Goal: Task Accomplishment & Management: Use online tool/utility

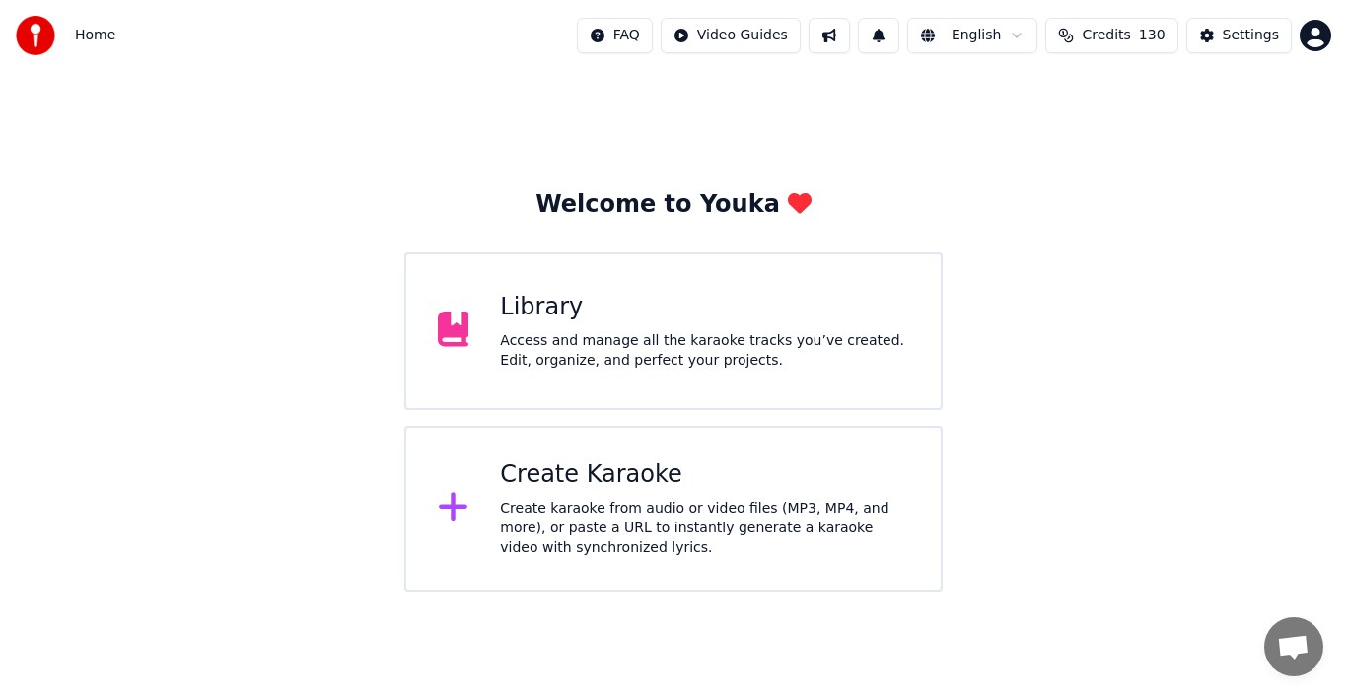
click at [564, 479] on div "Create Karaoke" at bounding box center [704, 476] width 409 height 32
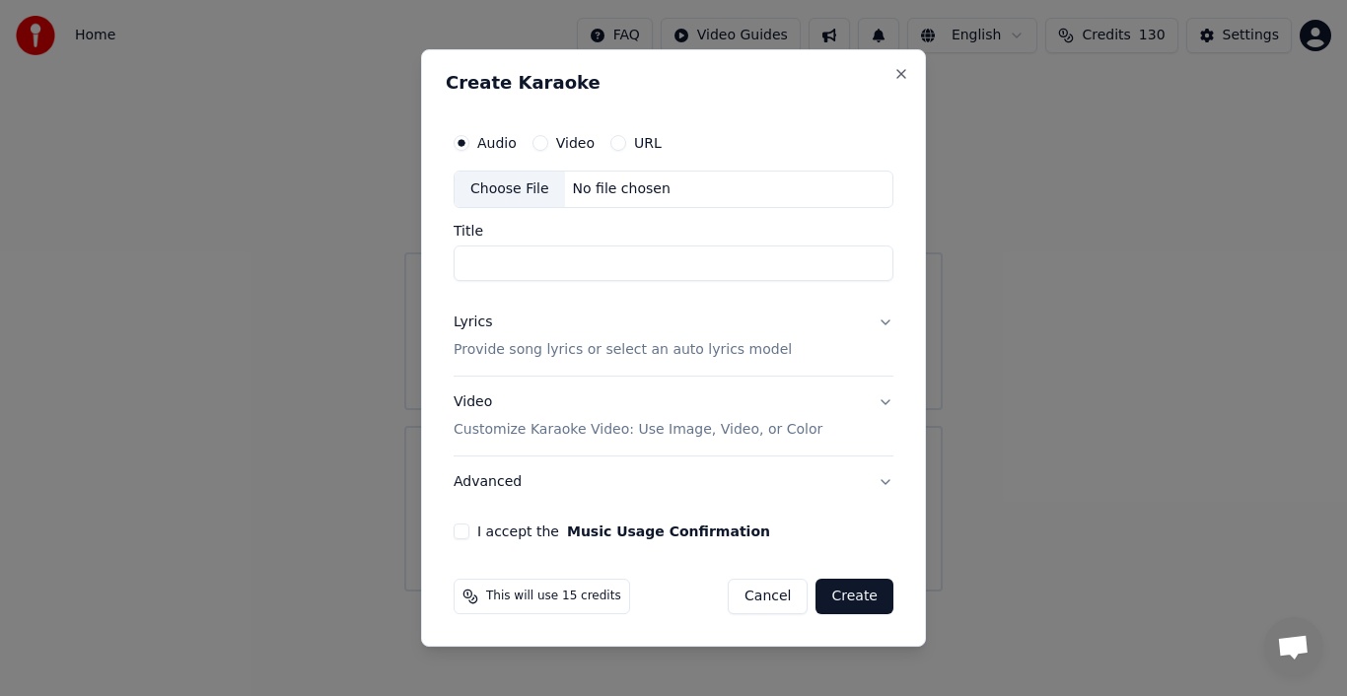
click at [485, 187] on div "Choose File" at bounding box center [510, 190] width 110 height 36
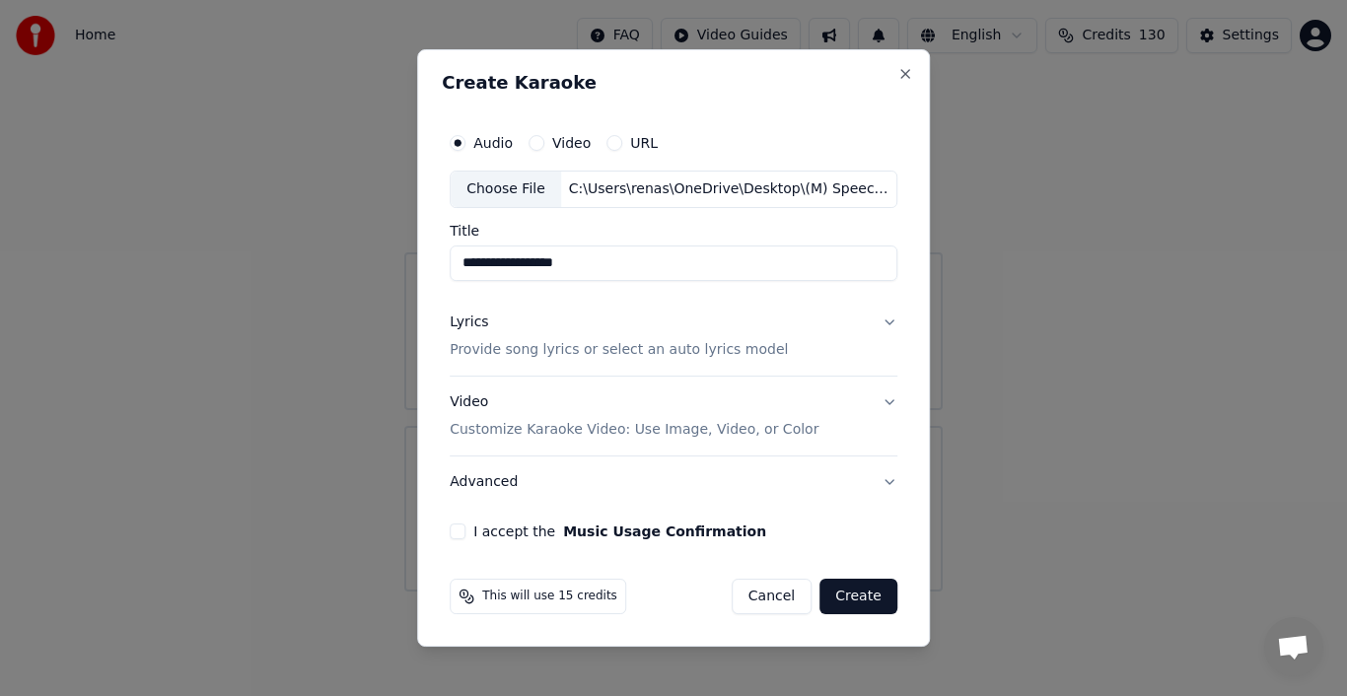
click at [592, 261] on input "**********" at bounding box center [674, 264] width 448 height 36
type input "**********"
click at [465, 322] on div "Lyrics" at bounding box center [469, 323] width 38 height 20
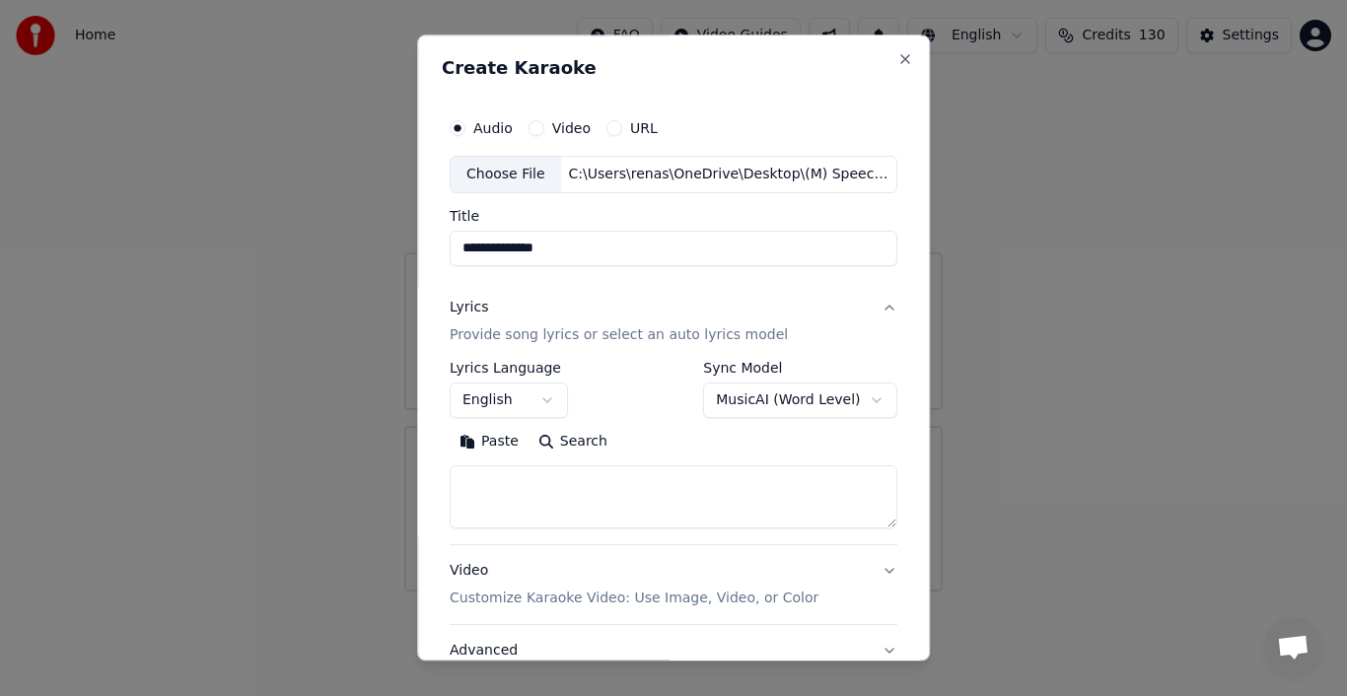
click at [481, 442] on button "Paste" at bounding box center [489, 442] width 79 height 32
click at [876, 521] on textarea at bounding box center [669, 497] width 438 height 63
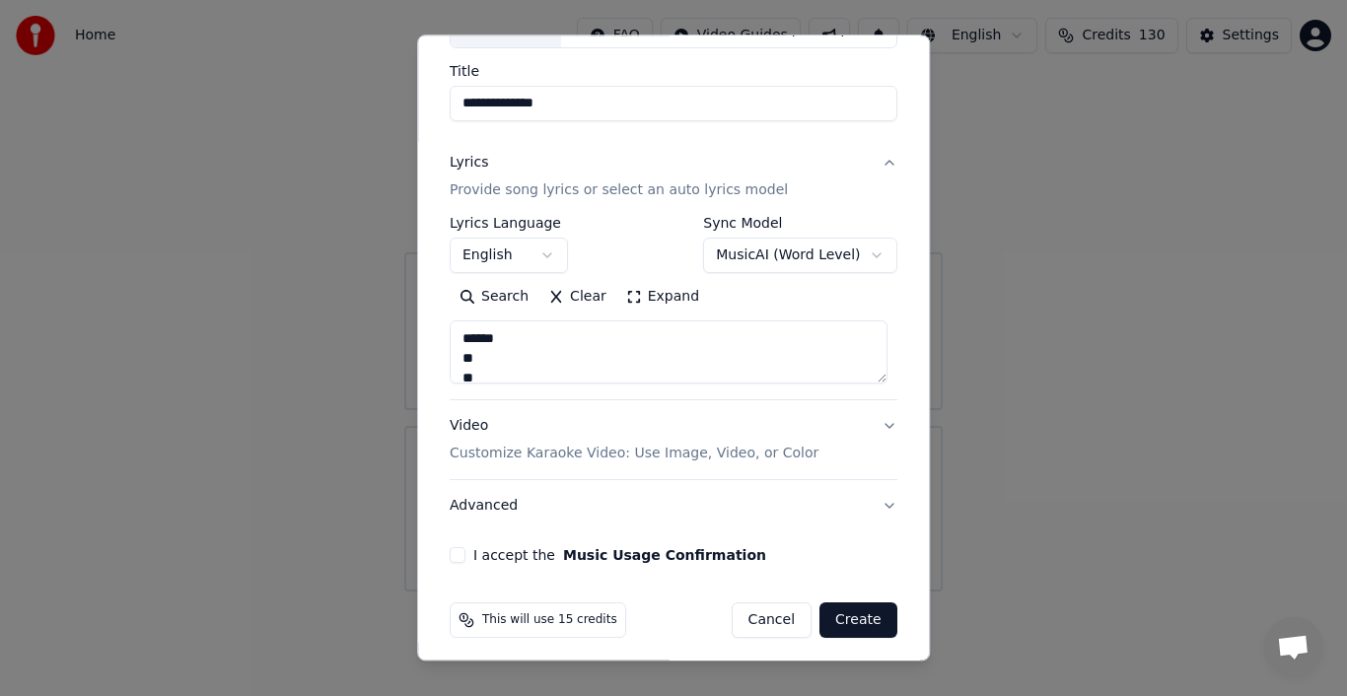
scroll to position [152, 0]
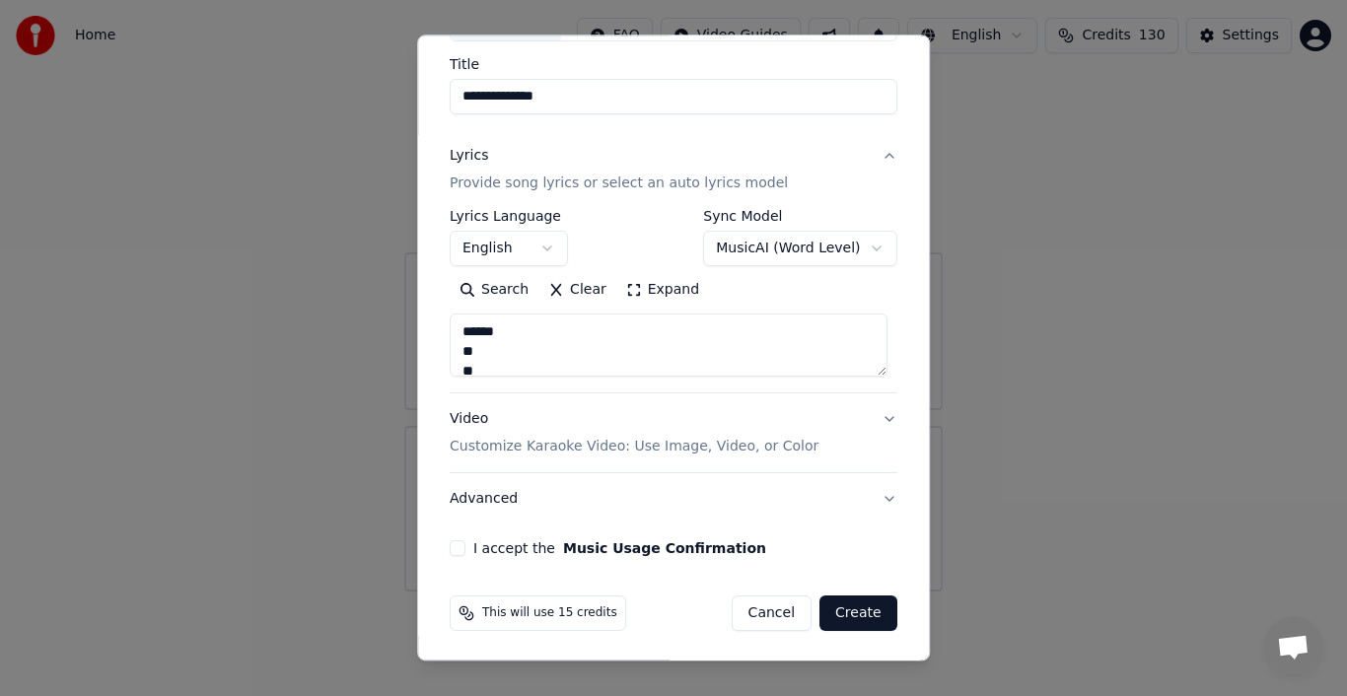
click at [488, 501] on button "Advanced" at bounding box center [674, 498] width 448 height 51
type textarea "**********"
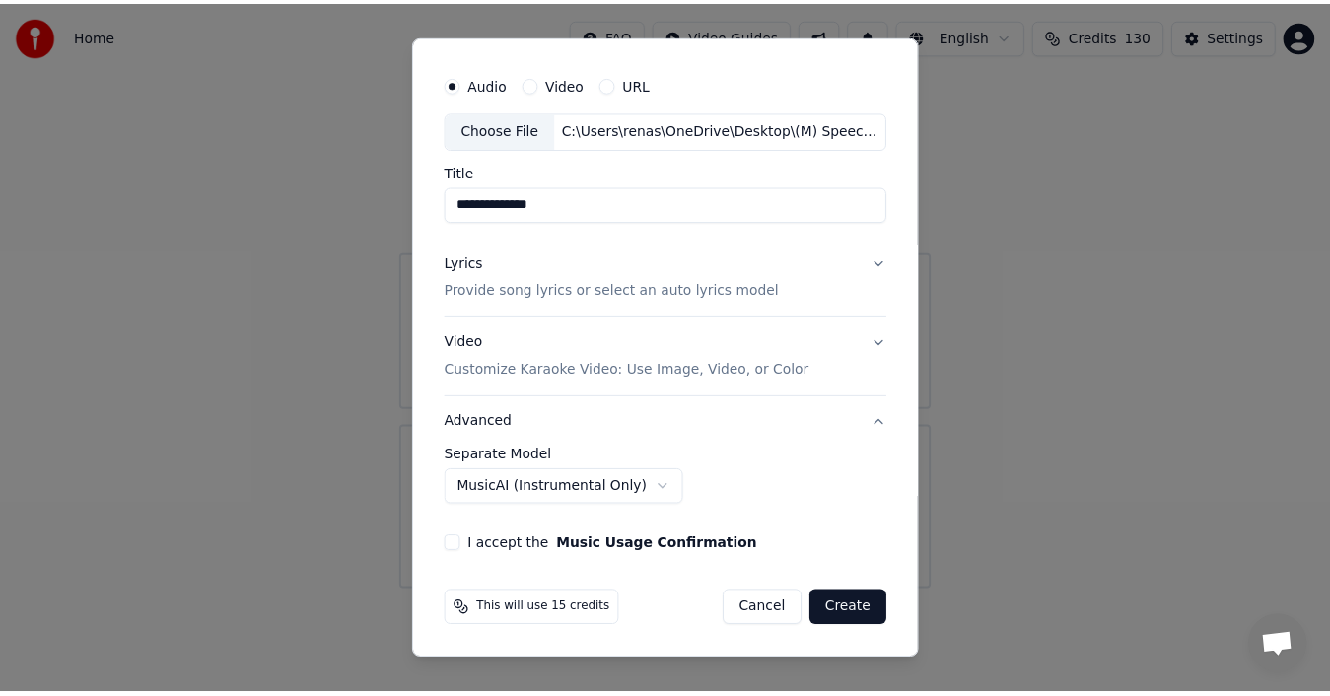
scroll to position [41, 0]
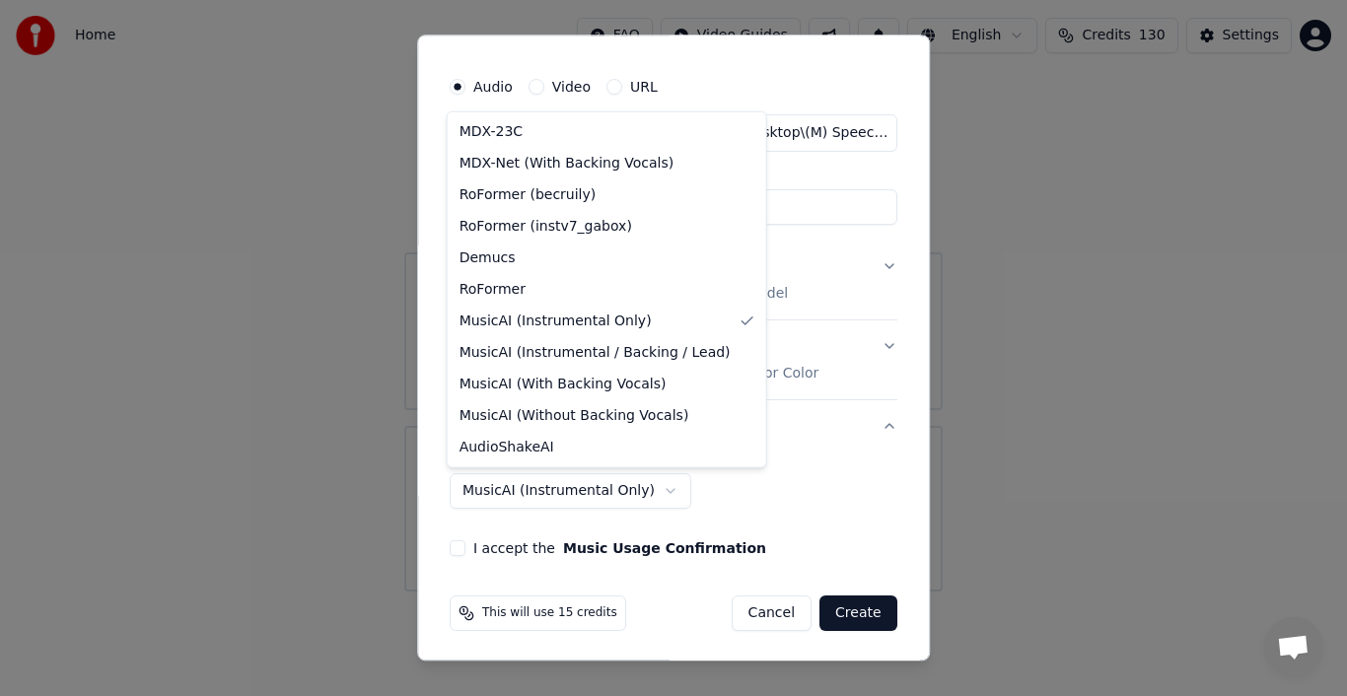
click at [645, 485] on body "**********" at bounding box center [673, 296] width 1347 height 592
select select "**********"
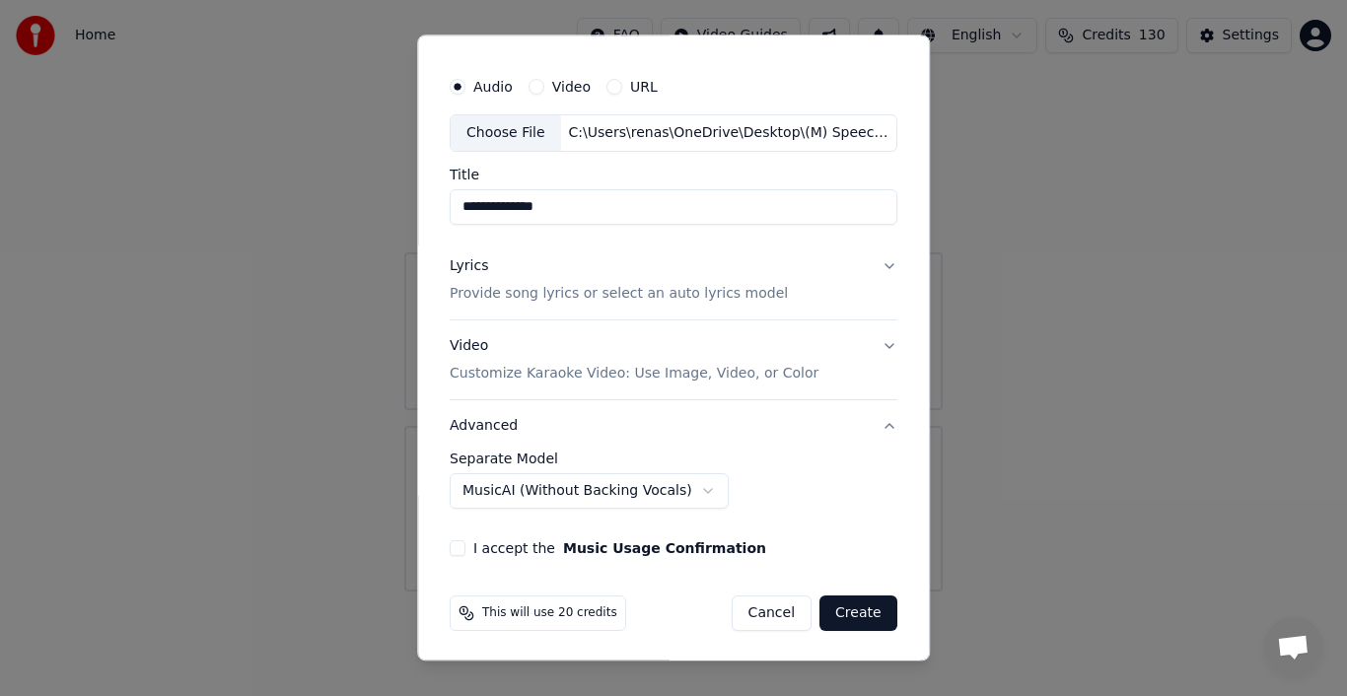
click at [450, 547] on button "I accept the Music Usage Confirmation" at bounding box center [458, 548] width 16 height 16
click at [842, 614] on button "Create" at bounding box center [859, 614] width 78 height 36
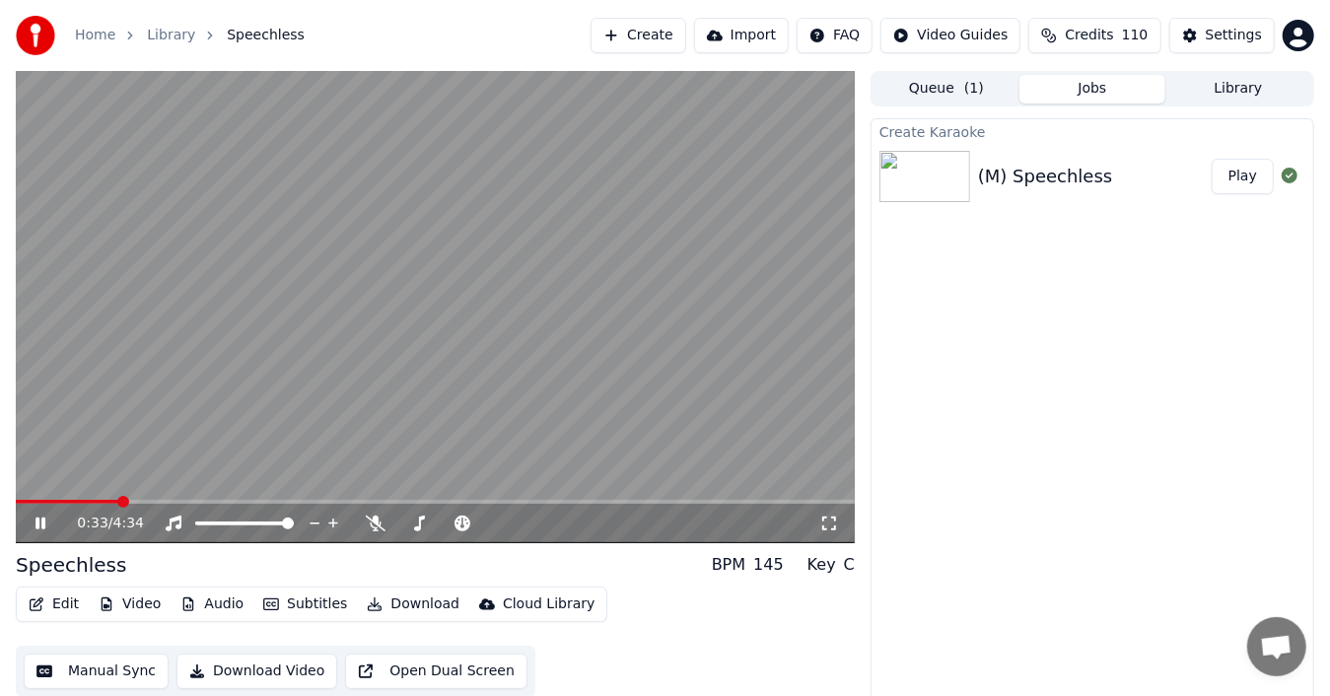
click at [365, 517] on div "0:33 / 4:34" at bounding box center [448, 524] width 743 height 20
click at [378, 525] on icon at bounding box center [376, 524] width 20 height 16
click at [371, 525] on icon at bounding box center [376, 524] width 20 height 16
click at [677, 598] on div "Edit Video Audio Subtitles Download Cloud Library Manual Sync Download Video Op…" at bounding box center [435, 642] width 839 height 110
click at [44, 520] on icon at bounding box center [41, 524] width 10 height 12
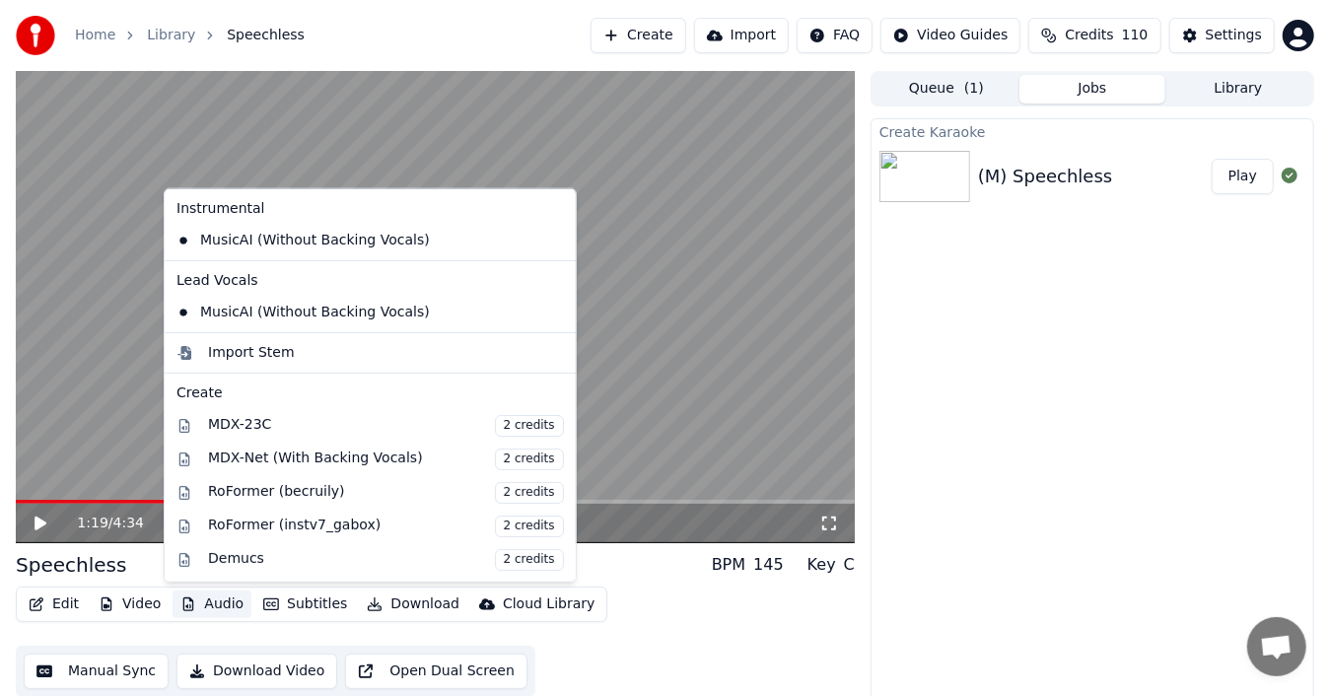
click at [191, 607] on button "Audio" at bounding box center [212, 605] width 79 height 28
click at [550, 242] on icon at bounding box center [557, 241] width 14 height 16
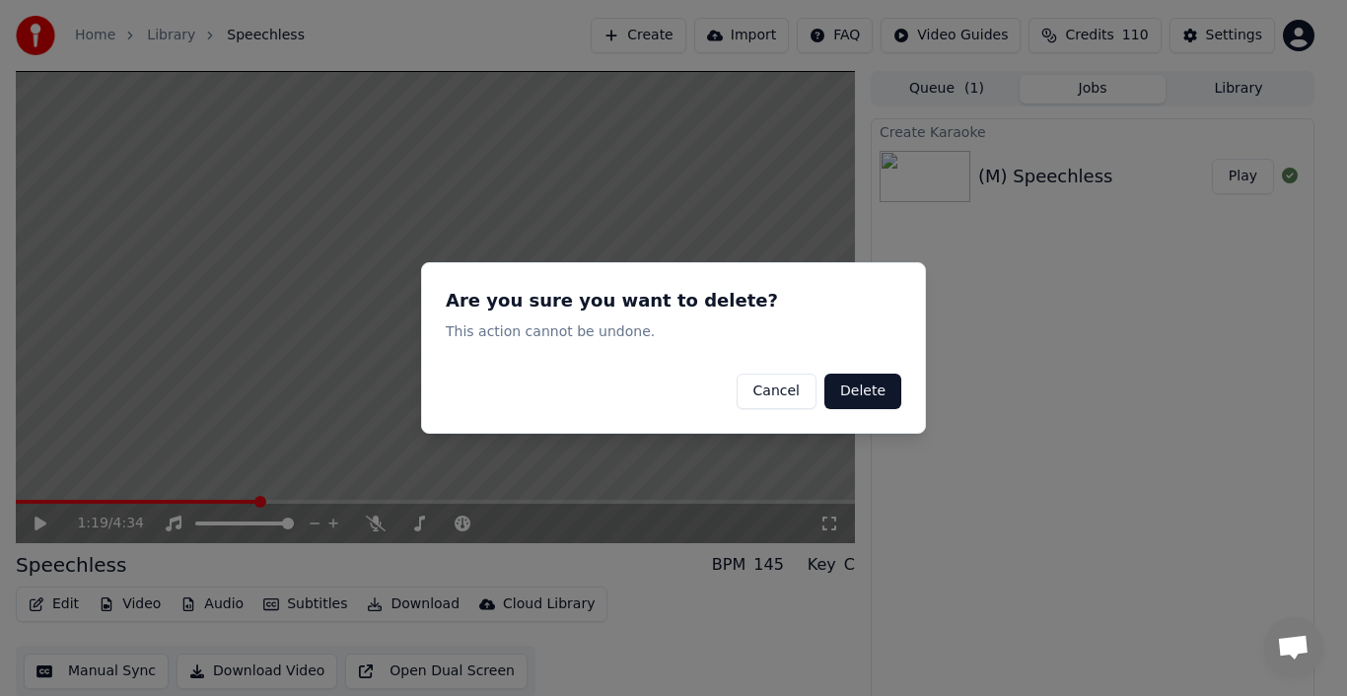
click at [878, 391] on button "Delete" at bounding box center [863, 392] width 77 height 36
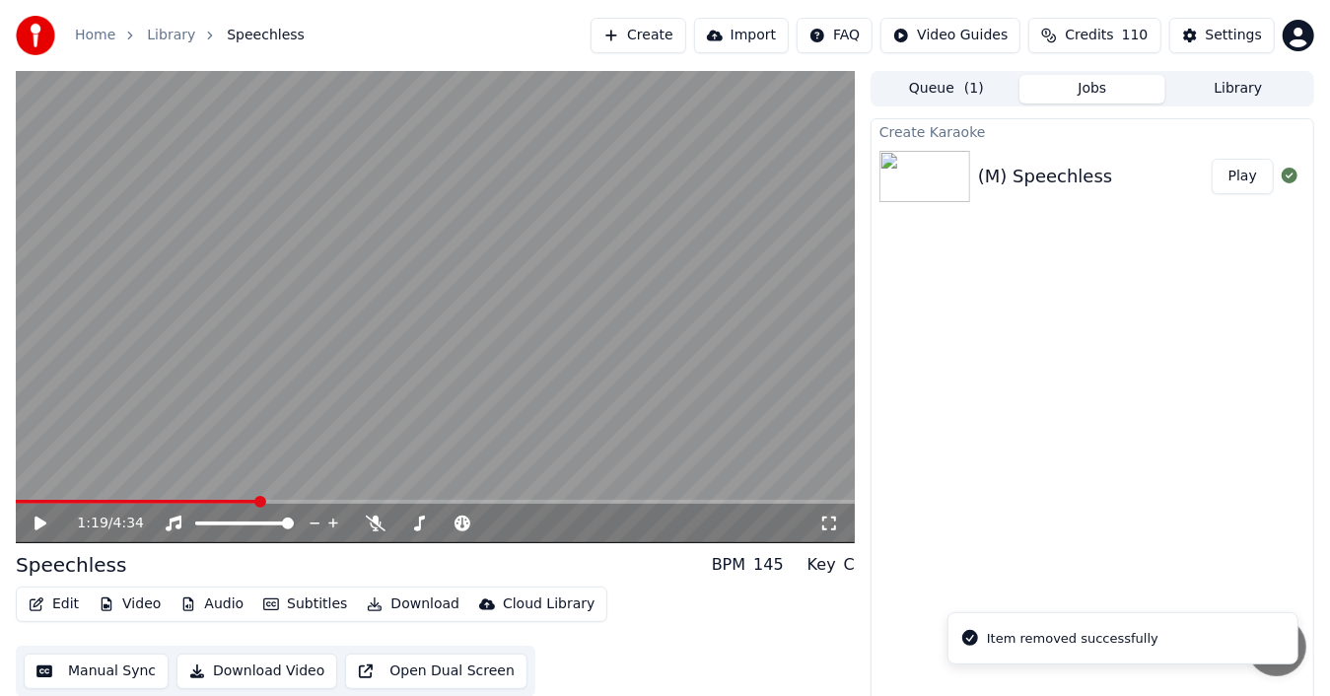
click at [206, 602] on button "Audio" at bounding box center [212, 605] width 79 height 28
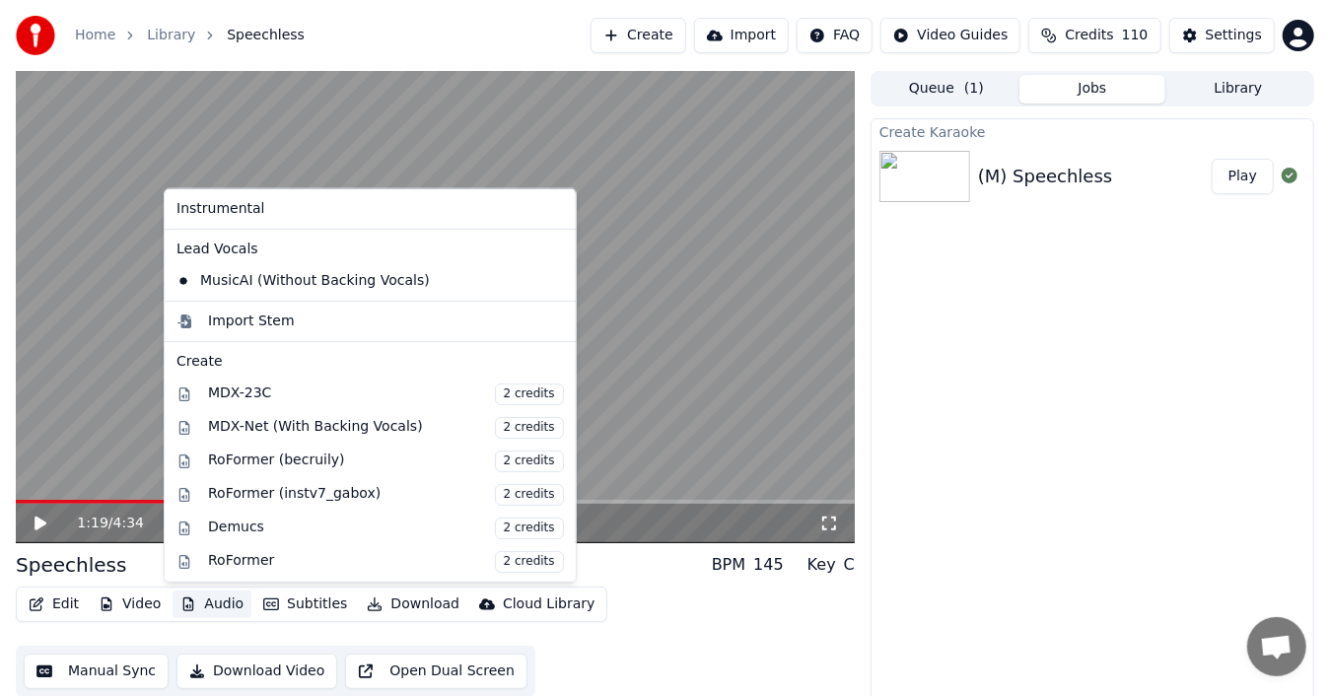
click at [550, 278] on icon at bounding box center [561, 281] width 22 height 16
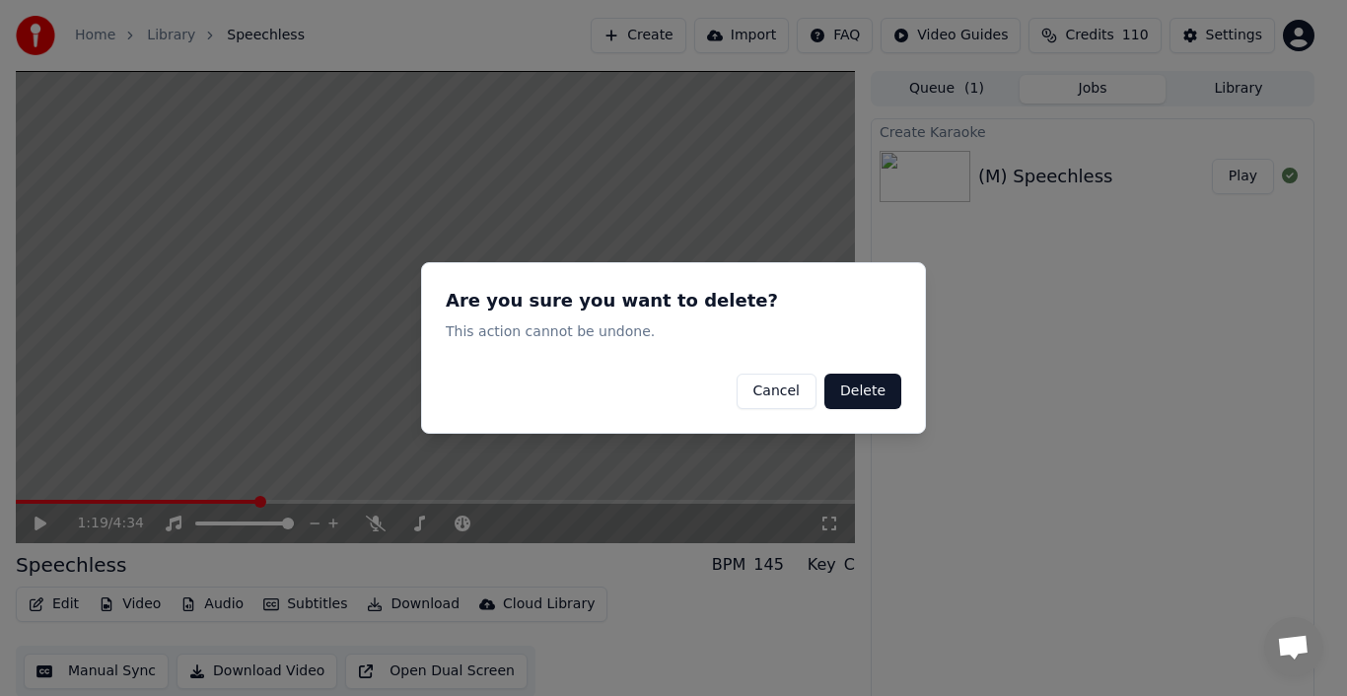
click at [871, 387] on button "Delete" at bounding box center [863, 392] width 77 height 36
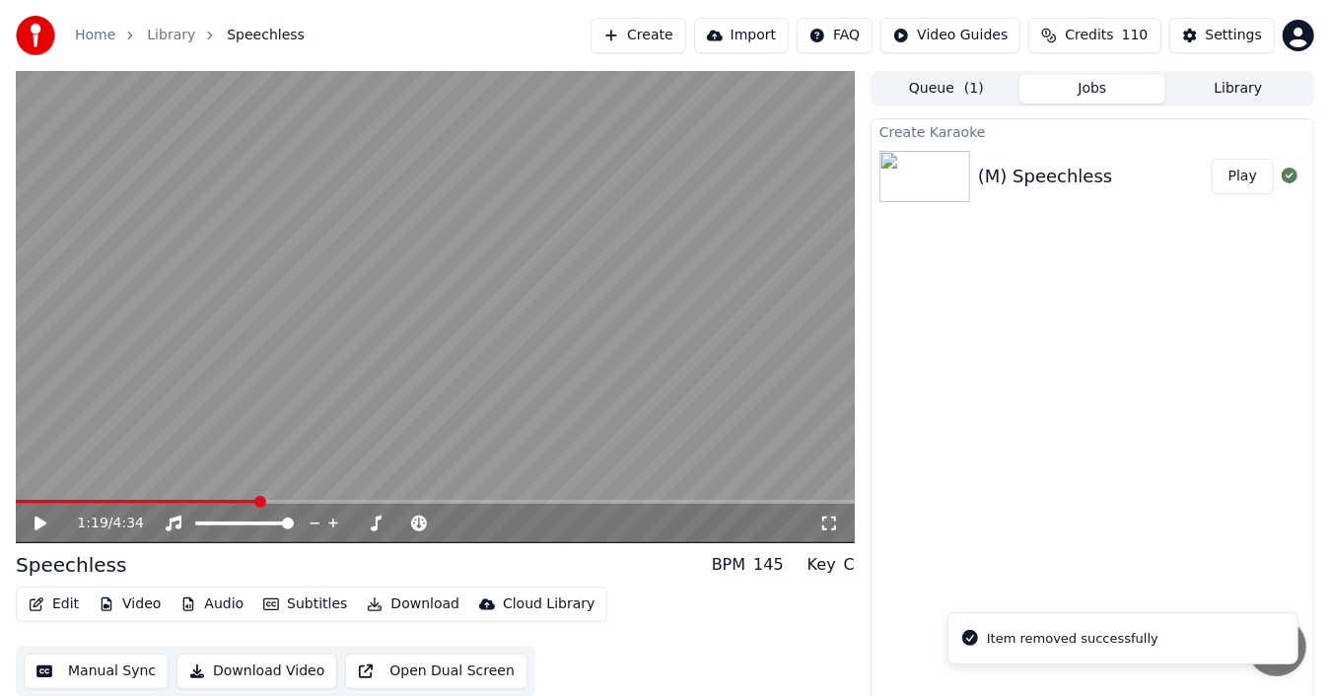
click at [36, 519] on icon at bounding box center [41, 524] width 12 height 14
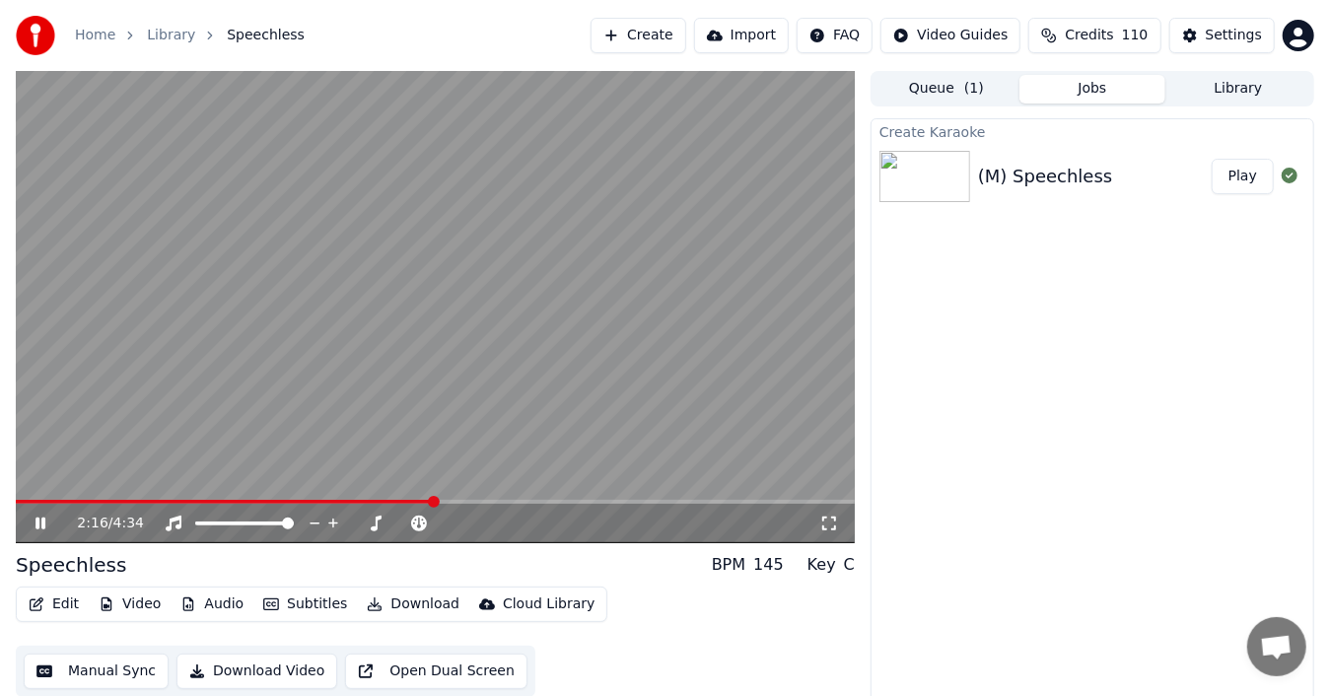
click at [48, 525] on icon at bounding box center [54, 524] width 45 height 16
click at [16, 502] on span at bounding box center [22, 502] width 12 height 12
click at [48, 521] on icon at bounding box center [54, 524] width 45 height 16
click at [40, 519] on icon at bounding box center [54, 524] width 45 height 16
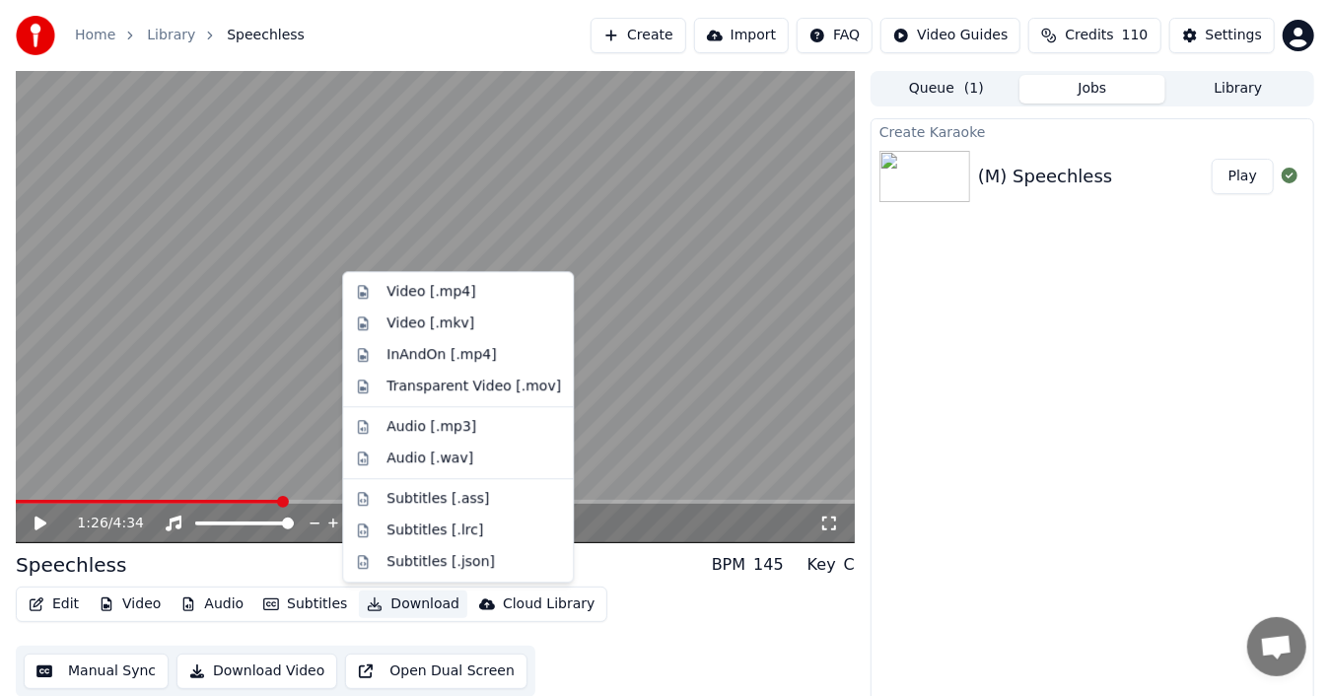
click at [383, 606] on button "Download" at bounding box center [413, 605] width 108 height 28
click at [450, 288] on div "Video [.mp4]" at bounding box center [431, 292] width 89 height 20
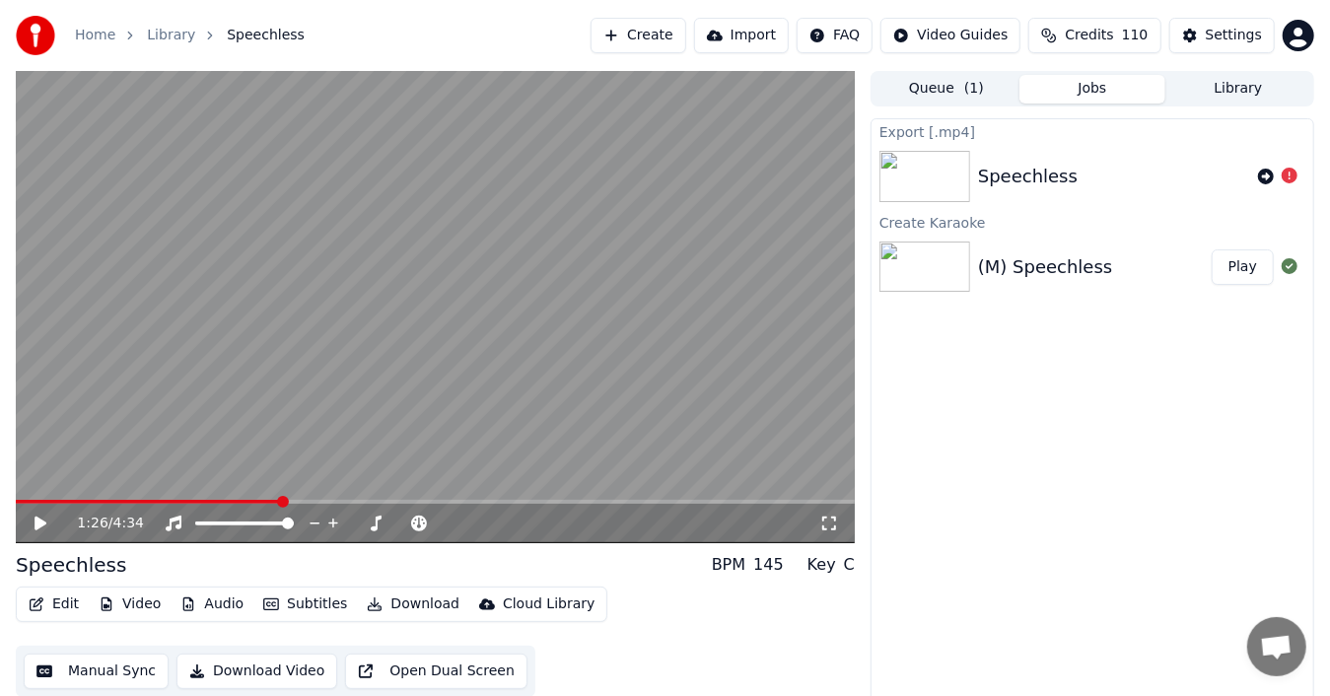
click at [946, 177] on img at bounding box center [925, 176] width 91 height 51
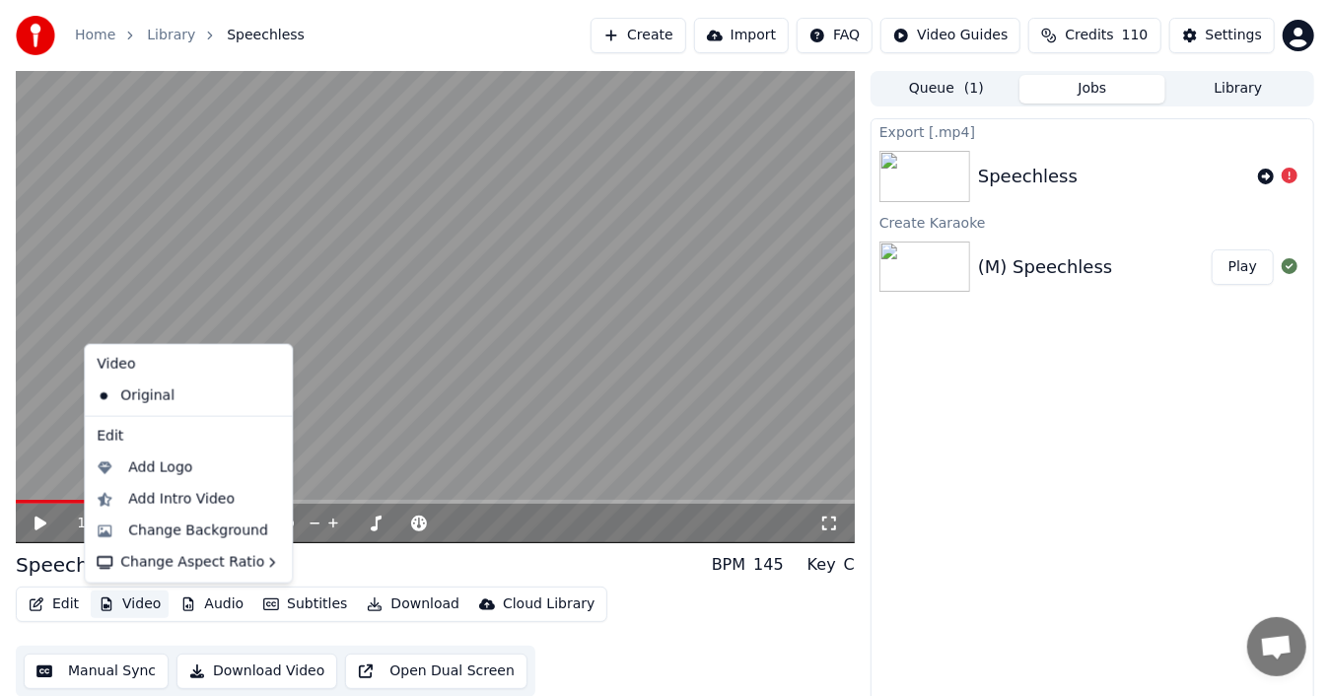
click at [147, 605] on button "Video" at bounding box center [130, 605] width 78 height 28
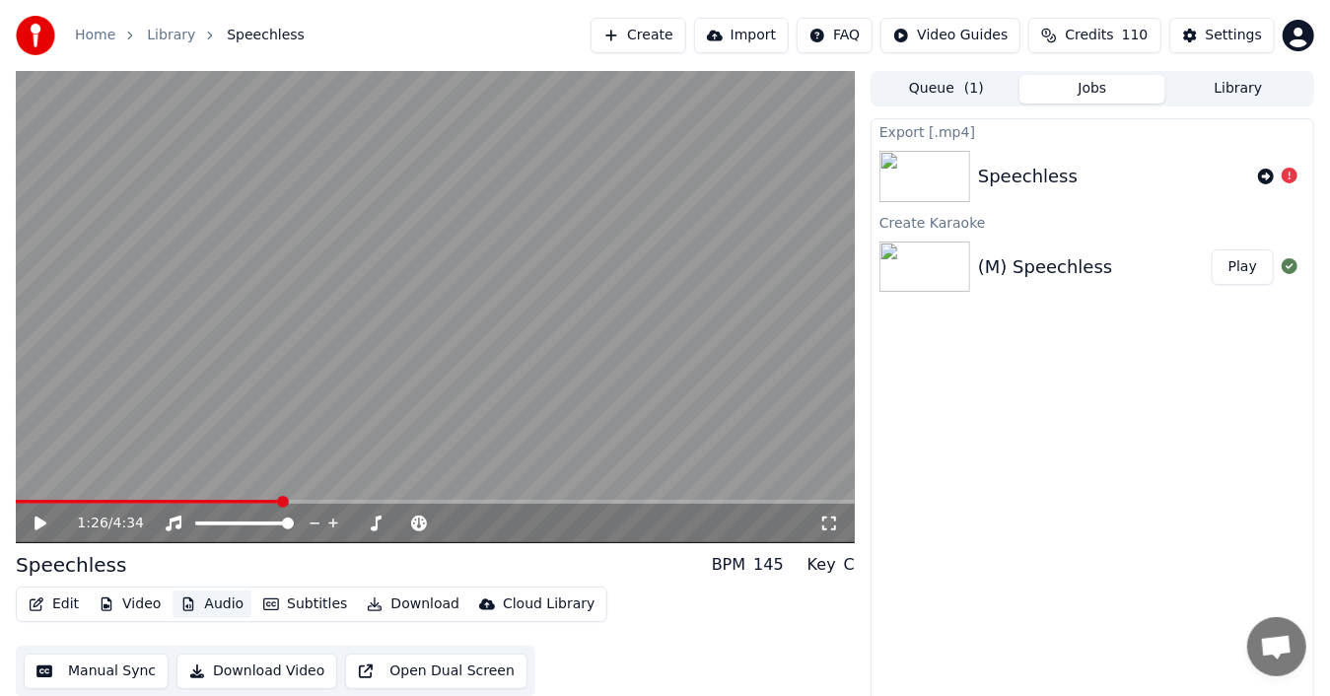
click at [209, 599] on button "Audio" at bounding box center [212, 605] width 79 height 28
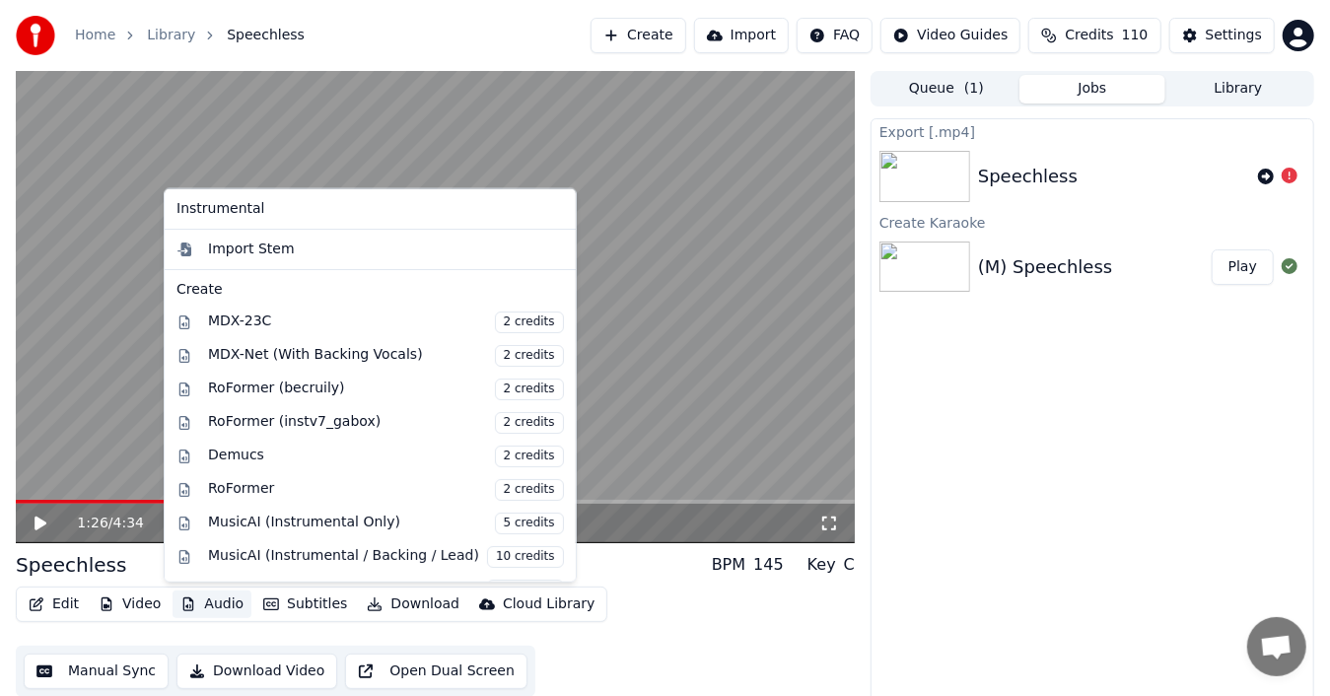
click at [209, 599] on button "Audio" at bounding box center [212, 605] width 79 height 28
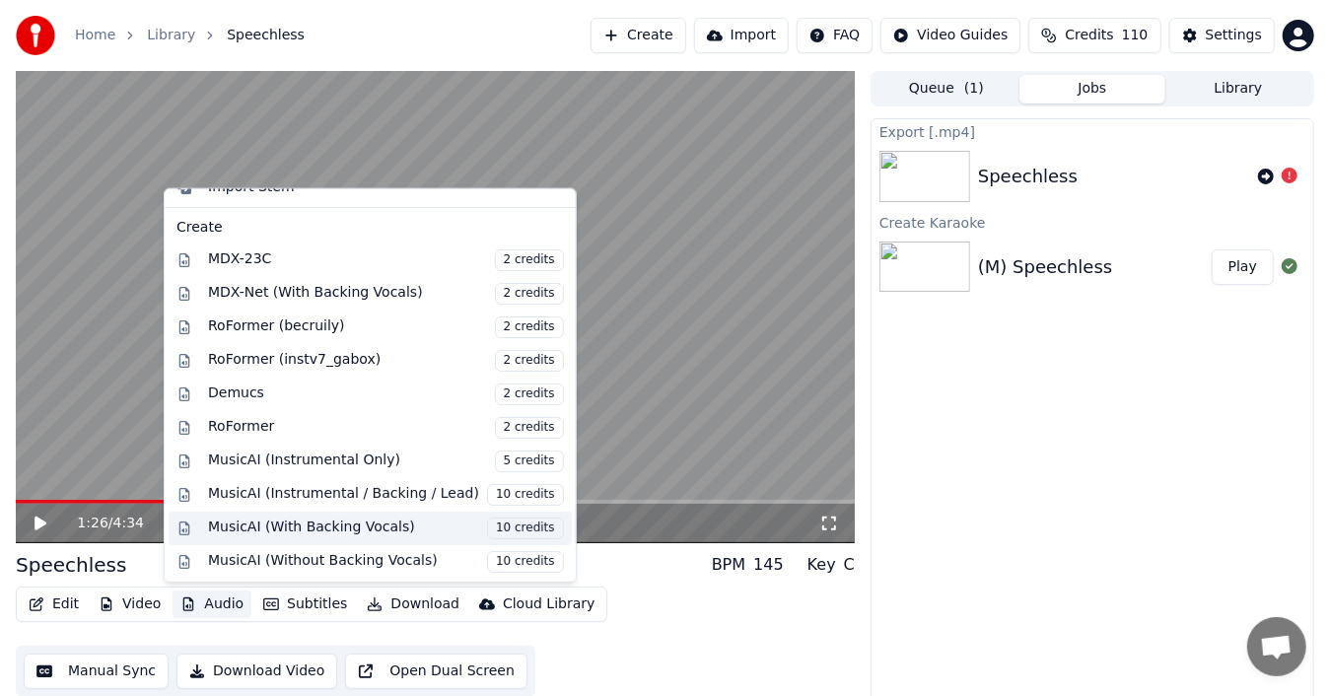
scroll to position [89, 0]
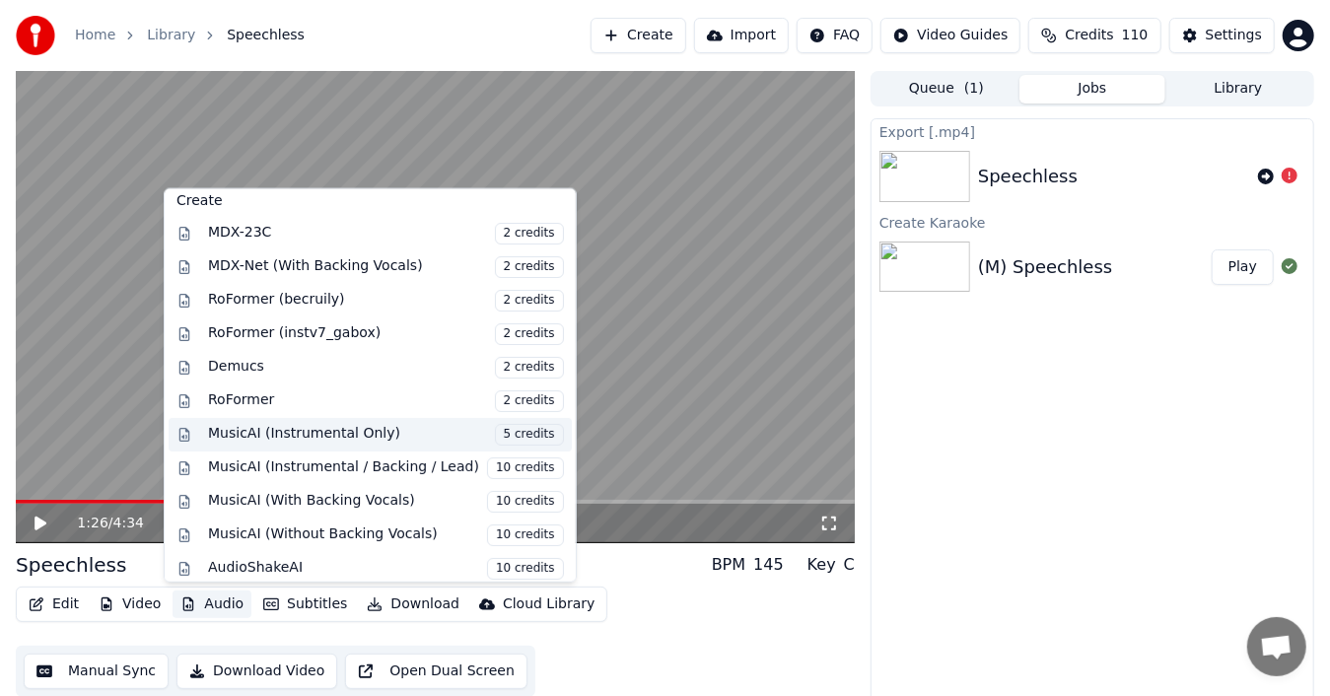
click at [359, 424] on div "MusicAI (Instrumental Only) 5 credits" at bounding box center [386, 435] width 356 height 22
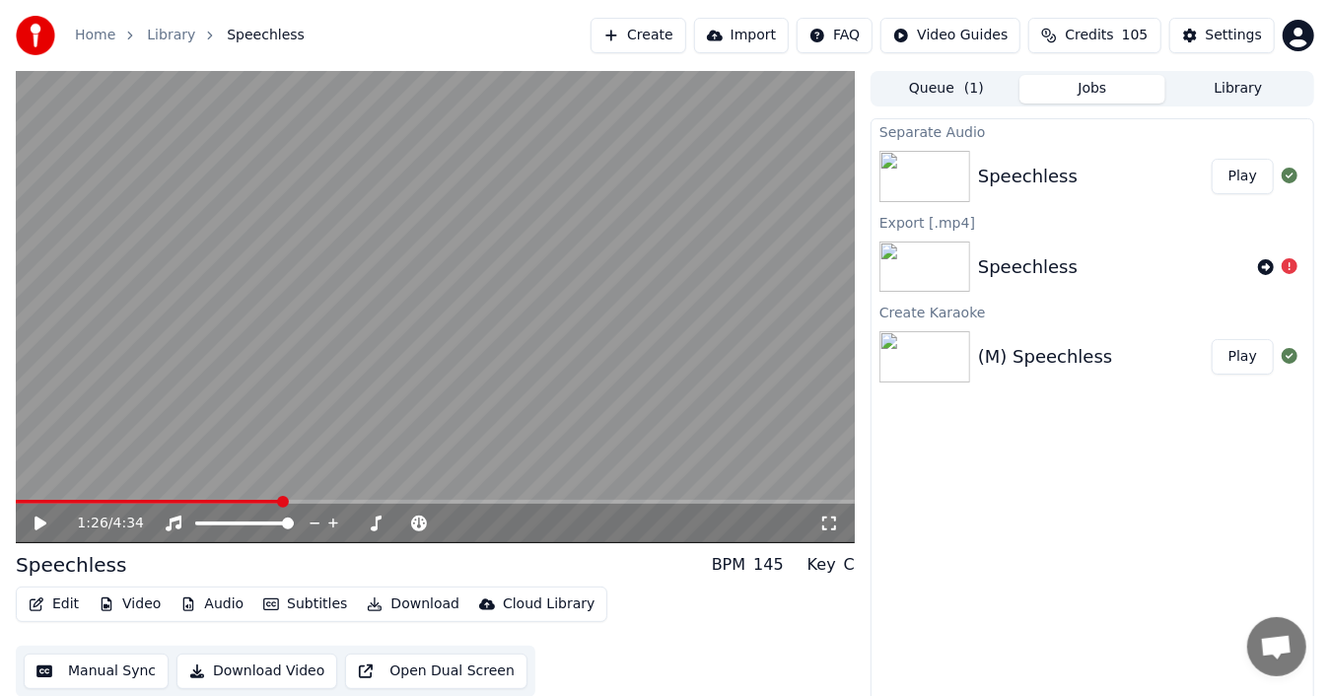
click at [1243, 183] on button "Play" at bounding box center [1243, 177] width 62 height 36
click at [36, 521] on icon at bounding box center [54, 524] width 45 height 16
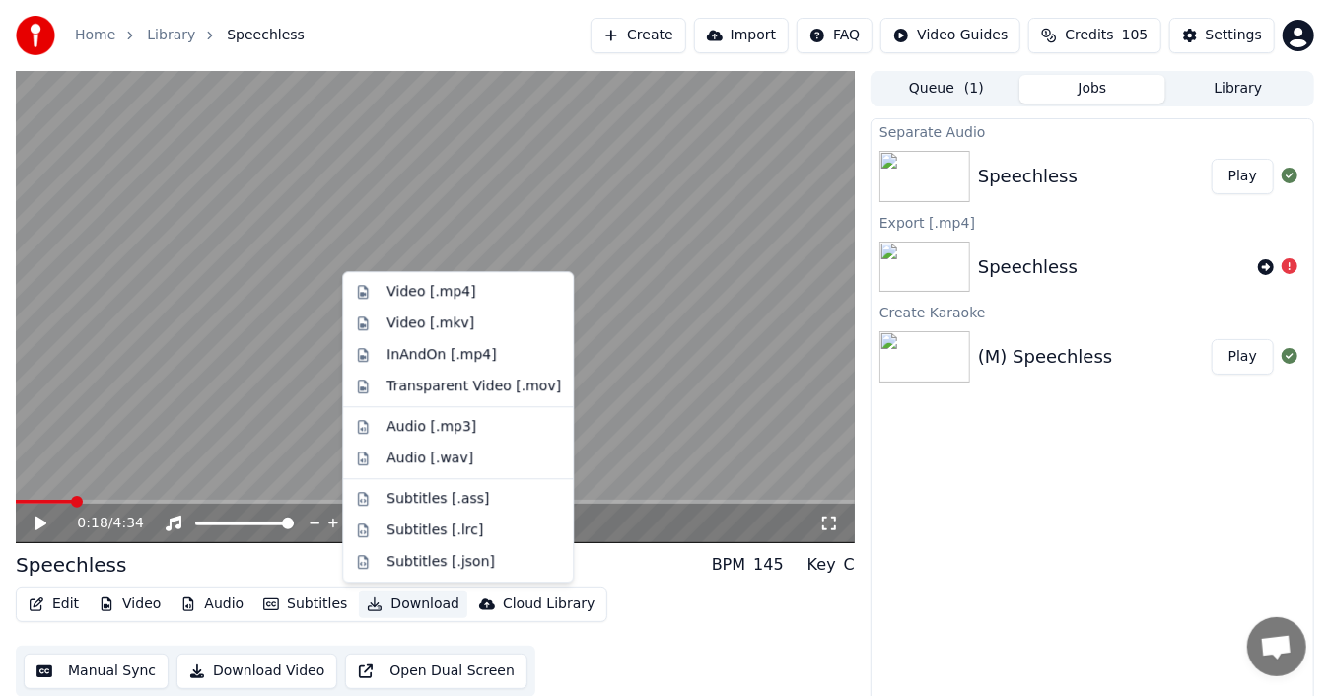
click at [392, 606] on button "Download" at bounding box center [413, 605] width 108 height 28
click at [422, 301] on div "Video [.mp4]" at bounding box center [431, 292] width 89 height 20
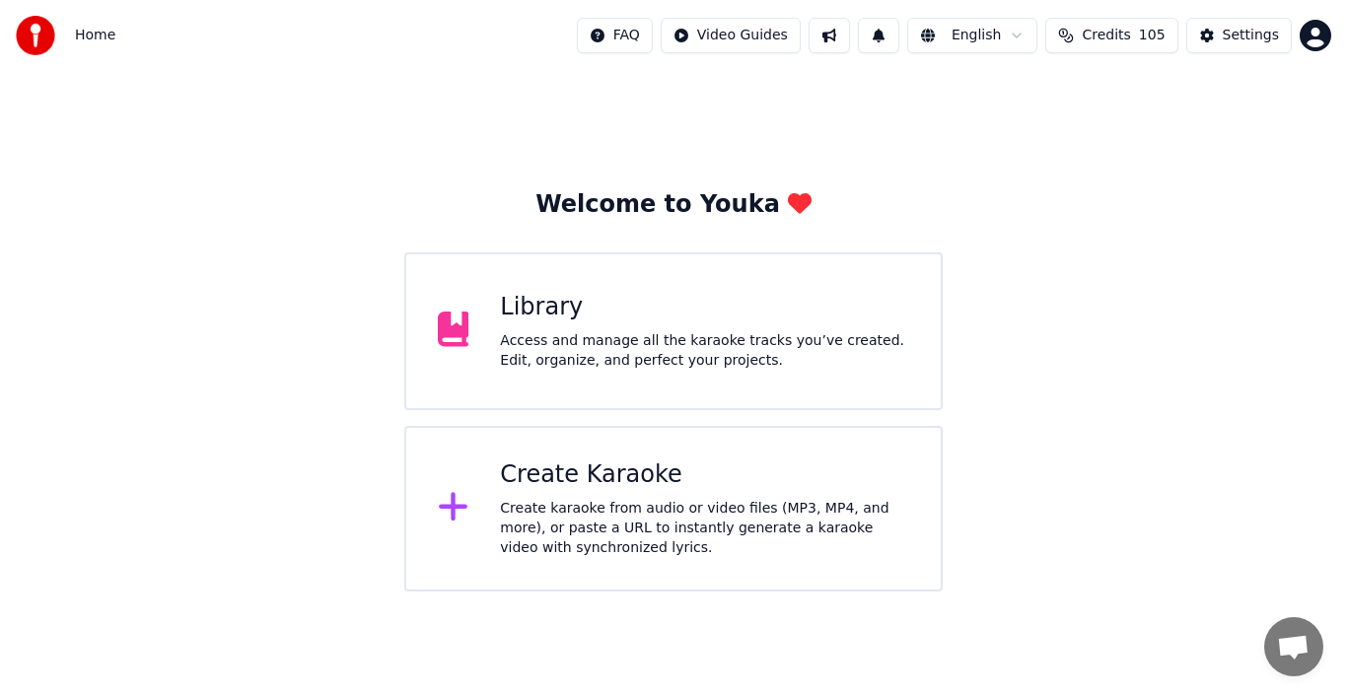
click at [604, 479] on div "Create Karaoke" at bounding box center [704, 476] width 409 height 32
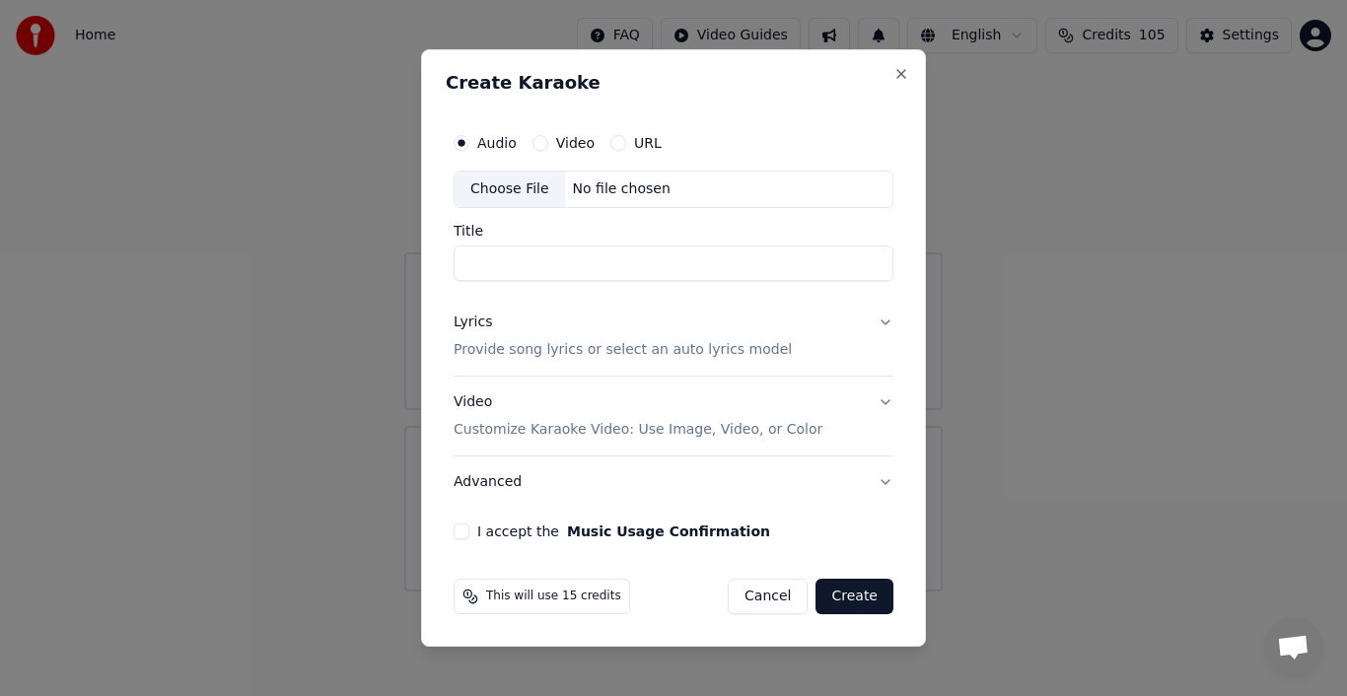
click at [524, 193] on div "Choose File" at bounding box center [510, 190] width 110 height 36
type input "**********"
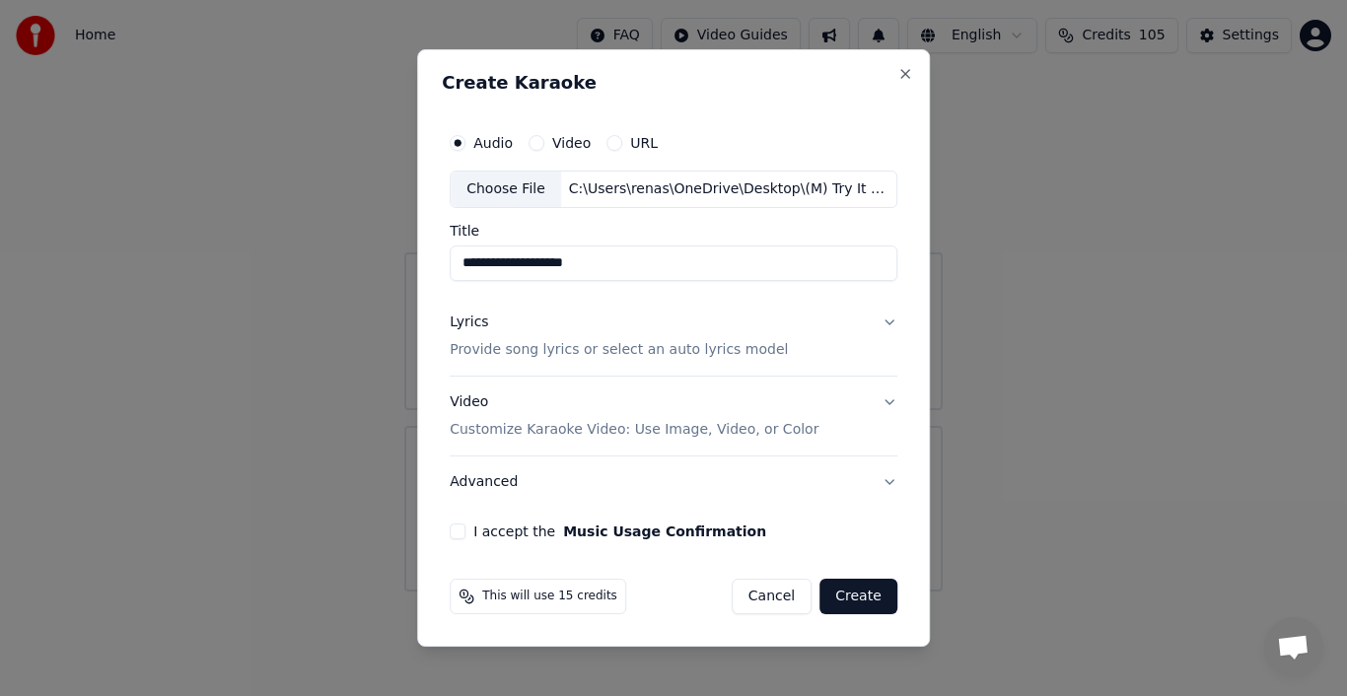
click at [474, 327] on div "Lyrics" at bounding box center [469, 323] width 38 height 20
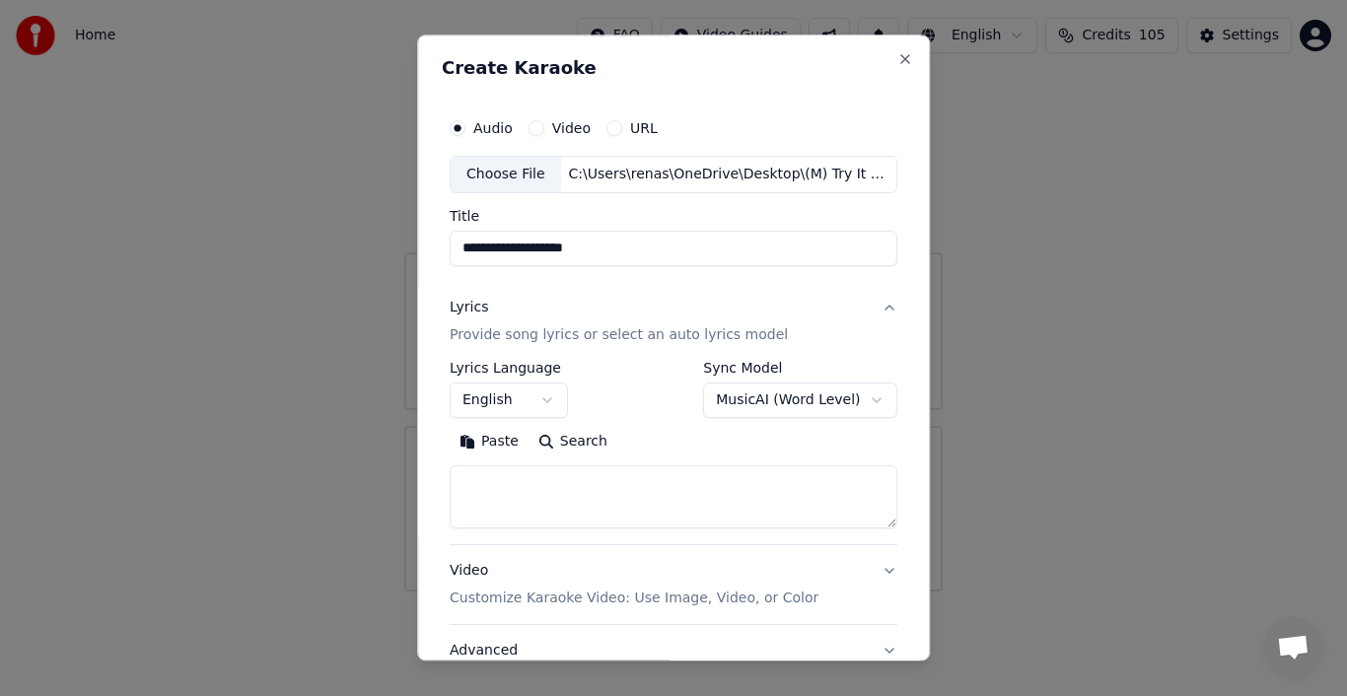
click at [480, 445] on button "Paste" at bounding box center [489, 442] width 79 height 32
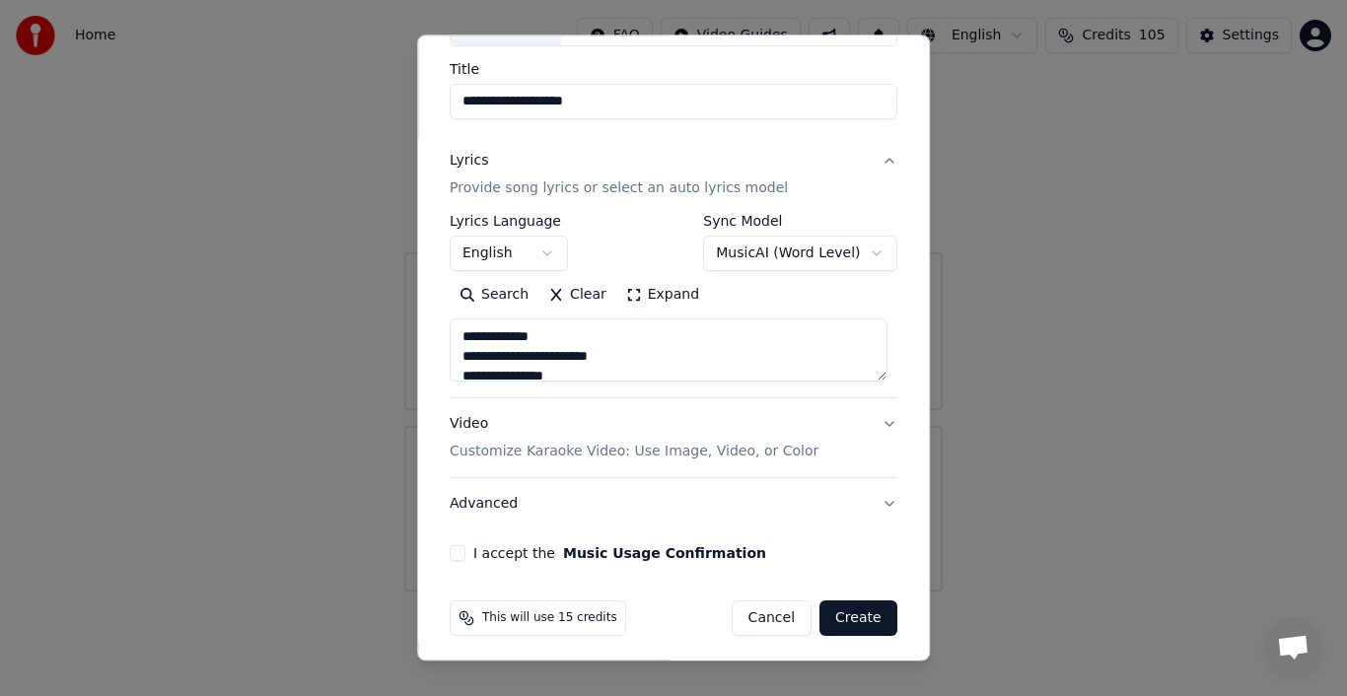
scroll to position [148, 0]
click at [498, 499] on button "Advanced" at bounding box center [674, 502] width 448 height 51
type textarea "**********"
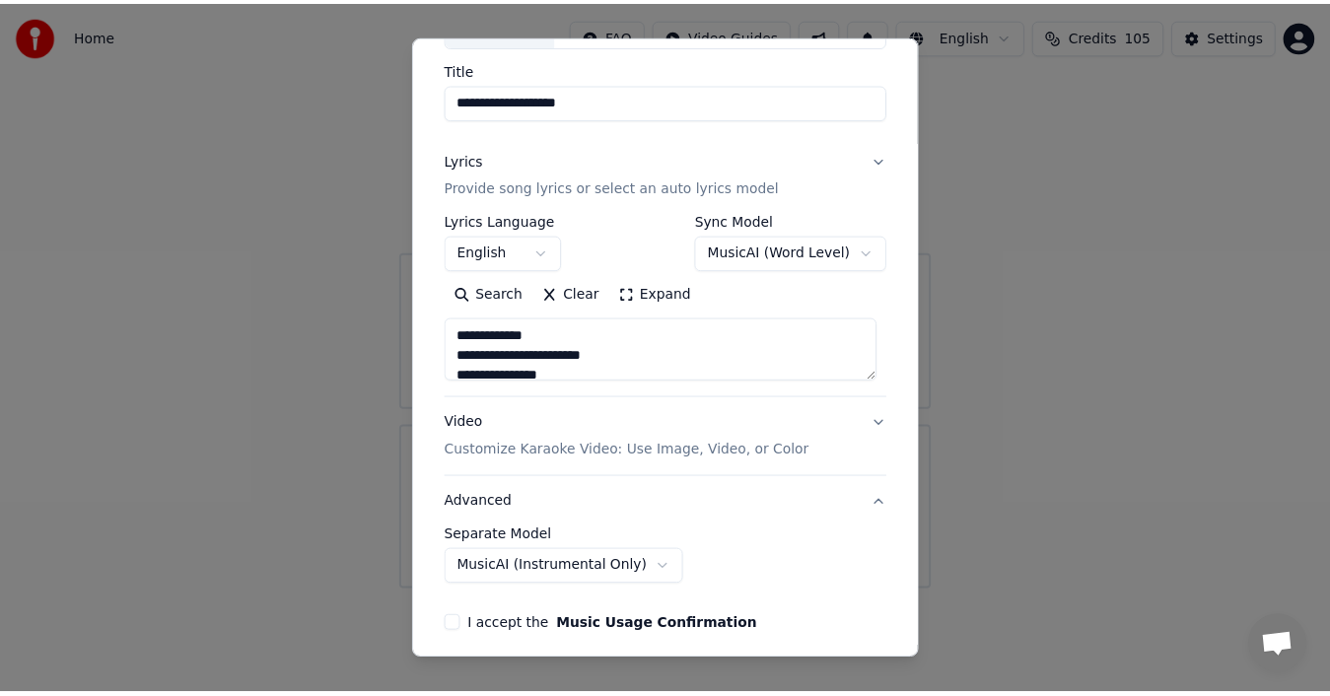
scroll to position [41, 0]
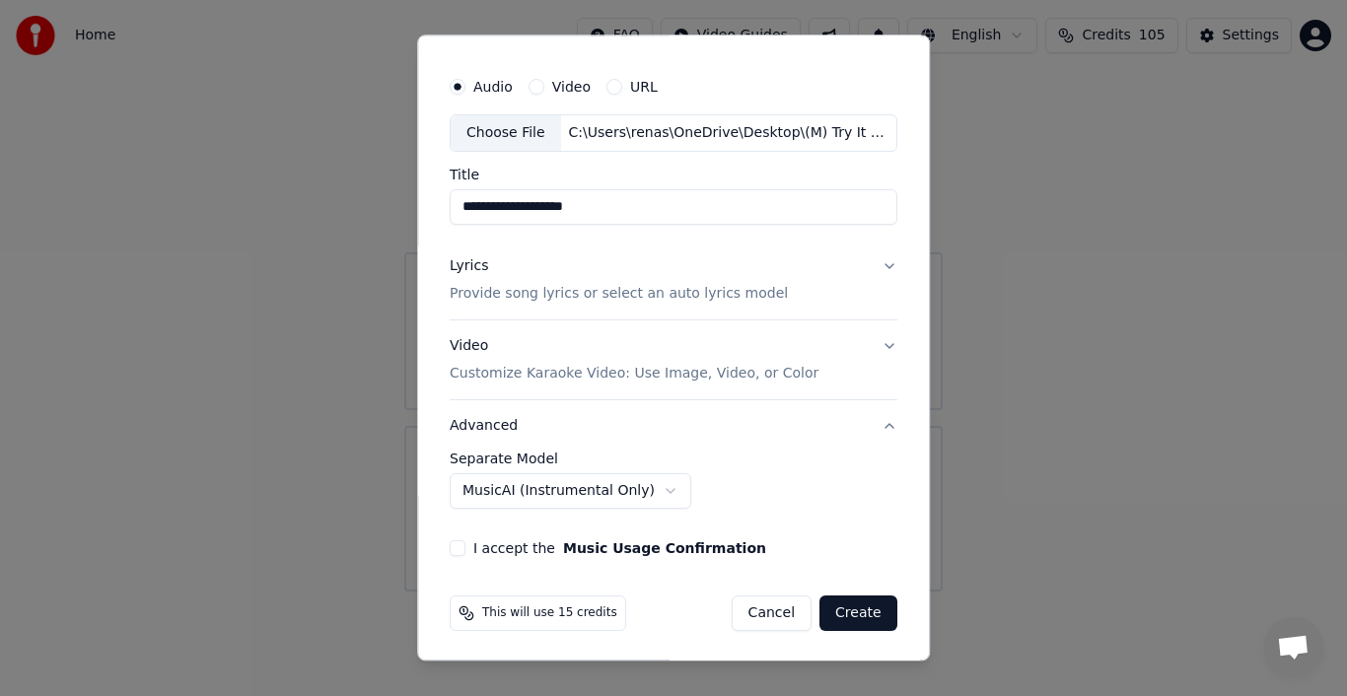
click at [623, 491] on body "**********" at bounding box center [673, 296] width 1347 height 592
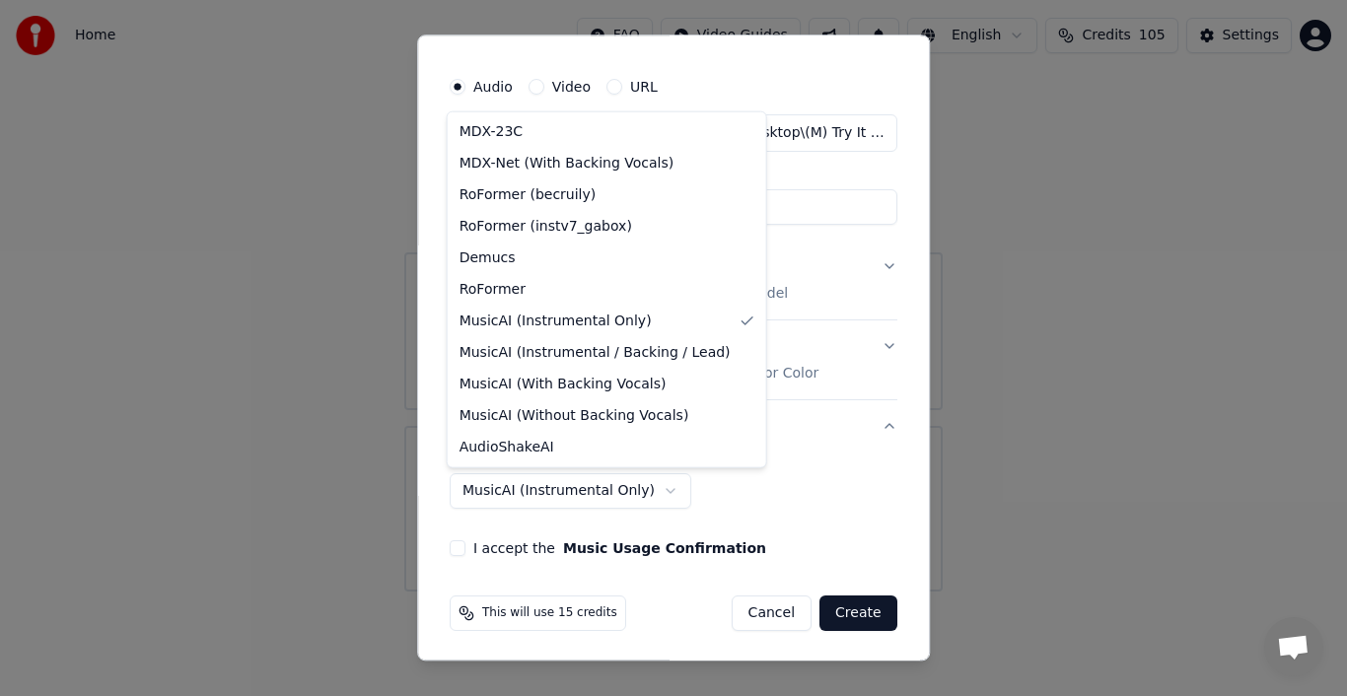
select select "**********"
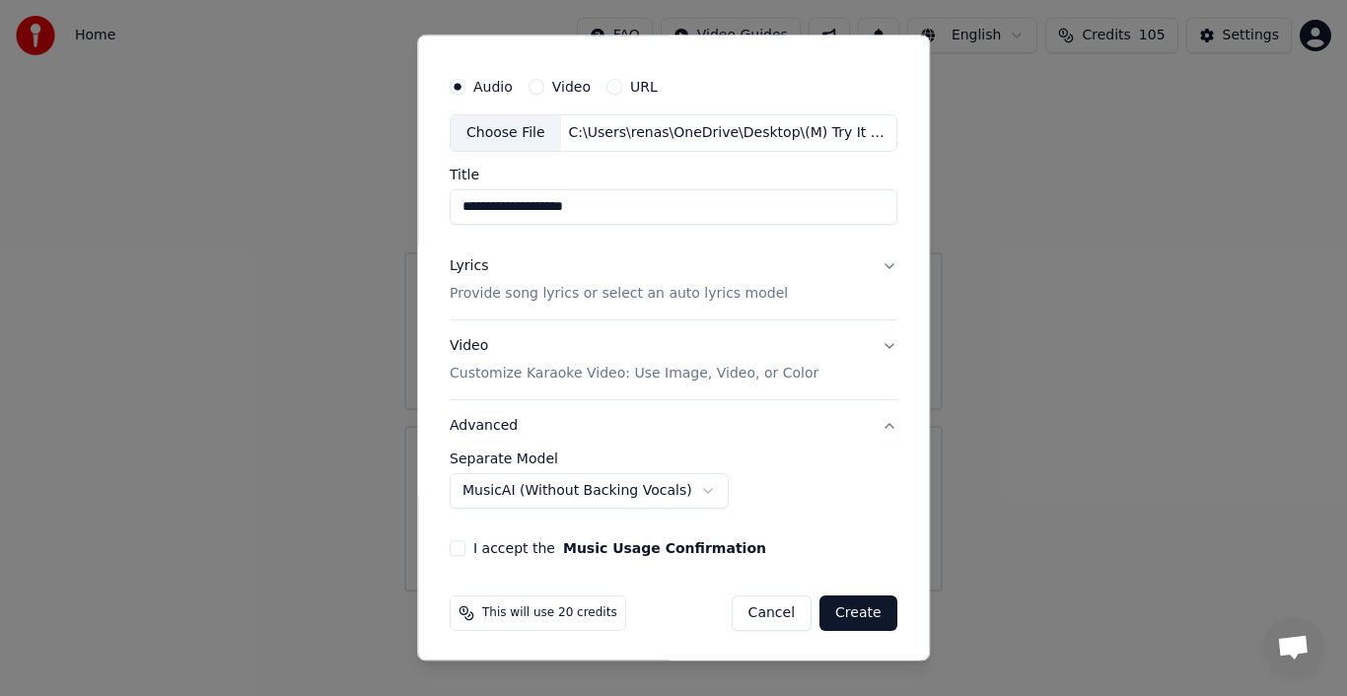
click at [456, 543] on button "I accept the Music Usage Confirmation" at bounding box center [458, 548] width 16 height 16
click at [866, 606] on button "Create" at bounding box center [859, 614] width 78 height 36
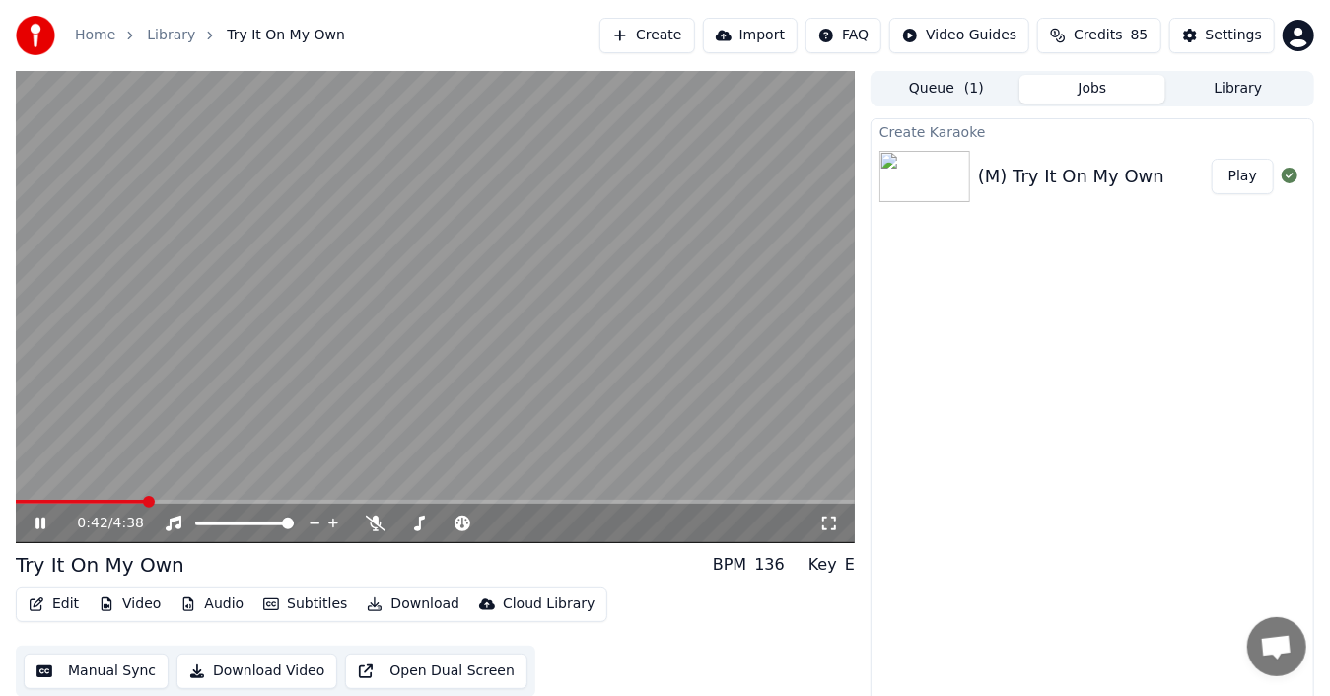
click at [42, 517] on icon at bounding box center [54, 524] width 45 height 16
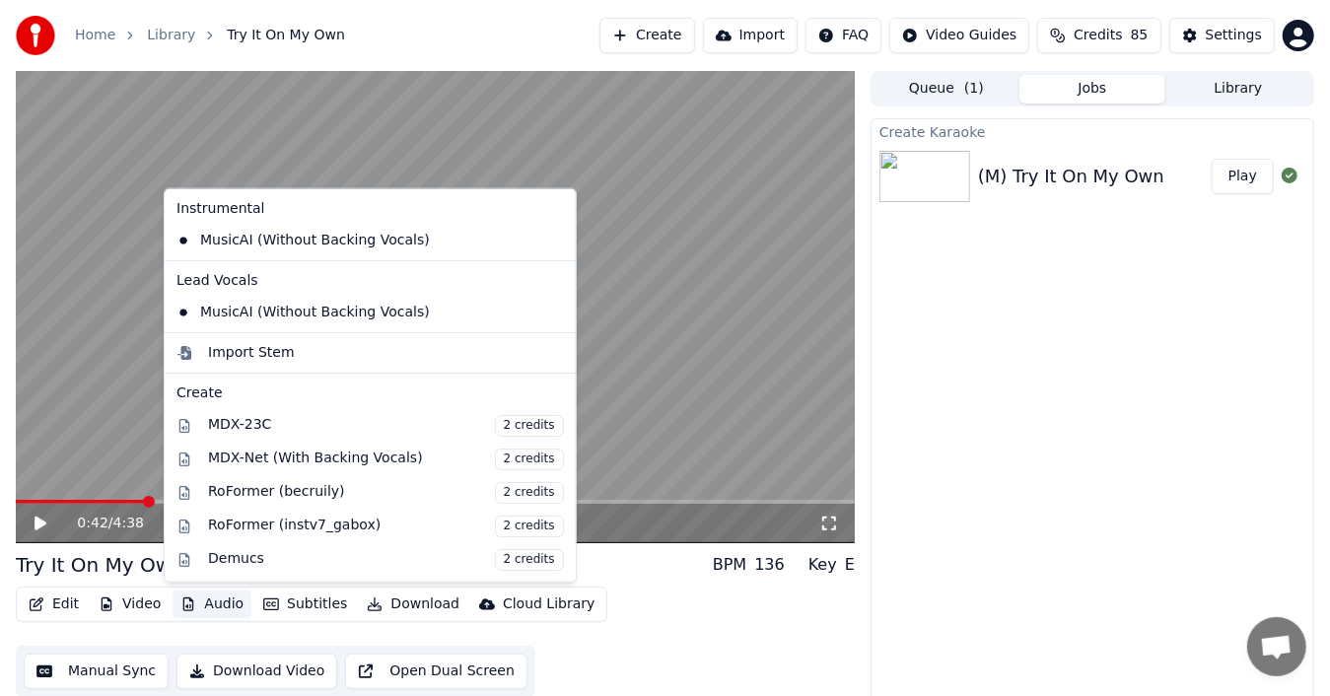
click at [191, 606] on button "Audio" at bounding box center [212, 605] width 79 height 28
click at [550, 237] on icon at bounding box center [561, 241] width 22 height 16
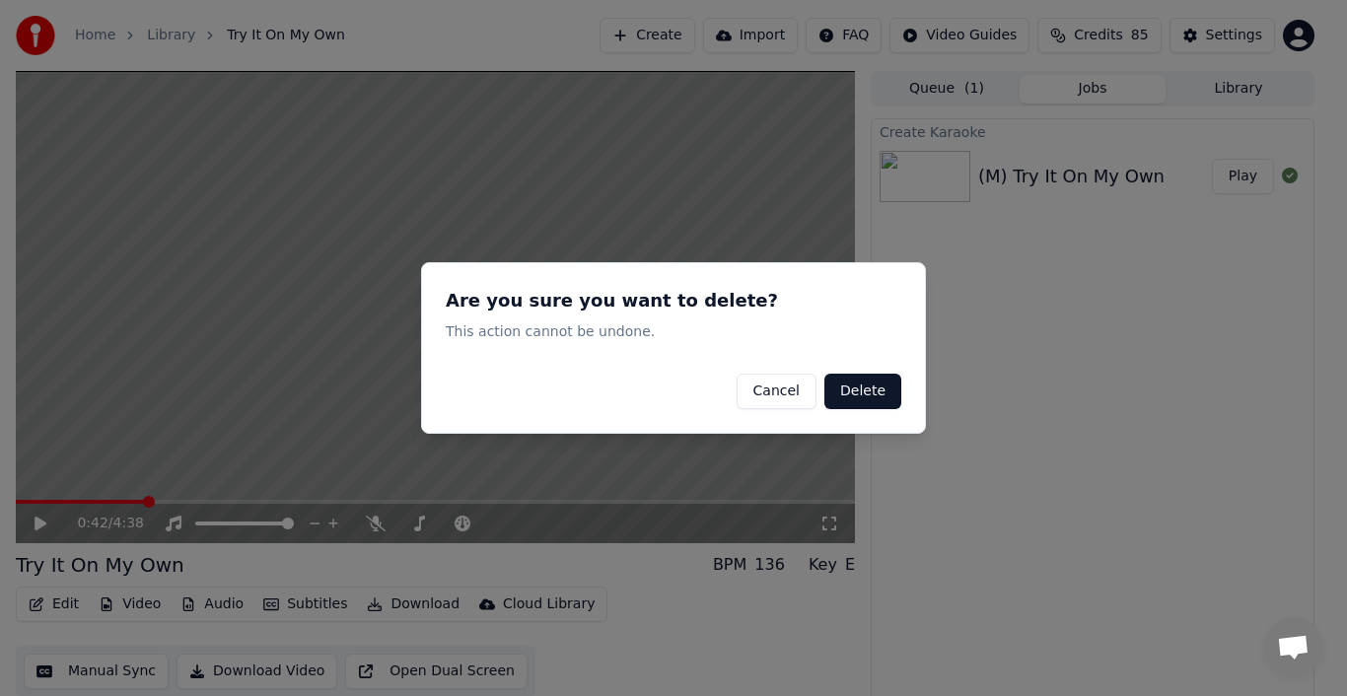
click at [854, 393] on button "Delete" at bounding box center [863, 392] width 77 height 36
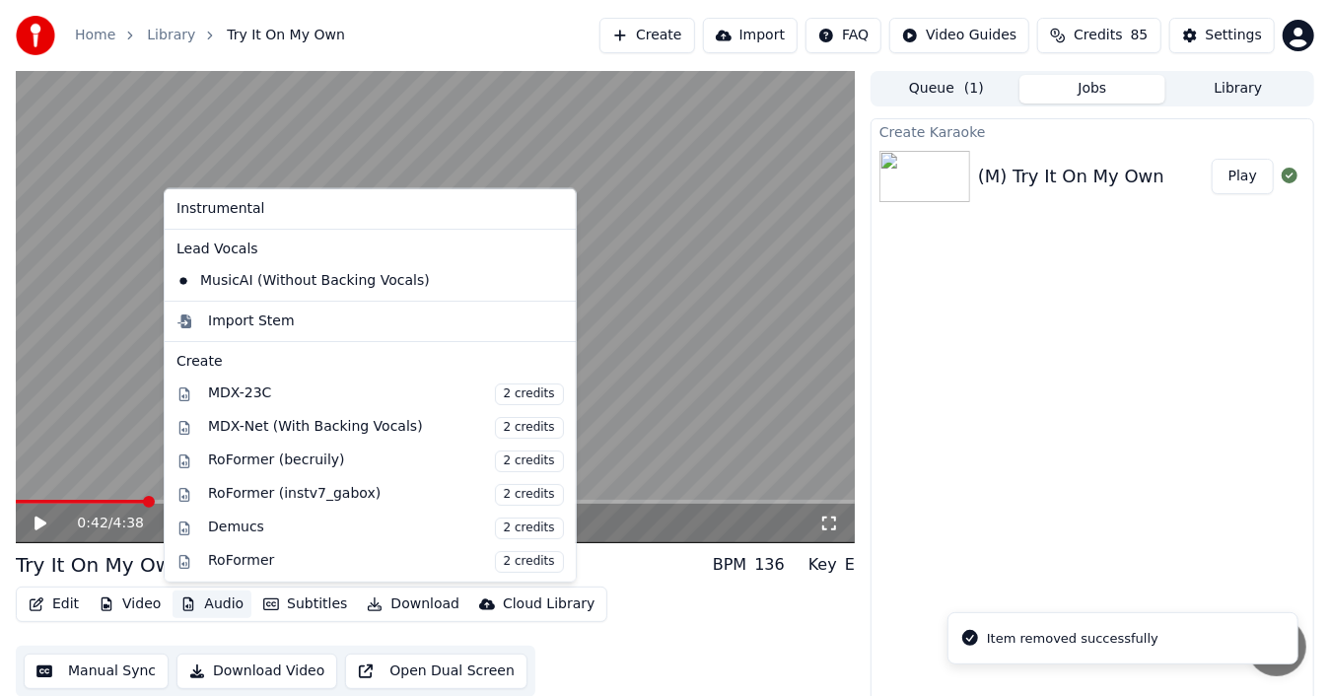
click at [211, 612] on button "Audio" at bounding box center [212, 605] width 79 height 28
click at [550, 278] on icon at bounding box center [557, 281] width 14 height 16
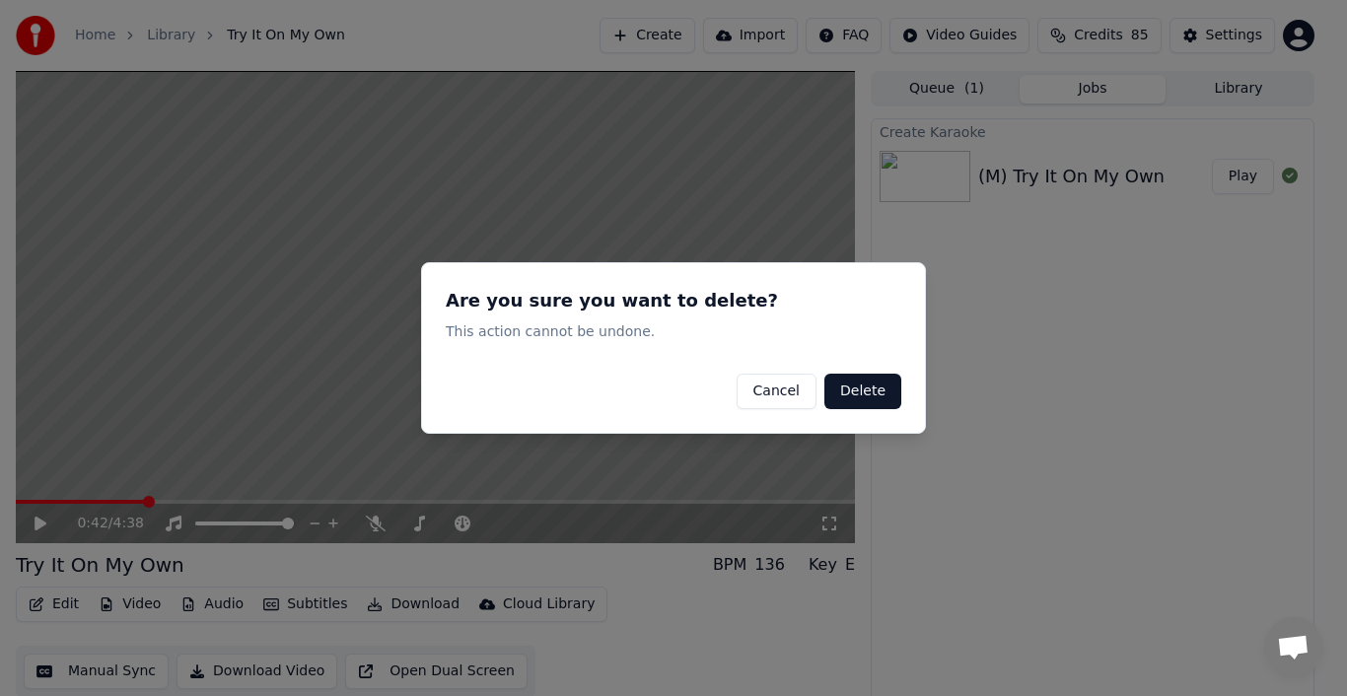
click at [860, 385] on button "Delete" at bounding box center [863, 392] width 77 height 36
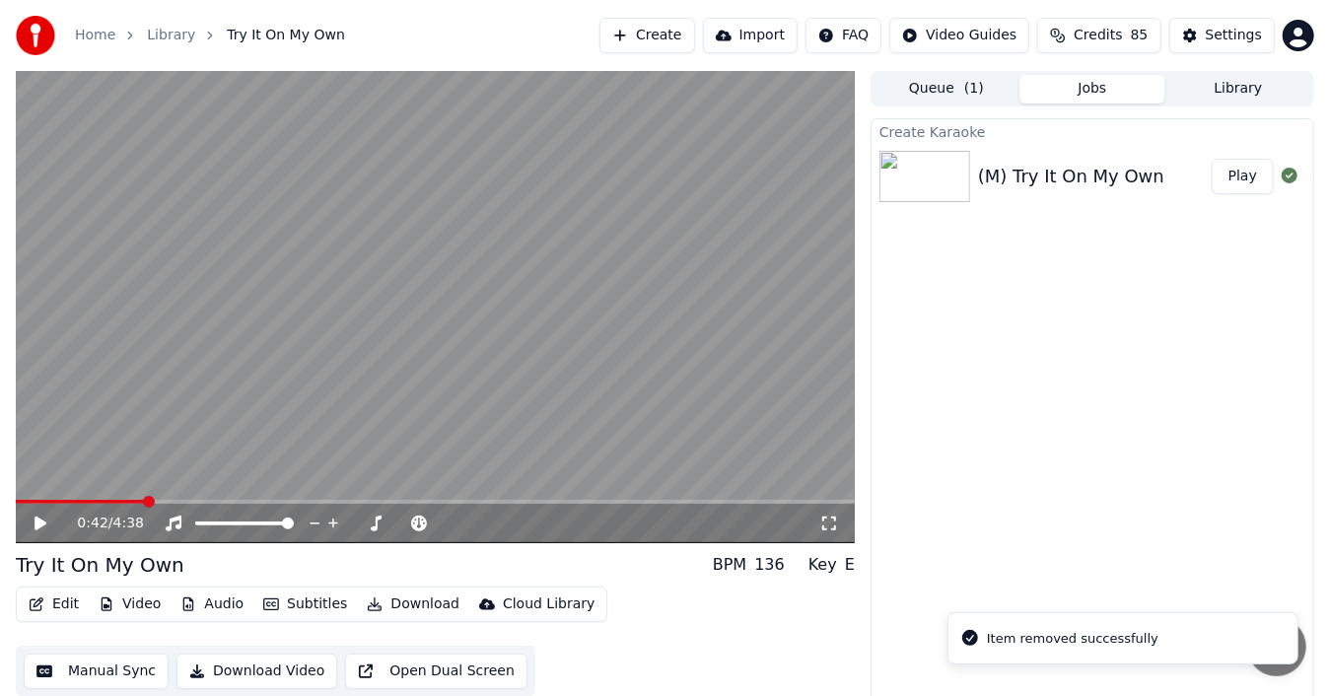
click at [38, 523] on icon at bounding box center [41, 524] width 12 height 14
click at [43, 519] on icon at bounding box center [41, 524] width 10 height 12
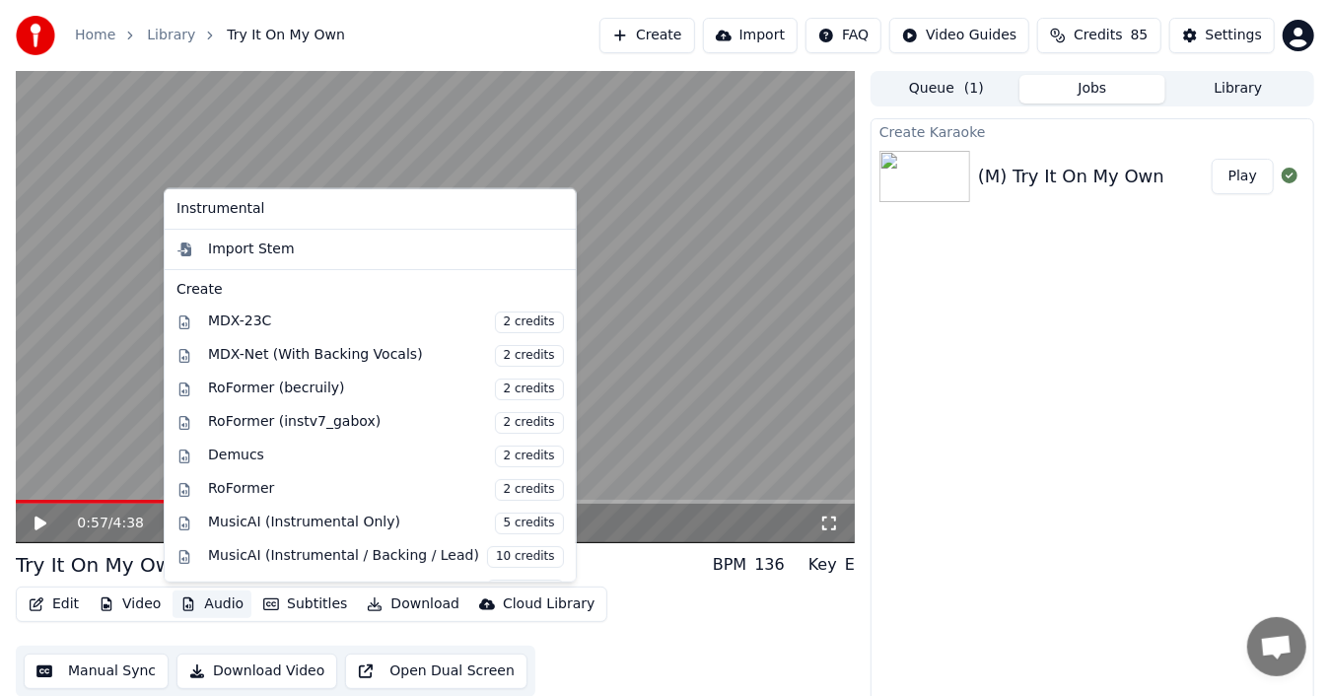
click at [197, 606] on button "Audio" at bounding box center [212, 605] width 79 height 28
click at [280, 519] on div "MusicAI (Instrumental Only) 5 credits" at bounding box center [386, 524] width 356 height 22
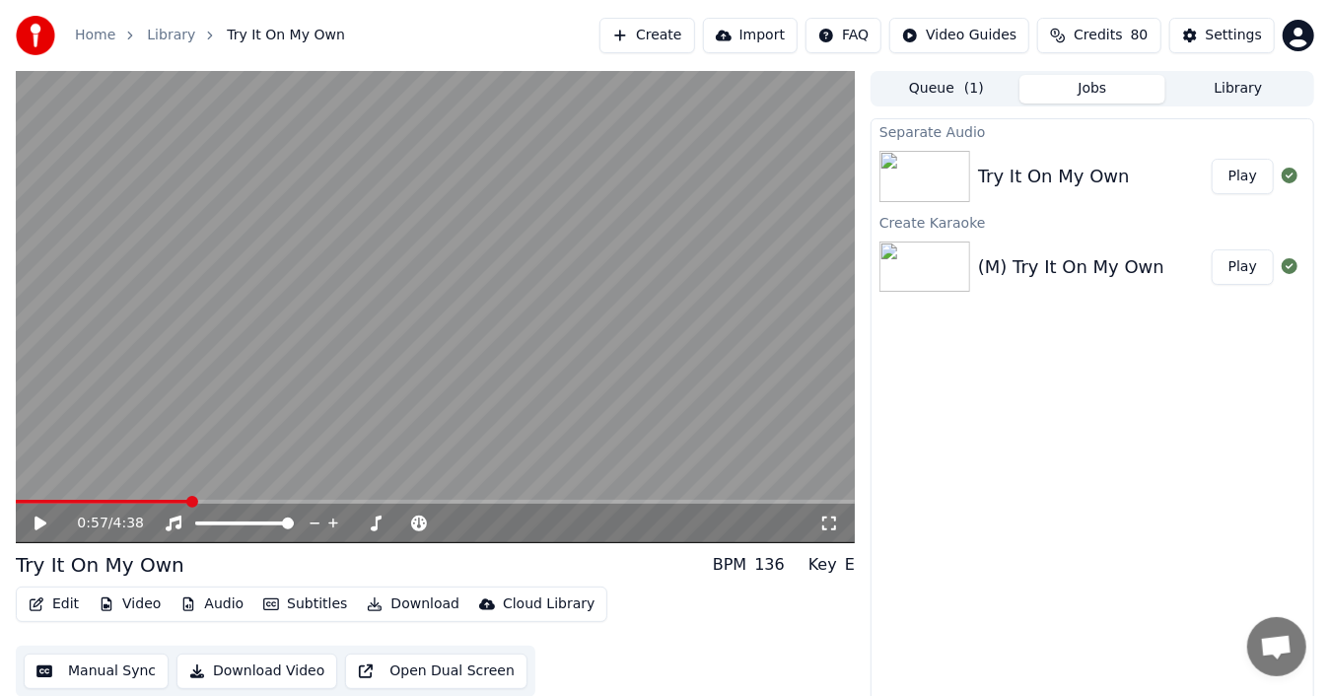
click at [1255, 179] on button "Play" at bounding box center [1243, 177] width 62 height 36
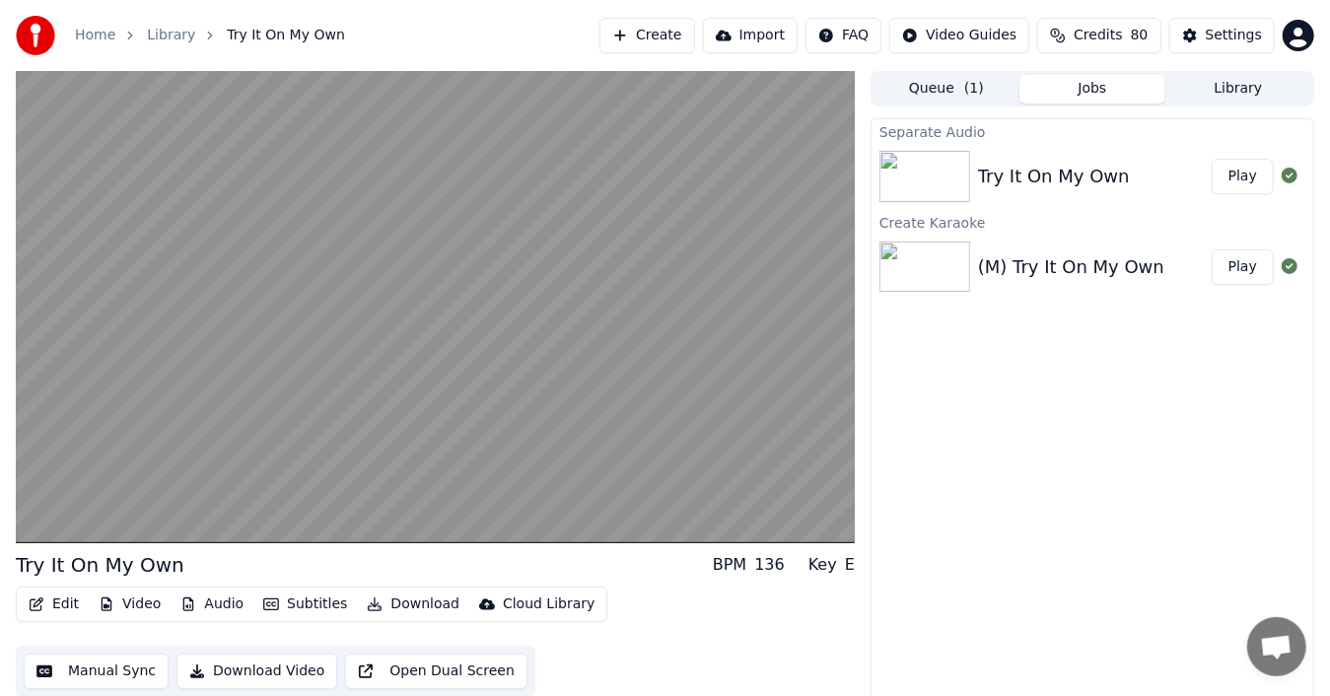
click at [802, 610] on div "Edit Video Audio Subtitles Download Cloud Library Manual Sync Download Video Op…" at bounding box center [435, 642] width 839 height 110
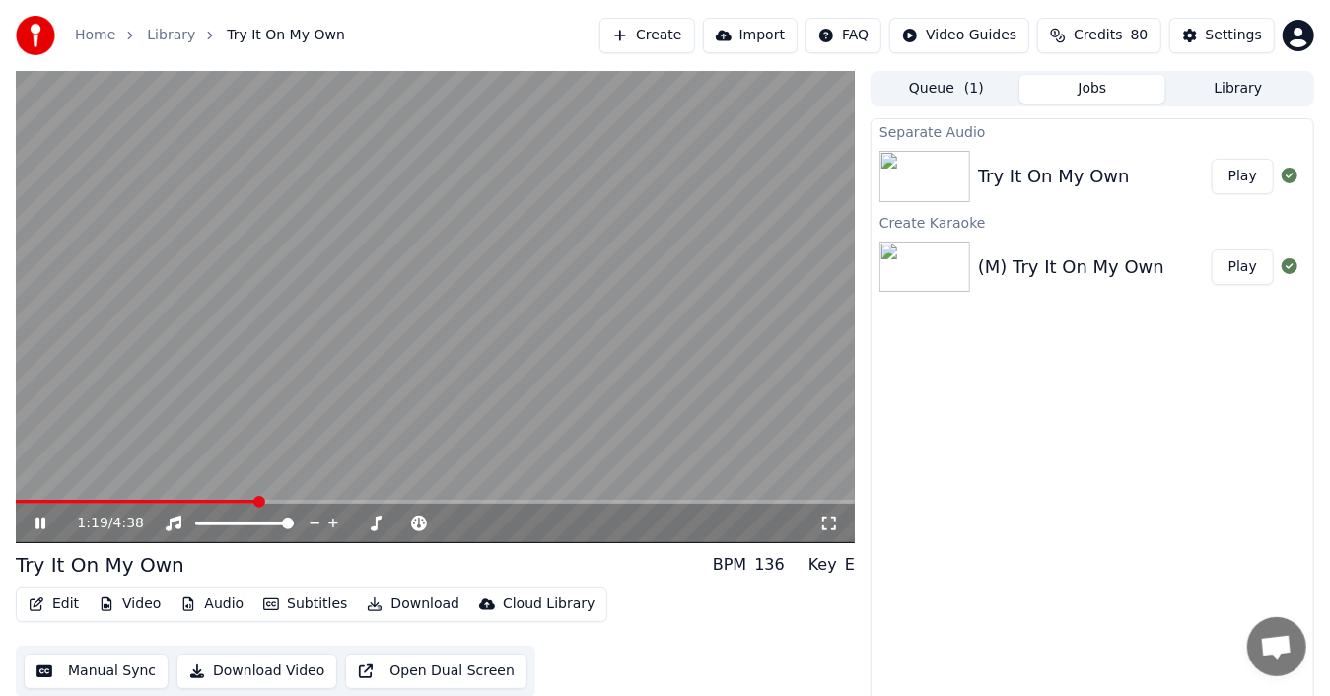
click at [45, 520] on icon at bounding box center [41, 524] width 10 height 12
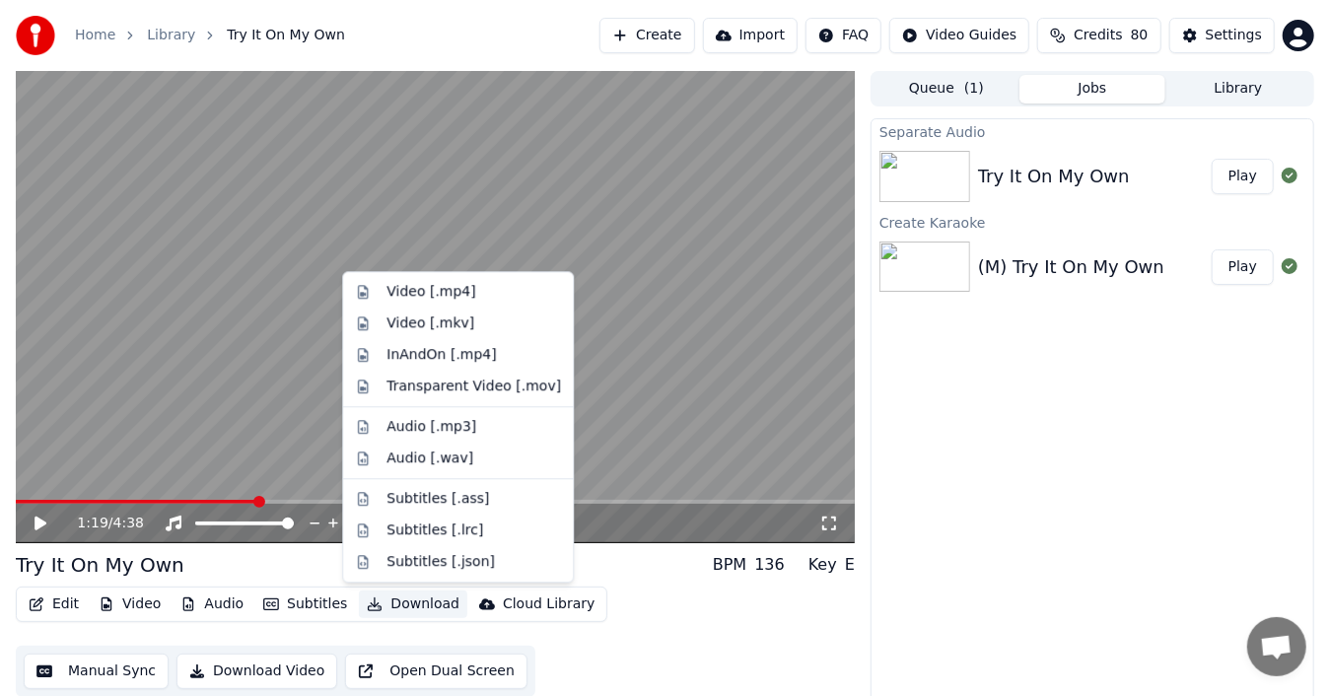
click at [382, 598] on button "Download" at bounding box center [413, 605] width 108 height 28
click at [462, 301] on div "Video [.mp4]" at bounding box center [431, 292] width 89 height 20
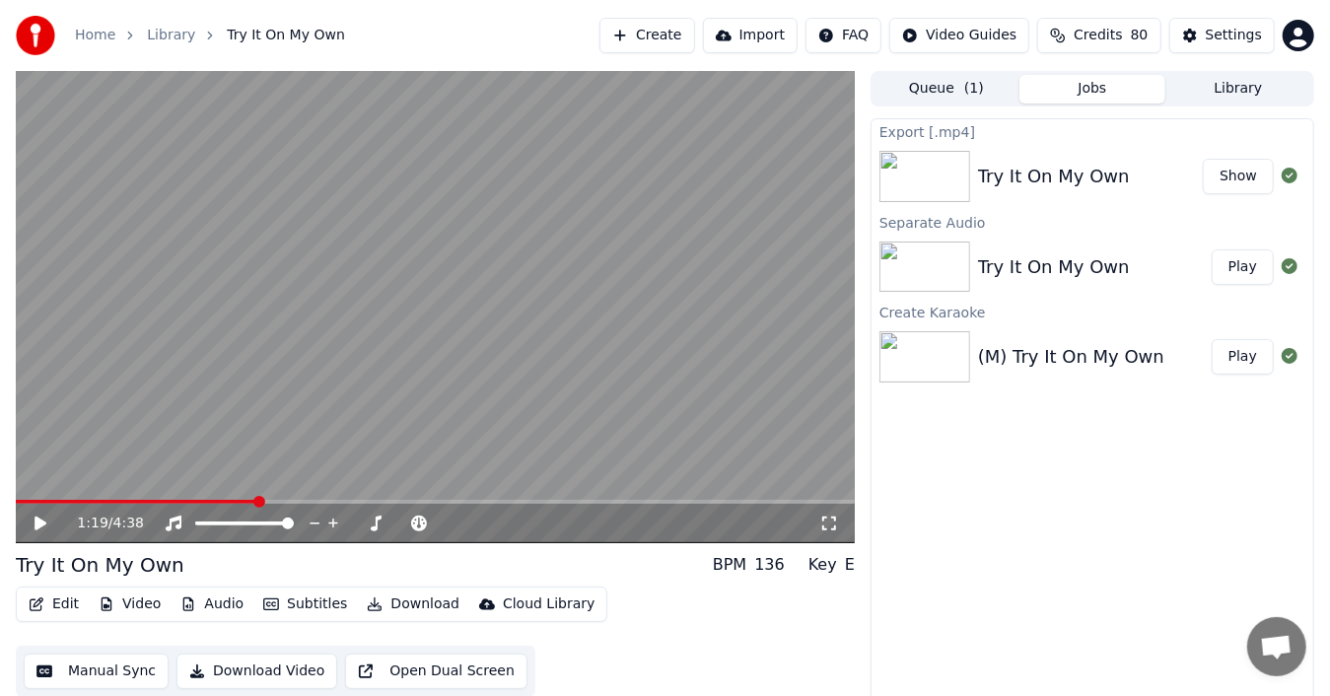
click at [195, 606] on button "Audio" at bounding box center [212, 605] width 79 height 28
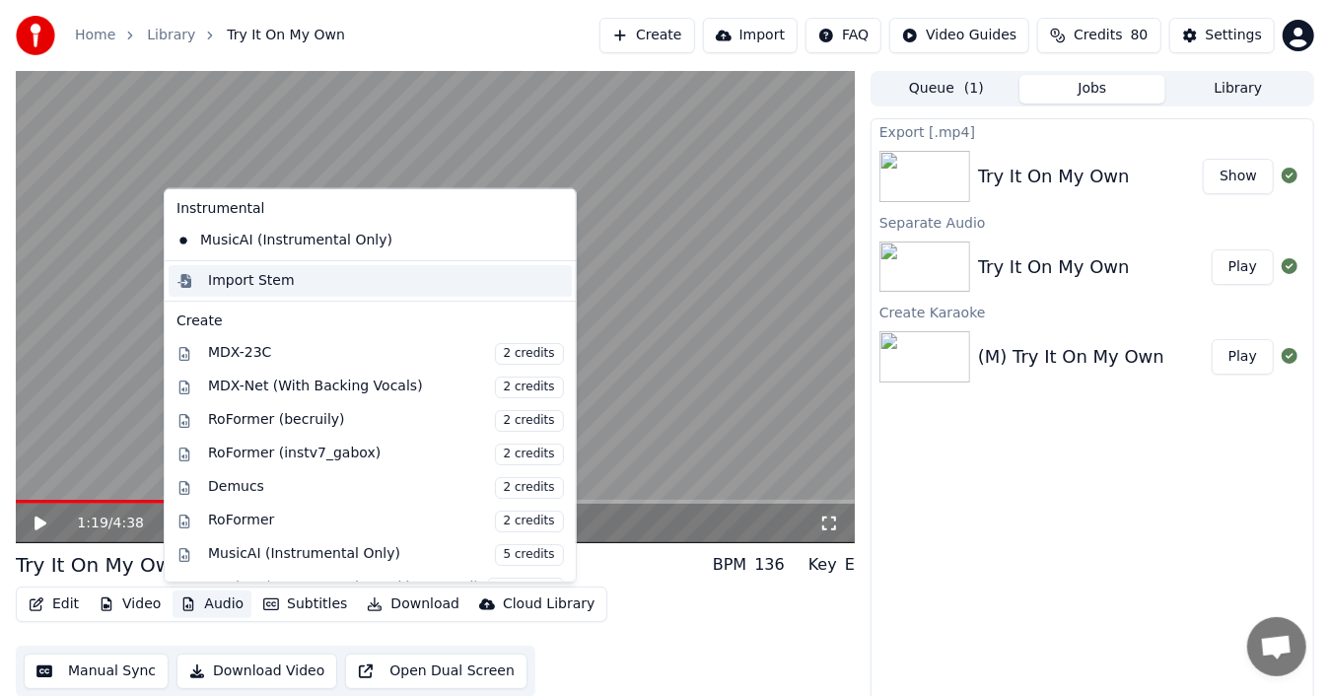
click at [262, 279] on div "Import Stem" at bounding box center [251, 281] width 87 height 20
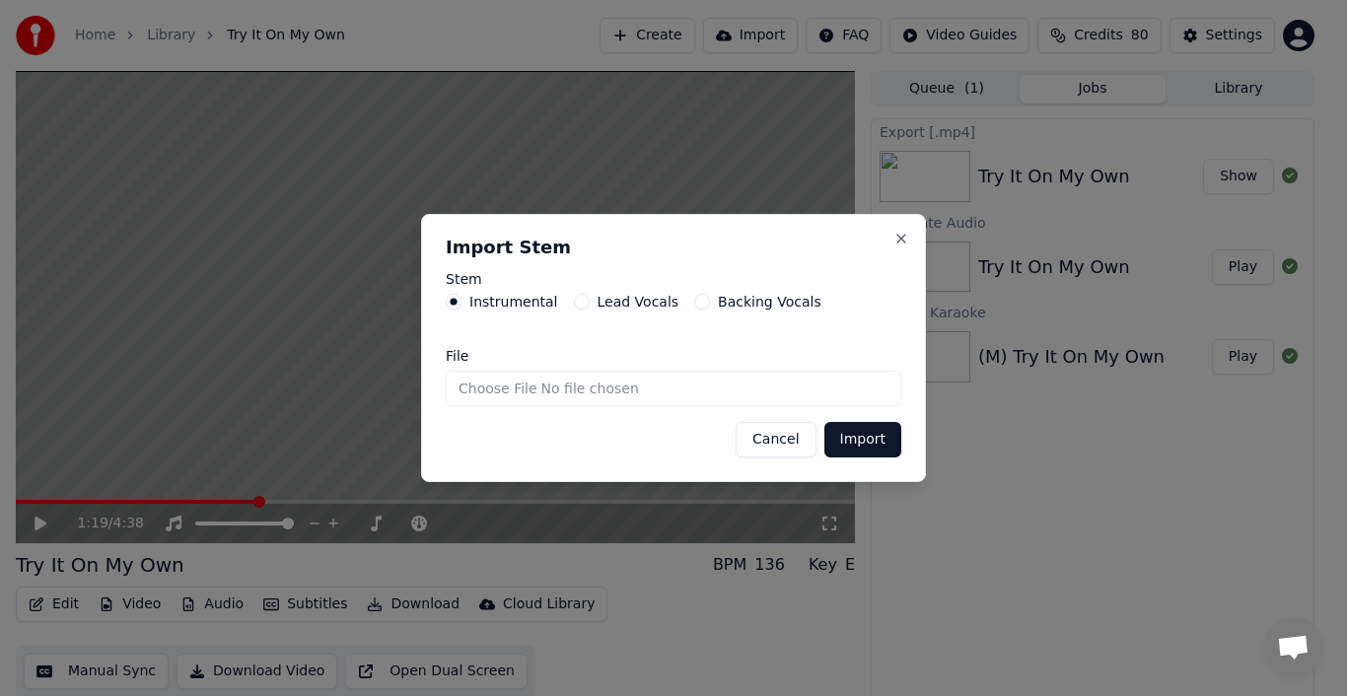
click at [491, 387] on input "File" at bounding box center [674, 389] width 456 height 36
type input "**********"
click at [858, 442] on button "Import" at bounding box center [863, 440] width 77 height 36
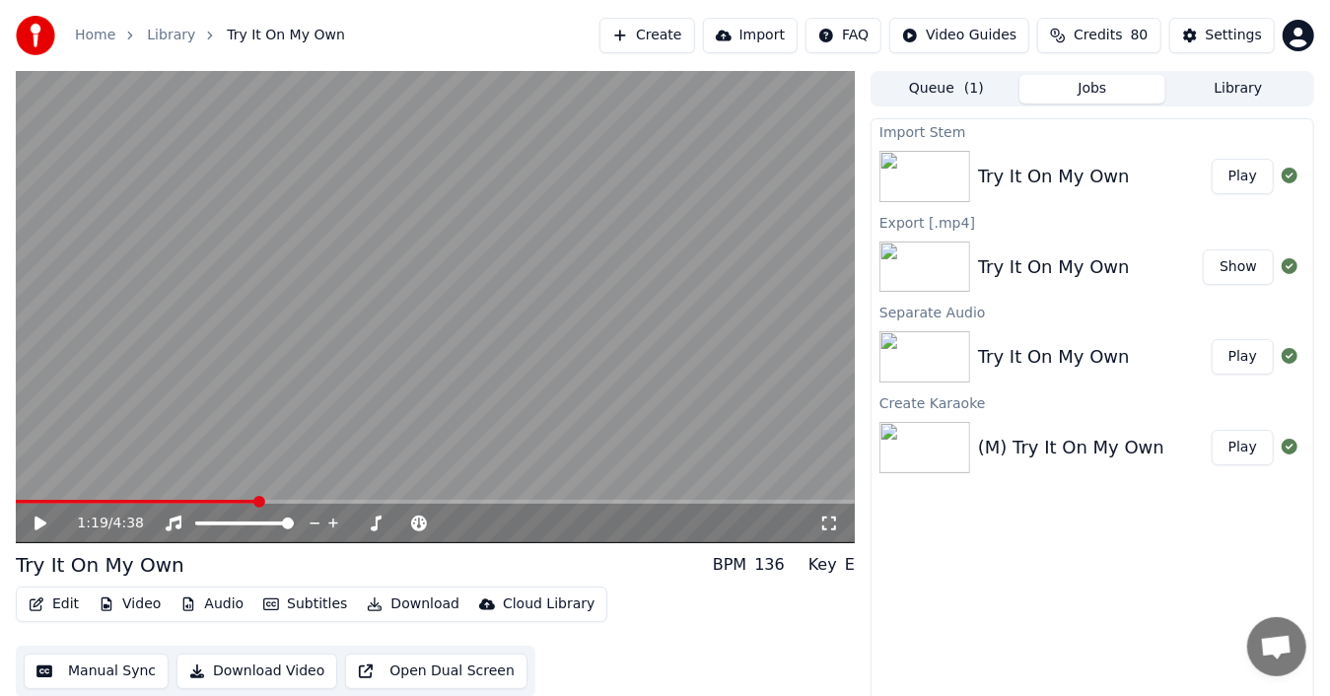
click at [1246, 172] on button "Play" at bounding box center [1243, 177] width 62 height 36
click at [45, 516] on icon at bounding box center [54, 524] width 45 height 16
click at [199, 604] on button "Audio" at bounding box center [212, 605] width 79 height 28
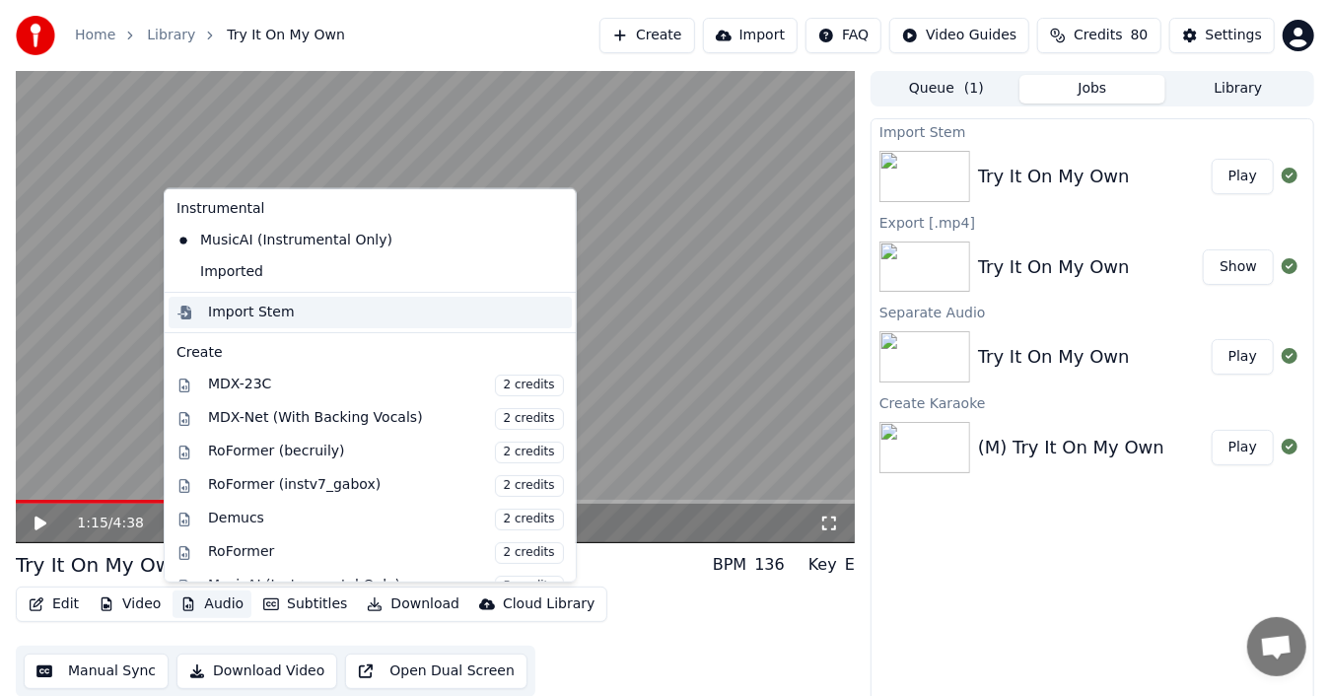
click at [294, 314] on div "Import Stem" at bounding box center [386, 313] width 356 height 20
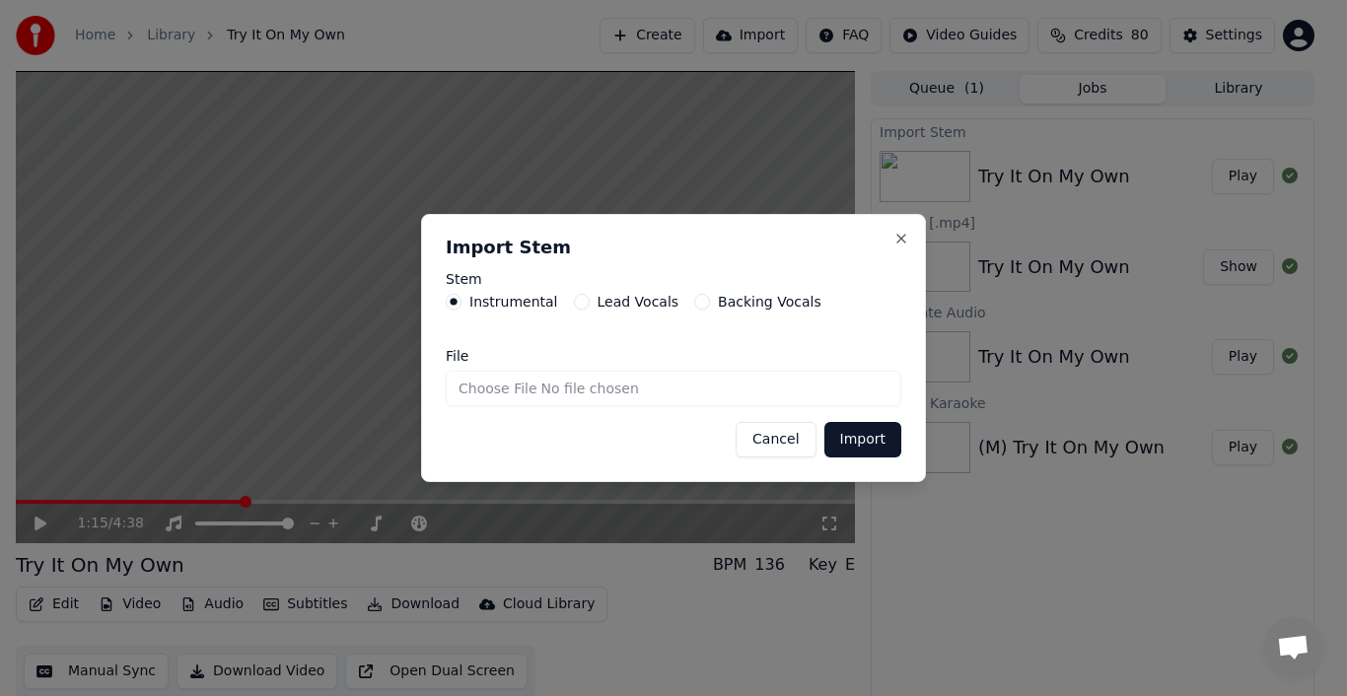
click at [501, 389] on input "File" at bounding box center [674, 389] width 456 height 36
type input "**********"
click at [856, 436] on button "Import" at bounding box center [863, 440] width 77 height 36
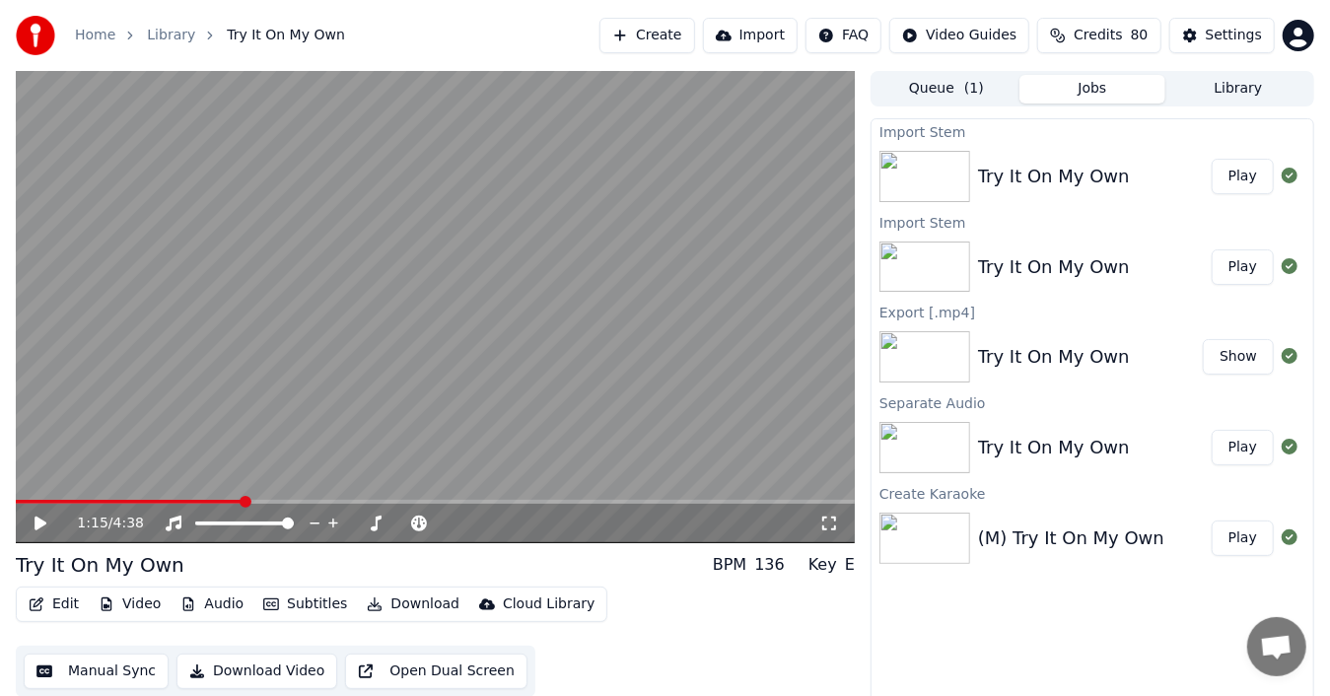
click at [1248, 179] on button "Play" at bounding box center [1243, 177] width 62 height 36
click at [41, 518] on icon at bounding box center [54, 524] width 45 height 16
click at [219, 610] on button "Audio" at bounding box center [212, 605] width 79 height 28
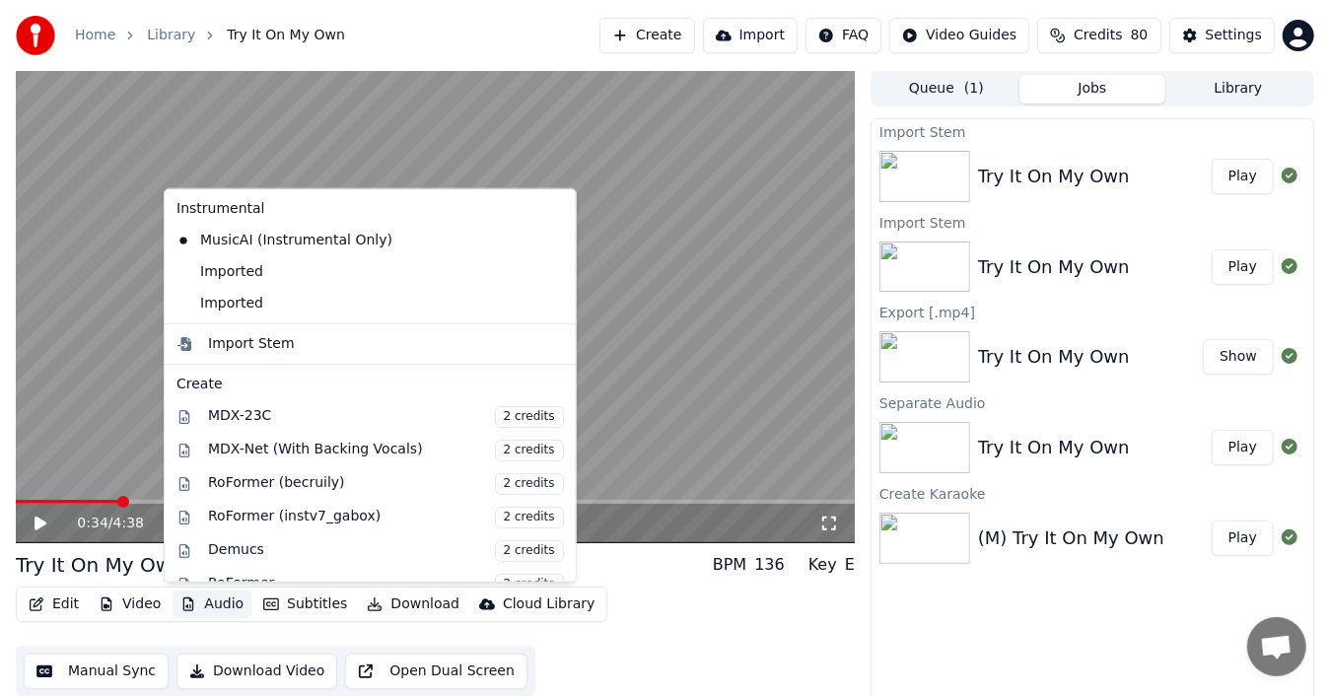
click at [550, 242] on icon at bounding box center [557, 241] width 14 height 16
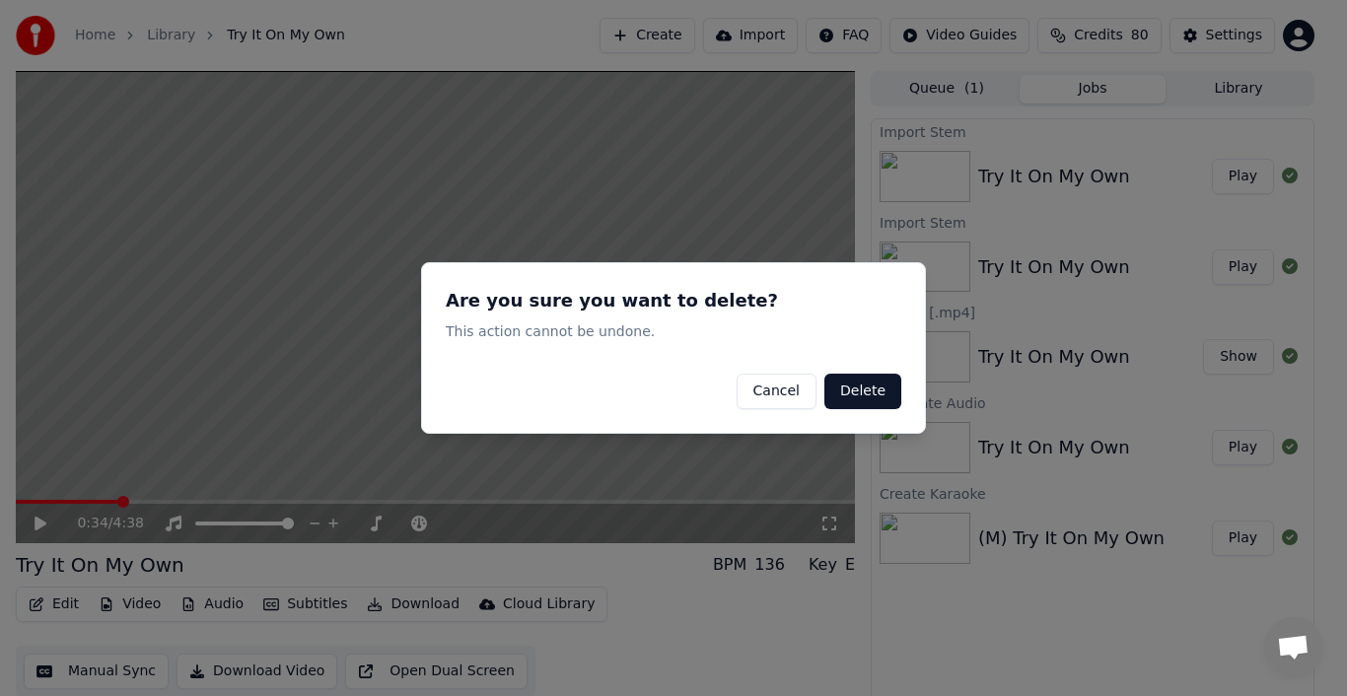
click at [862, 388] on button "Delete" at bounding box center [863, 392] width 77 height 36
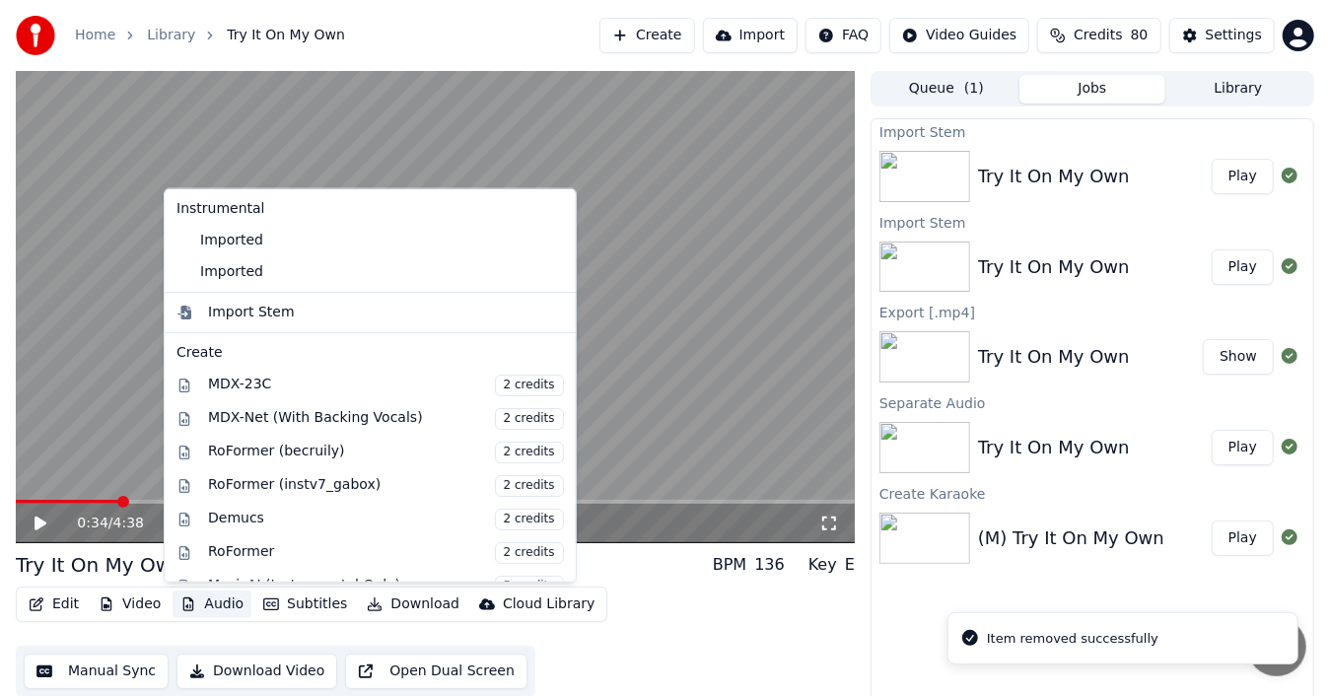
click at [213, 606] on button "Audio" at bounding box center [212, 605] width 79 height 28
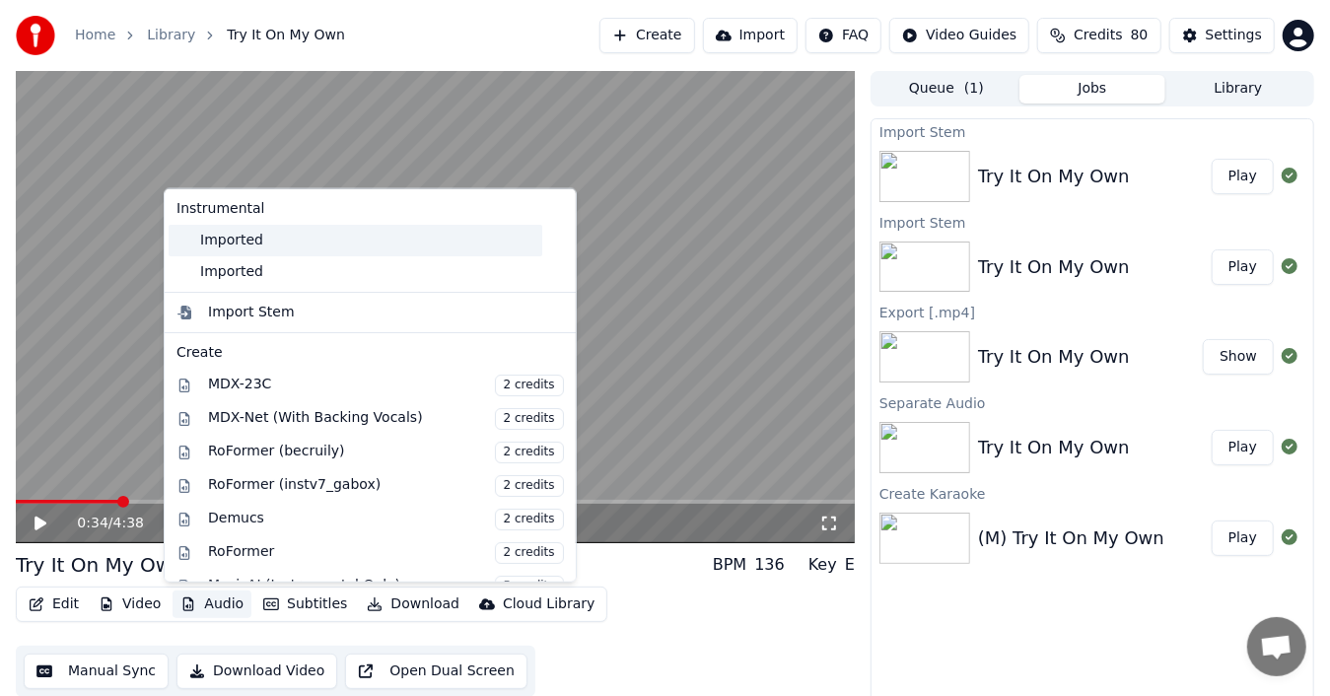
click at [240, 239] on div "Imported" at bounding box center [356, 241] width 374 height 32
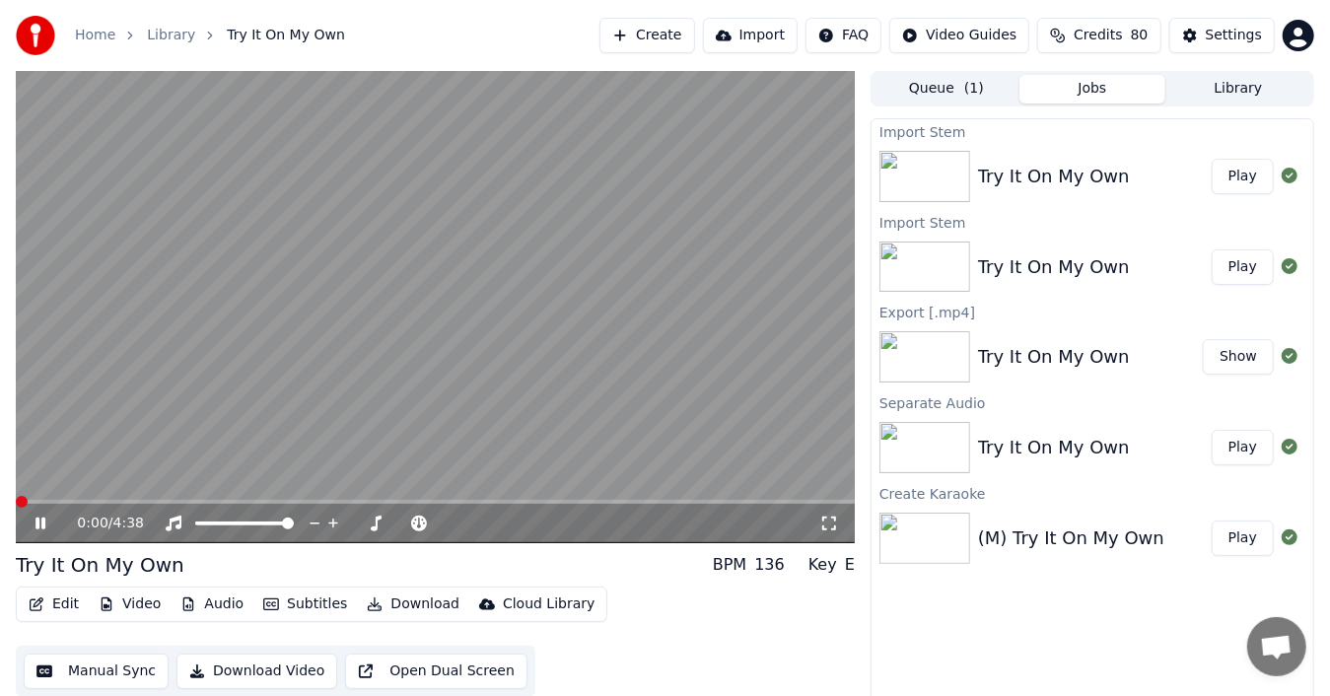
click at [16, 504] on span at bounding box center [22, 502] width 12 height 12
click at [35, 518] on icon at bounding box center [54, 524] width 45 height 16
click at [184, 605] on icon "button" at bounding box center [188, 605] width 11 height 14
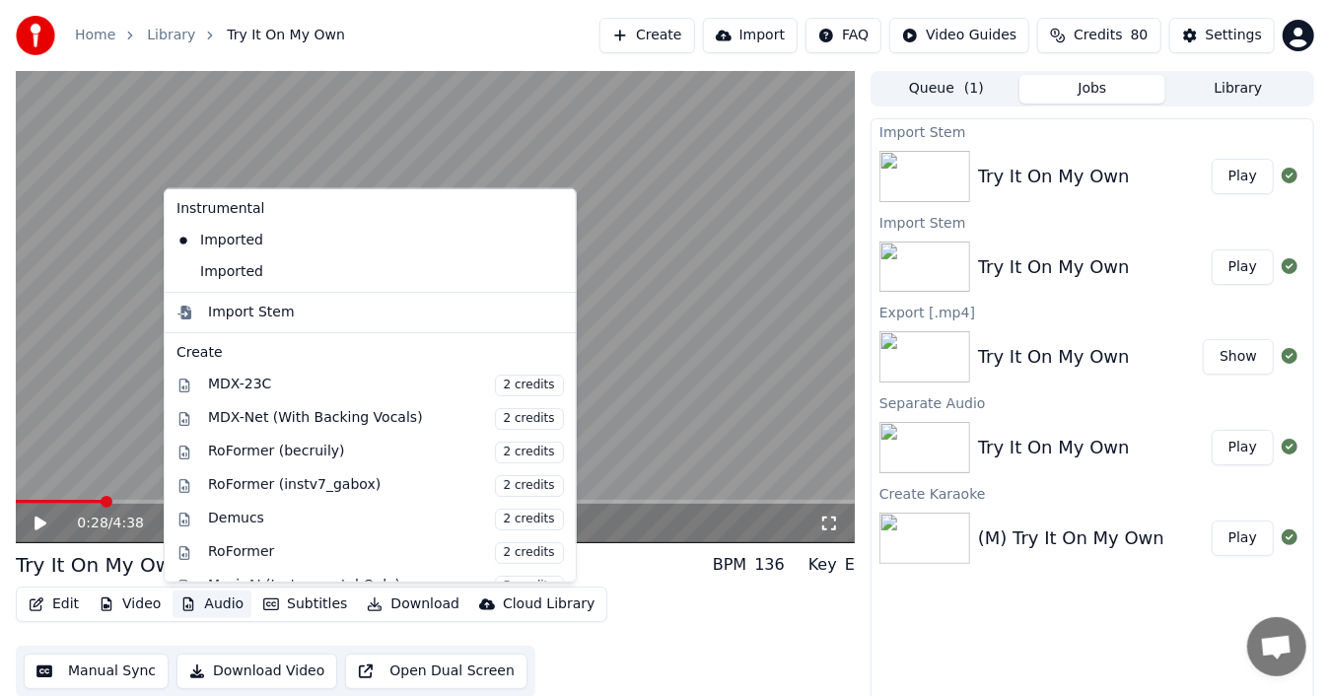
click at [550, 237] on icon at bounding box center [561, 241] width 22 height 16
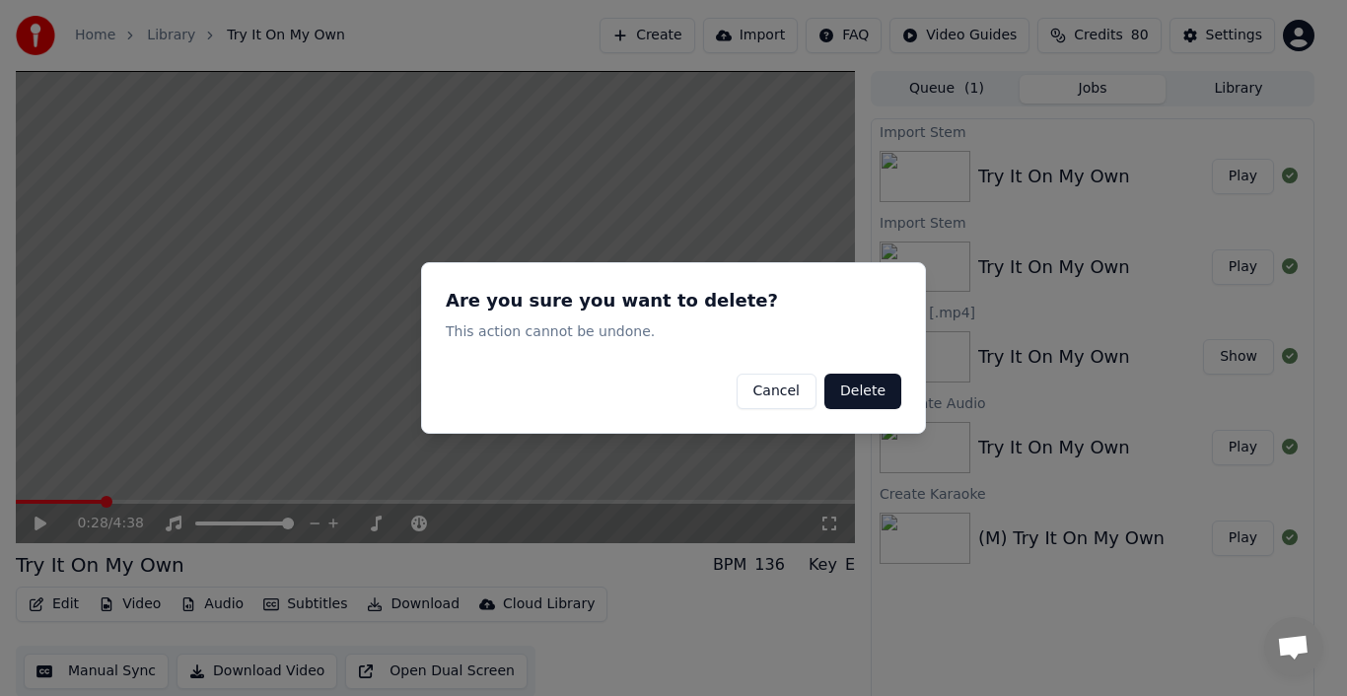
click at [874, 391] on button "Delete" at bounding box center [863, 392] width 77 height 36
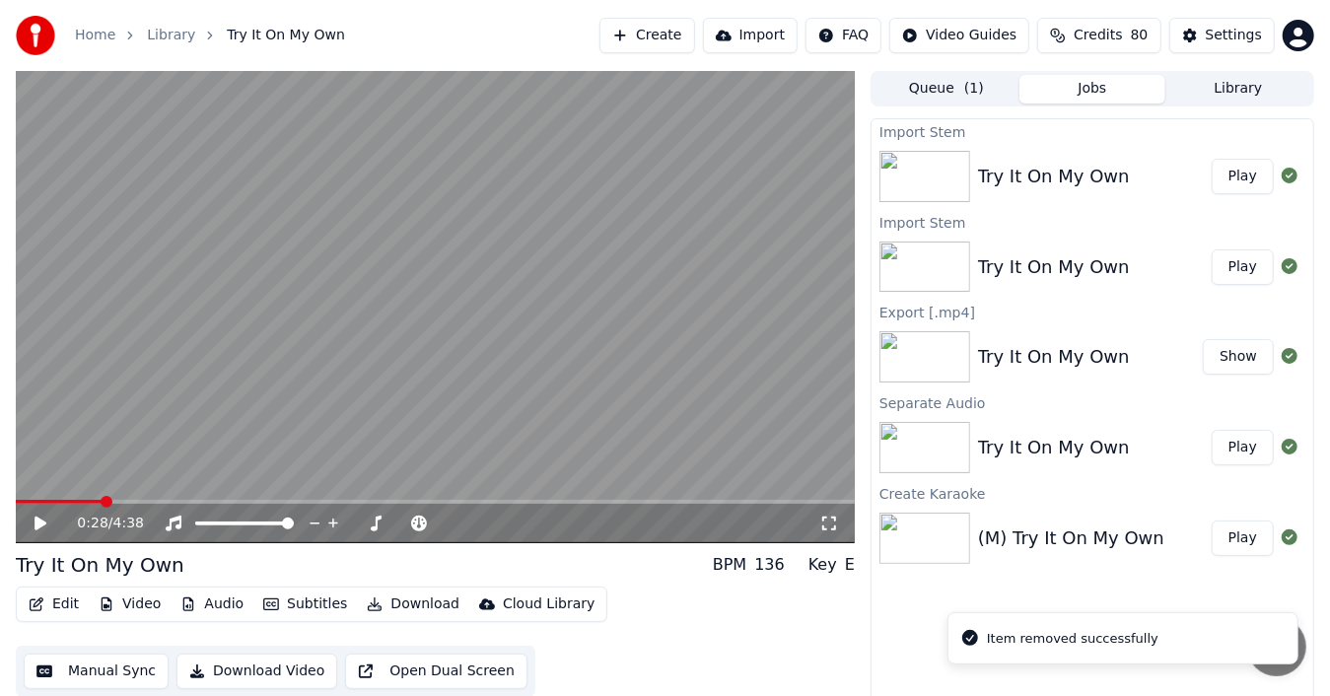
click at [205, 606] on button "Audio" at bounding box center [212, 605] width 79 height 28
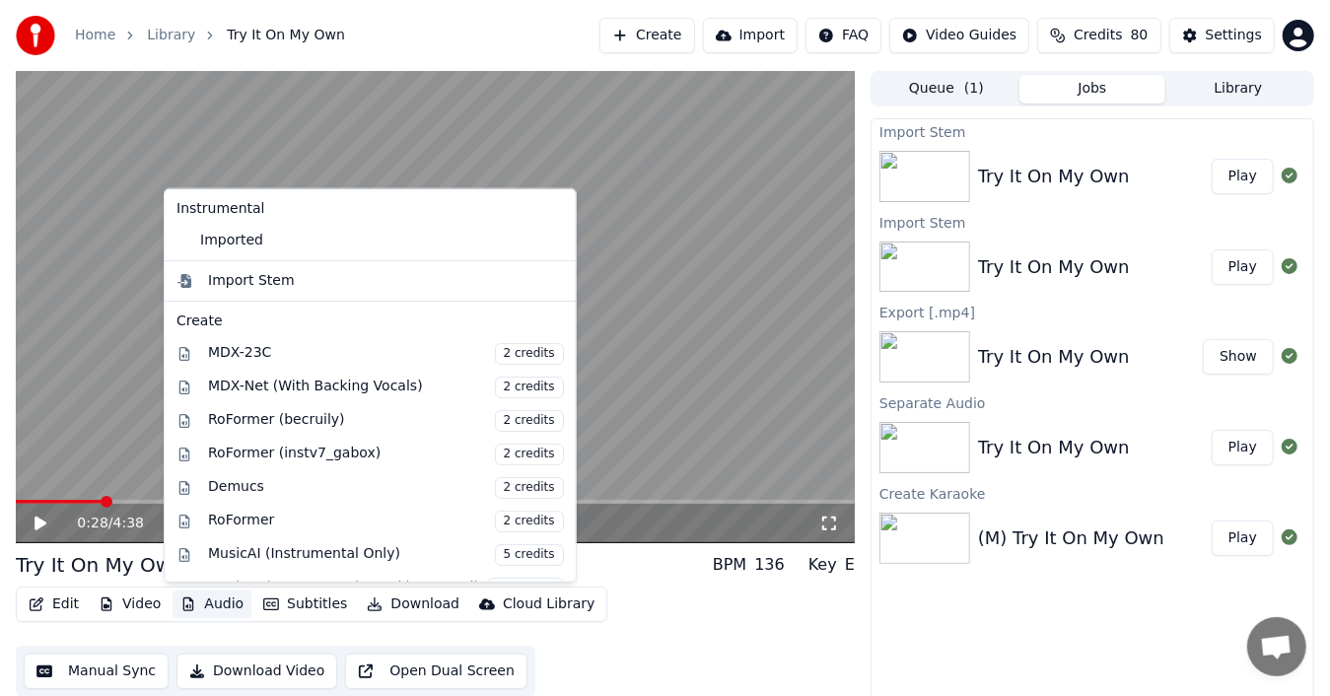
click at [550, 236] on icon at bounding box center [561, 241] width 22 height 16
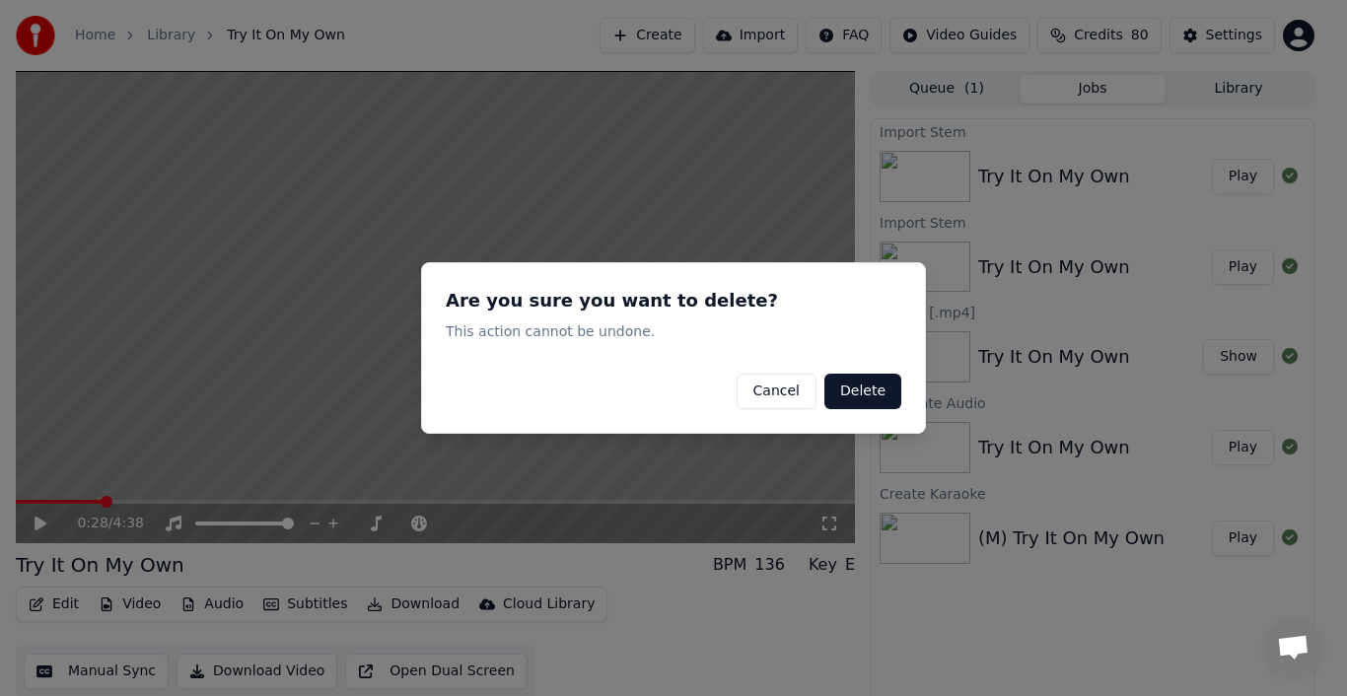
click at [847, 389] on button "Delete" at bounding box center [863, 392] width 77 height 36
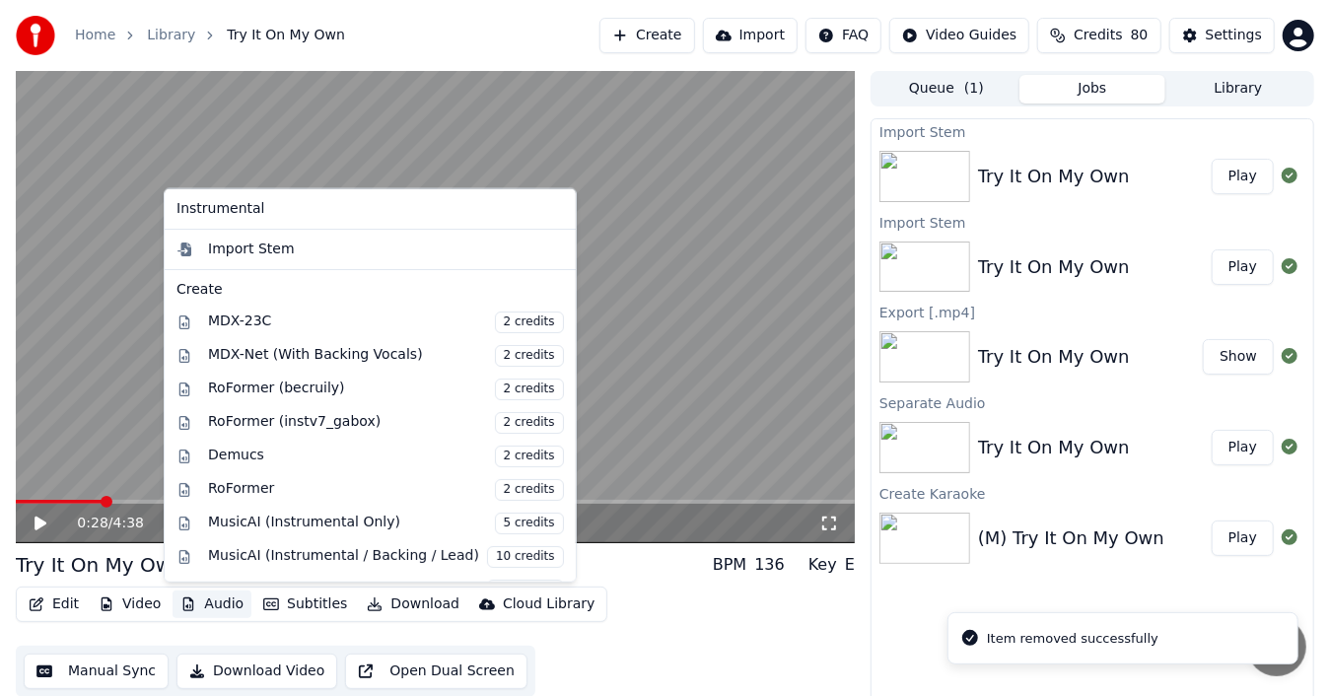
click at [222, 601] on button "Audio" at bounding box center [212, 605] width 79 height 28
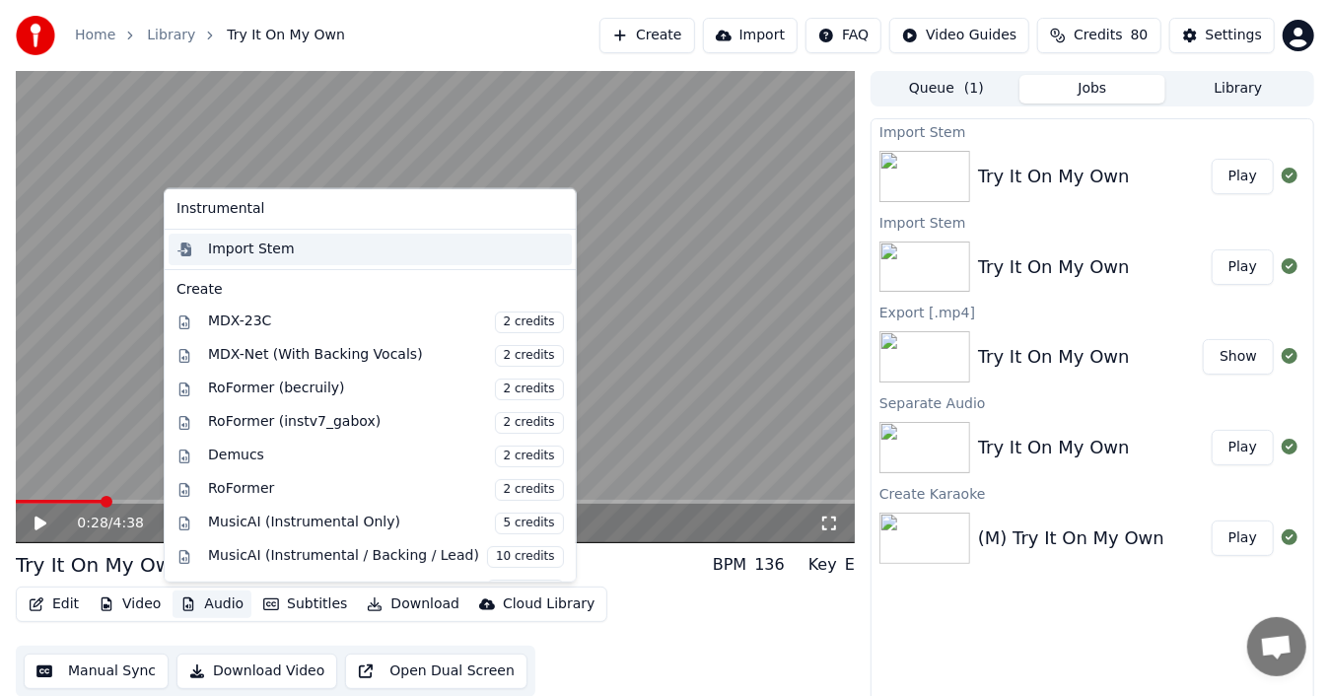
click at [259, 249] on div "Import Stem" at bounding box center [251, 250] width 87 height 20
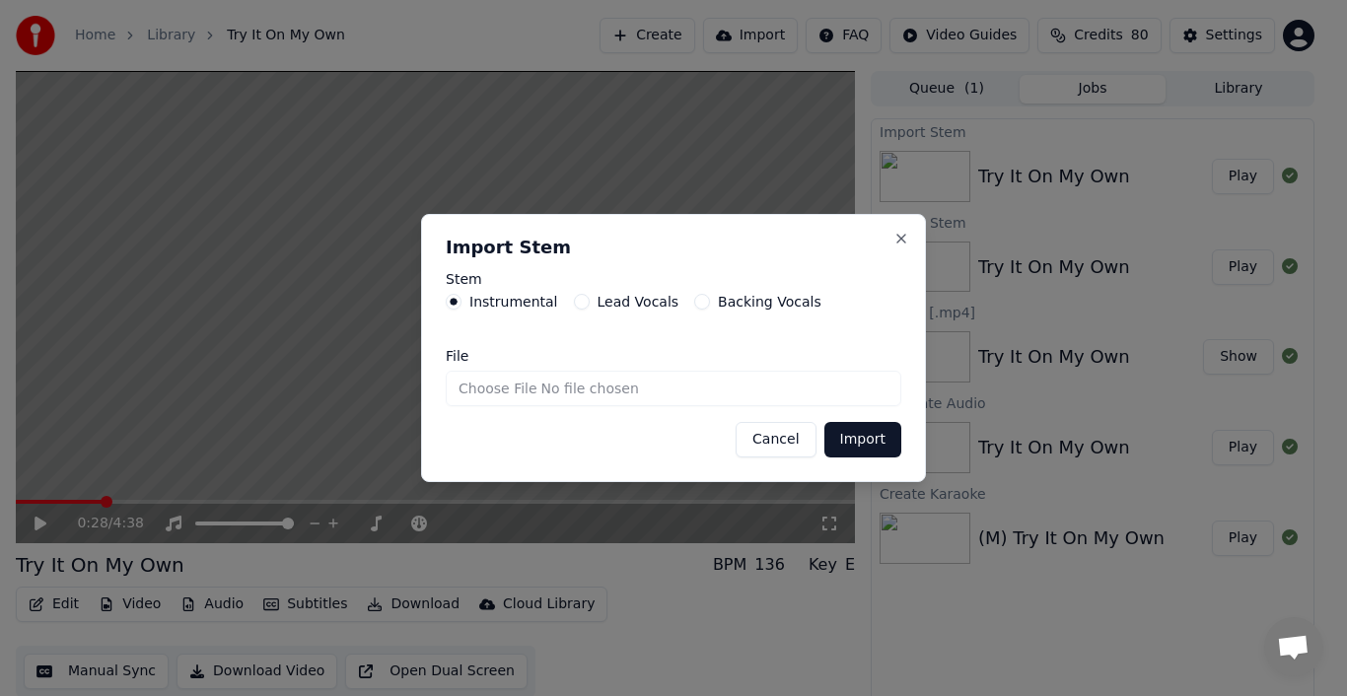
click at [519, 387] on input "File" at bounding box center [674, 389] width 456 height 36
type input "**********"
click at [869, 442] on button "Import" at bounding box center [863, 440] width 77 height 36
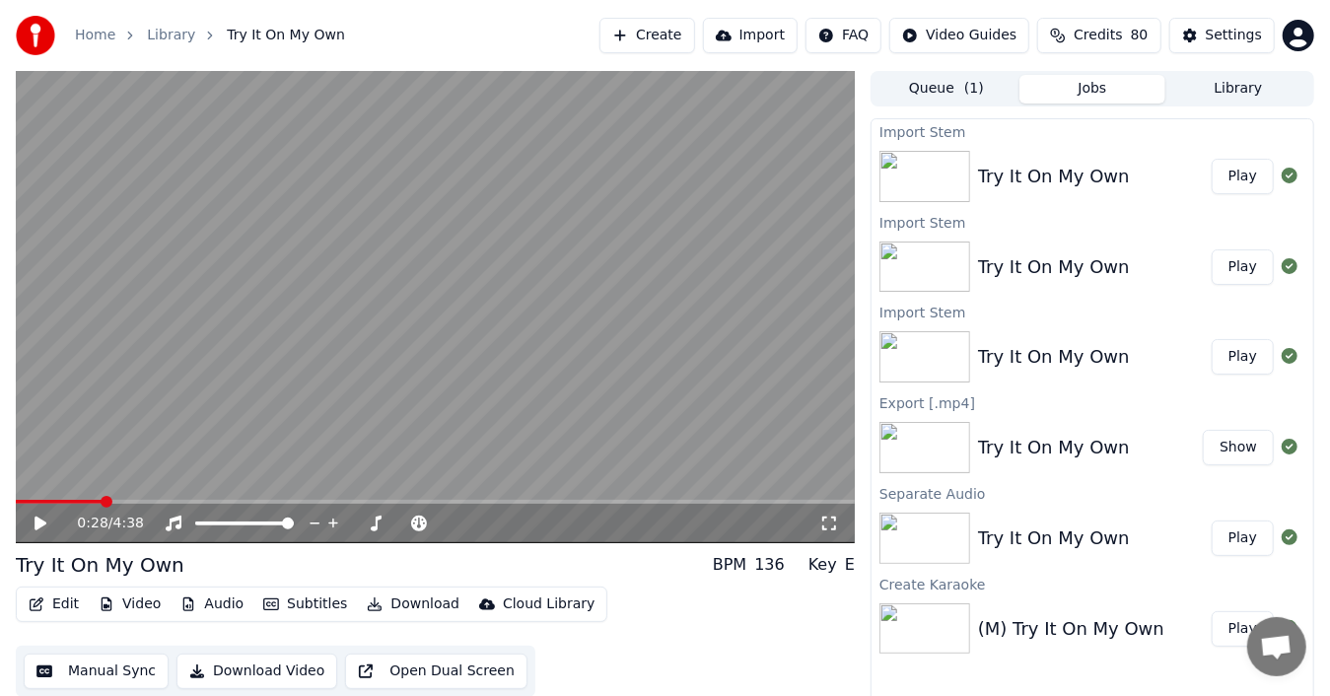
click at [1247, 174] on button "Play" at bounding box center [1243, 177] width 62 height 36
click at [36, 523] on icon at bounding box center [41, 524] width 10 height 12
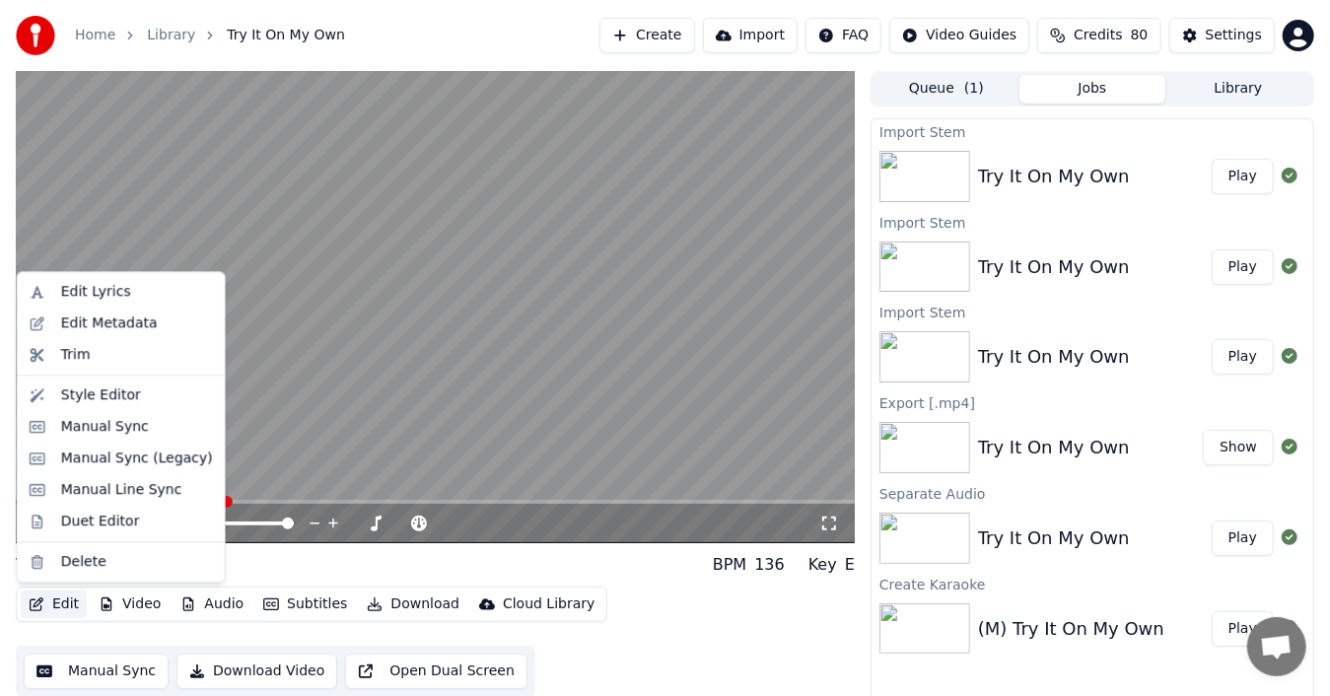
click at [59, 606] on button "Edit" at bounding box center [54, 605] width 66 height 28
click at [101, 428] on div "Manual Sync" at bounding box center [105, 427] width 88 height 20
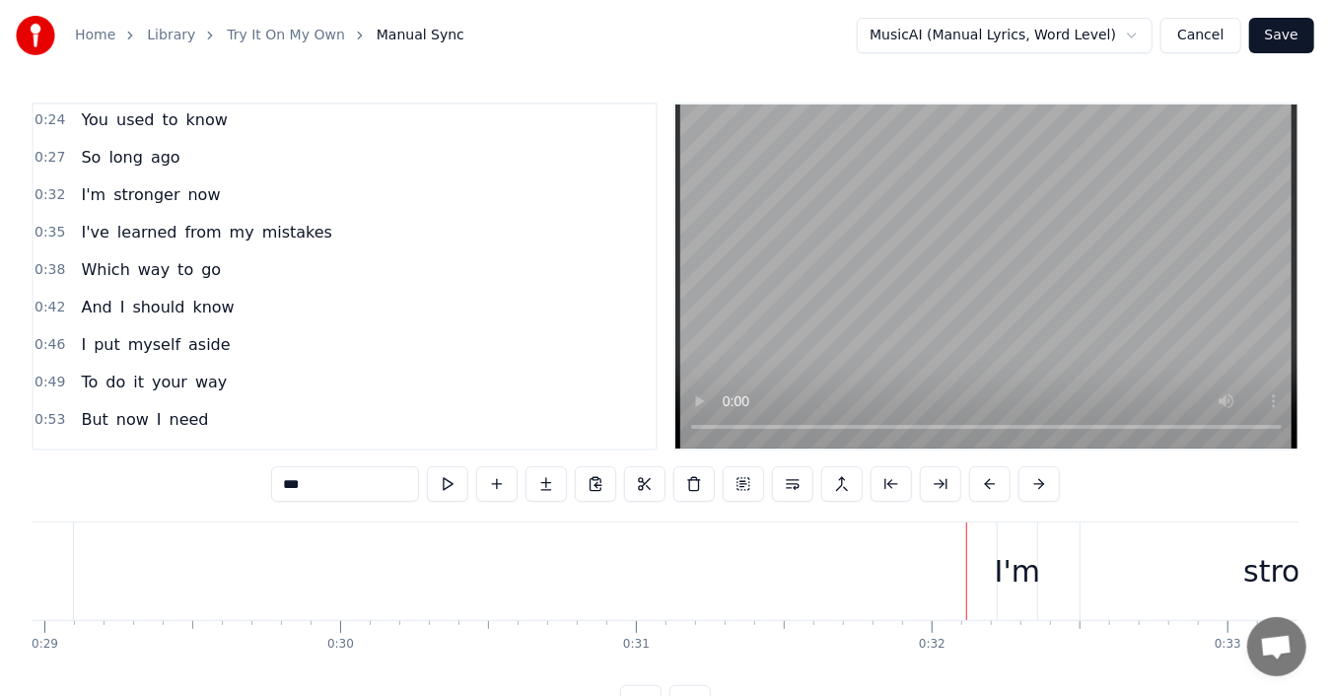
scroll to position [99, 0]
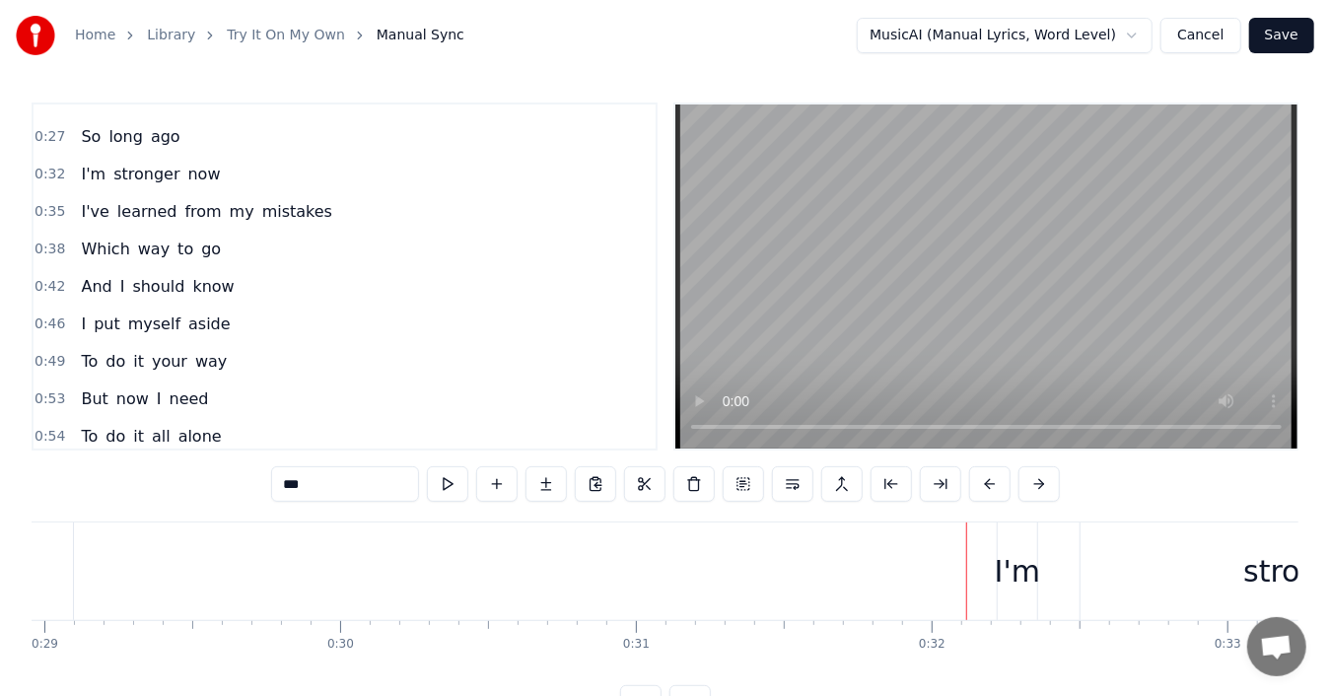
click at [40, 134] on span "0:27" at bounding box center [50, 137] width 31 height 20
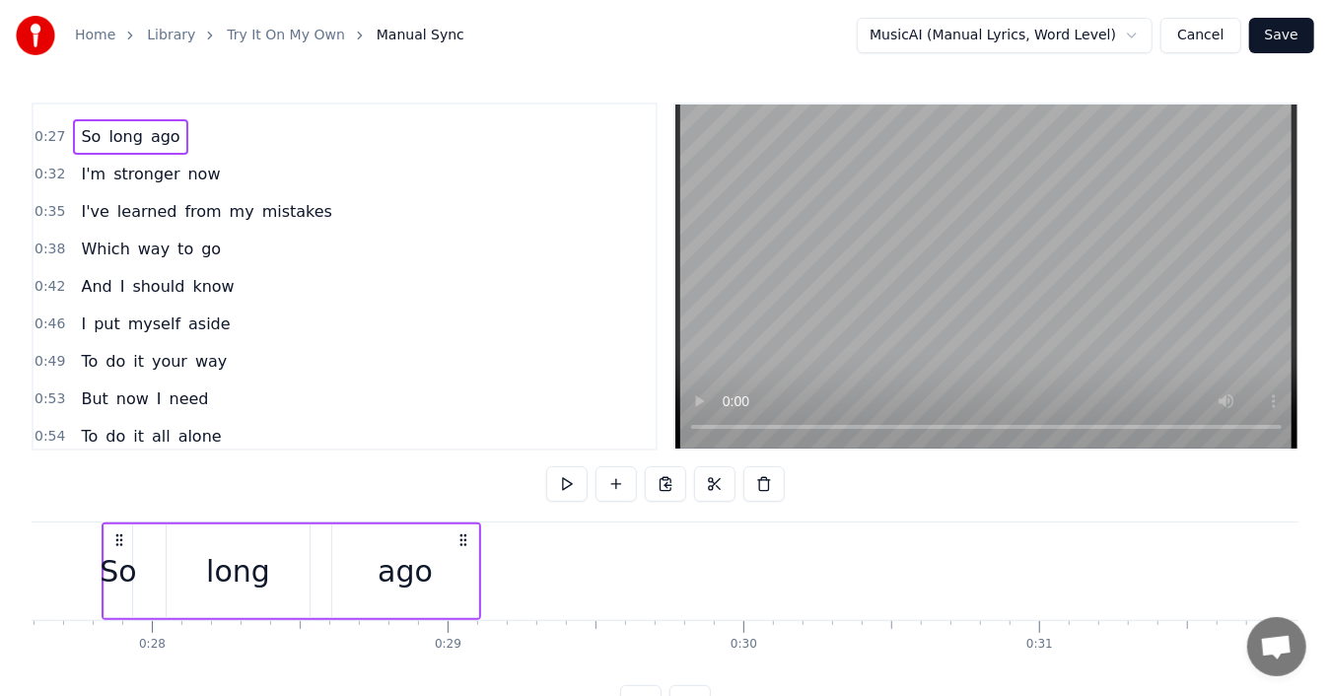
scroll to position [0, 8136]
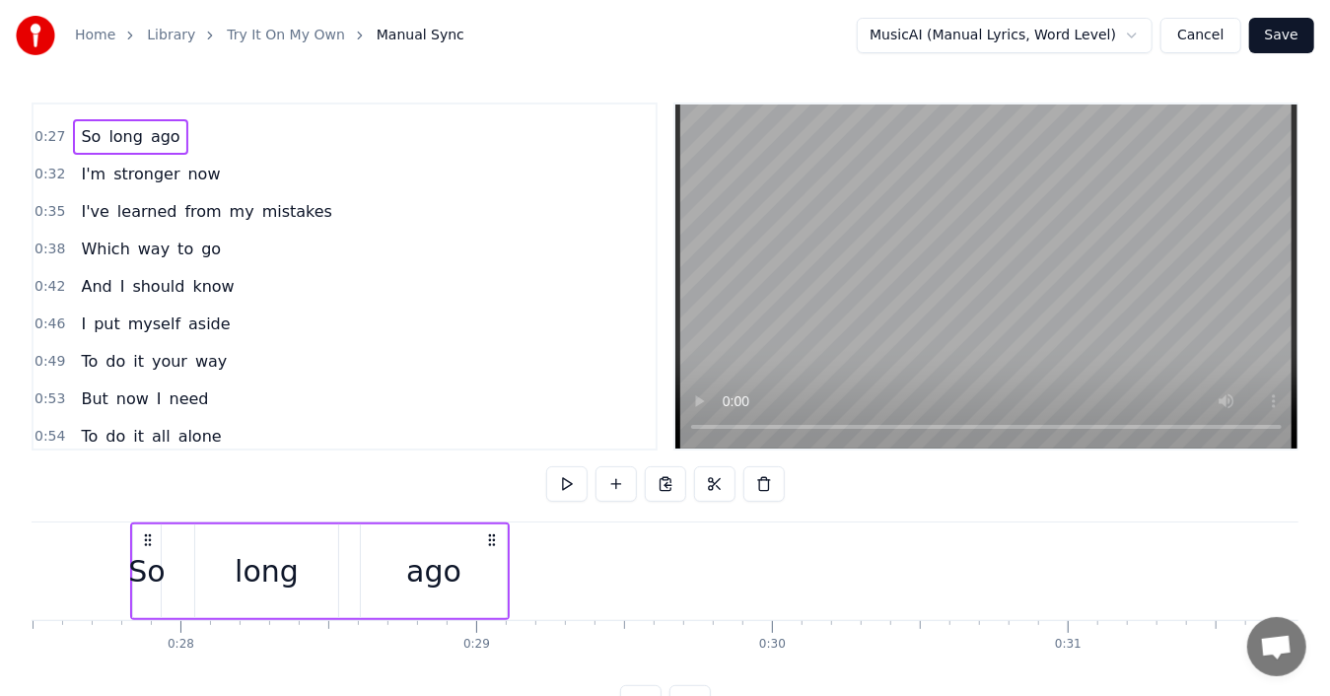
drag, startPoint x: 179, startPoint y: 628, endPoint x: 163, endPoint y: 629, distance: 16.8
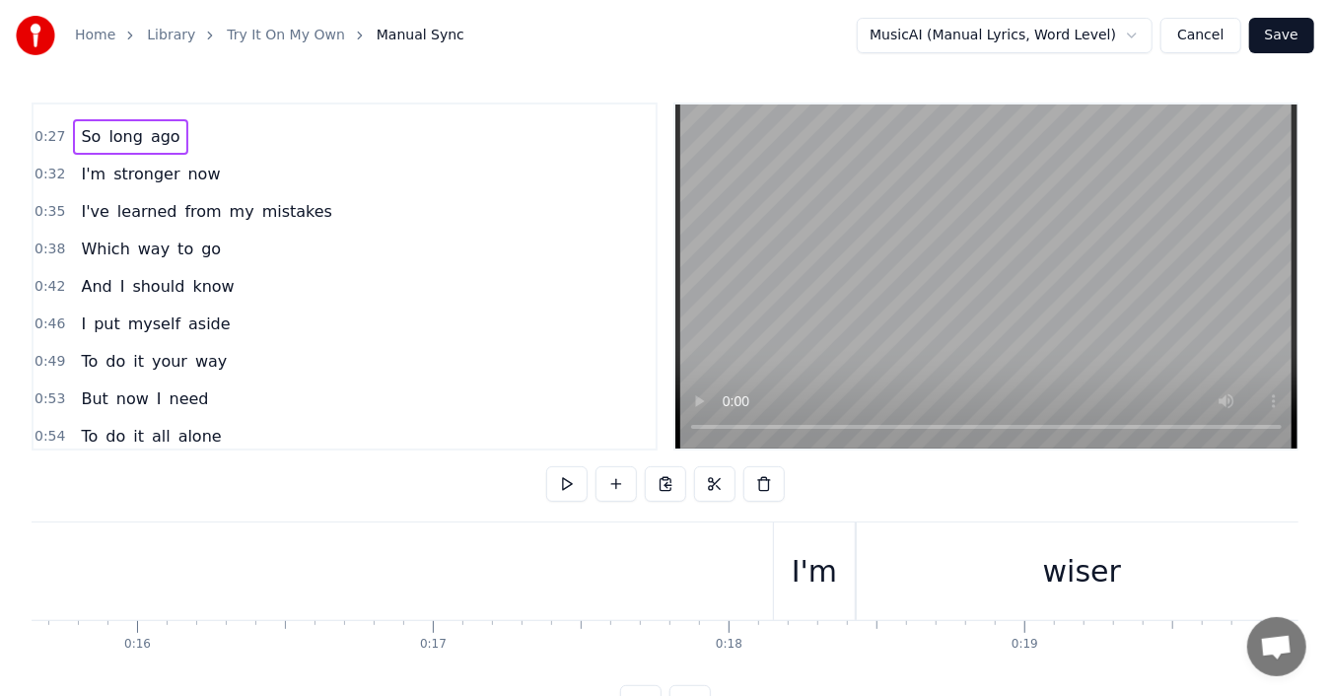
scroll to position [0, 4716]
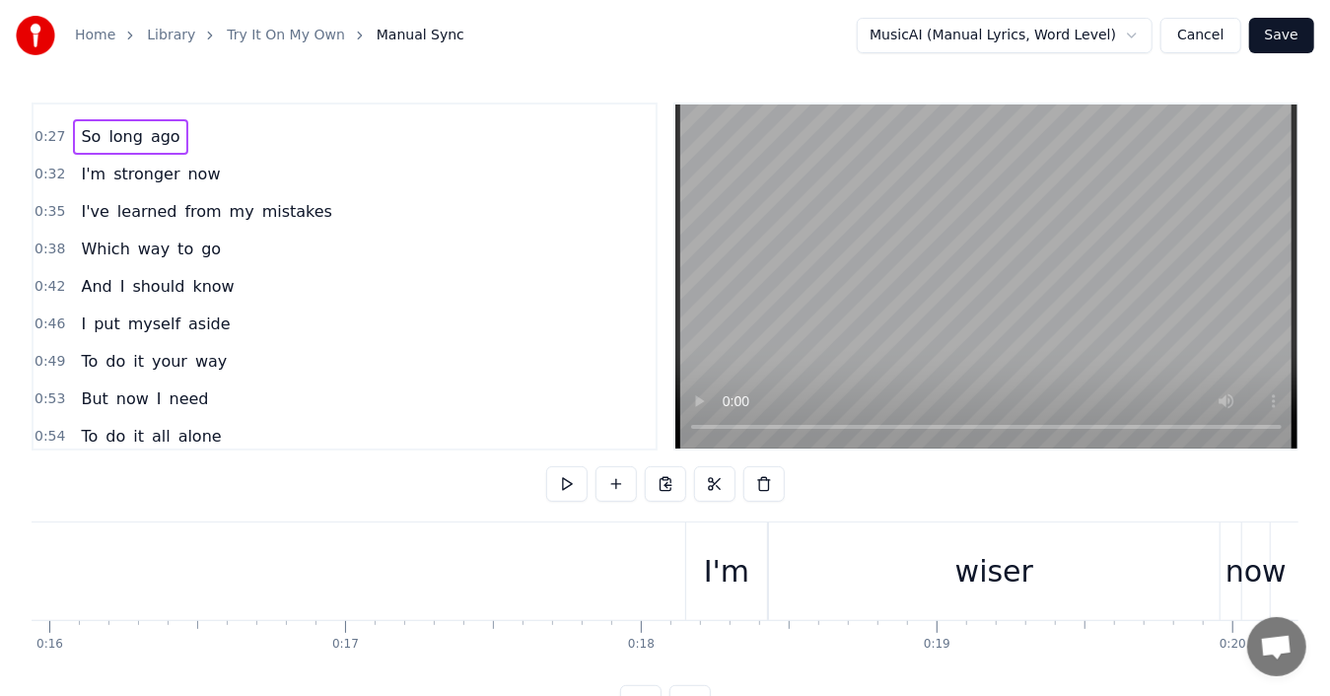
click at [348, 639] on div "0:17" at bounding box center [345, 645] width 27 height 16
click at [345, 643] on div "0:17" at bounding box center [345, 645] width 27 height 16
drag, startPoint x: 51, startPoint y: 645, endPoint x: 35, endPoint y: 645, distance: 16.8
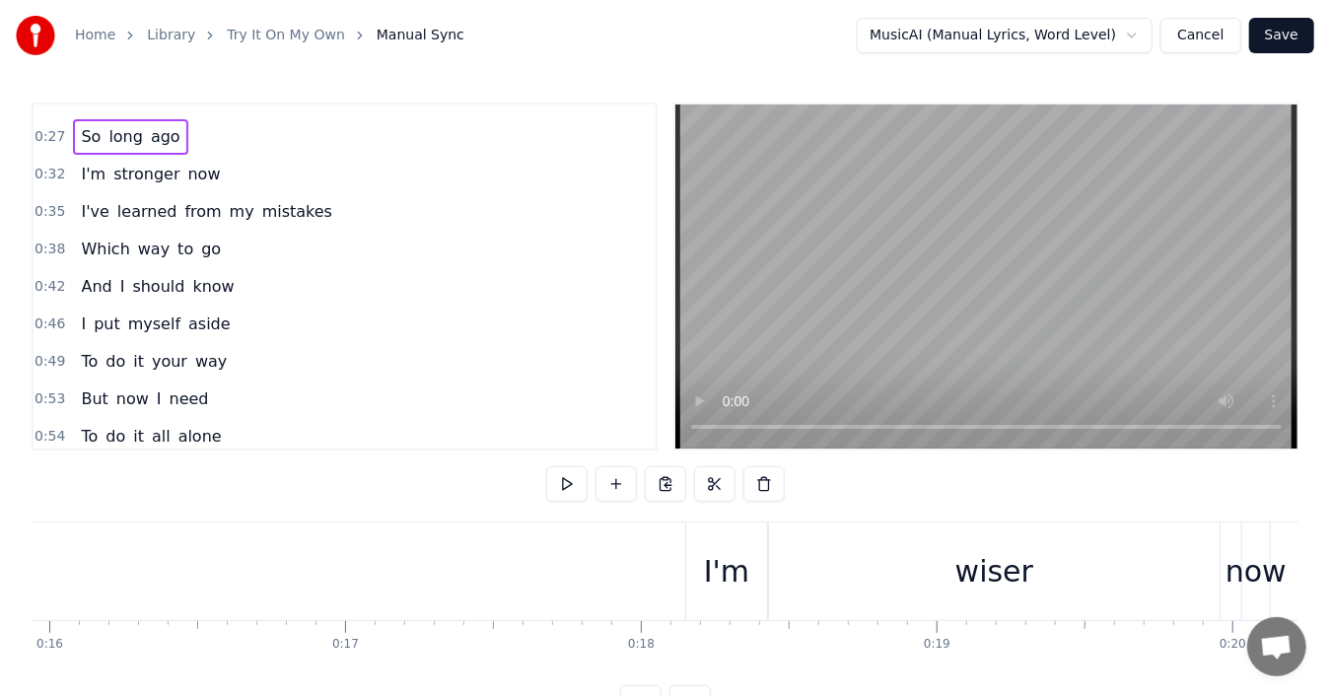
click at [1213, 33] on button "Cancel" at bounding box center [1201, 36] width 80 height 36
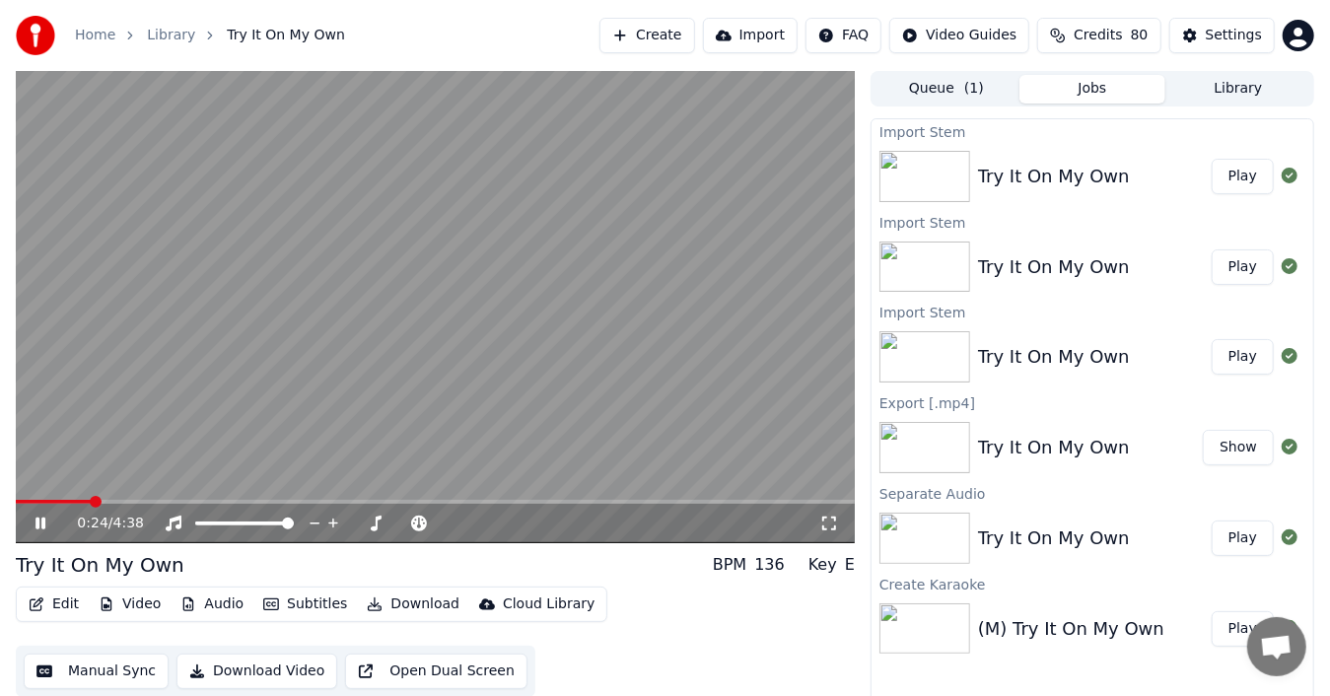
click at [40, 523] on icon at bounding box center [54, 524] width 45 height 16
click at [211, 605] on button "Audio" at bounding box center [212, 605] width 79 height 28
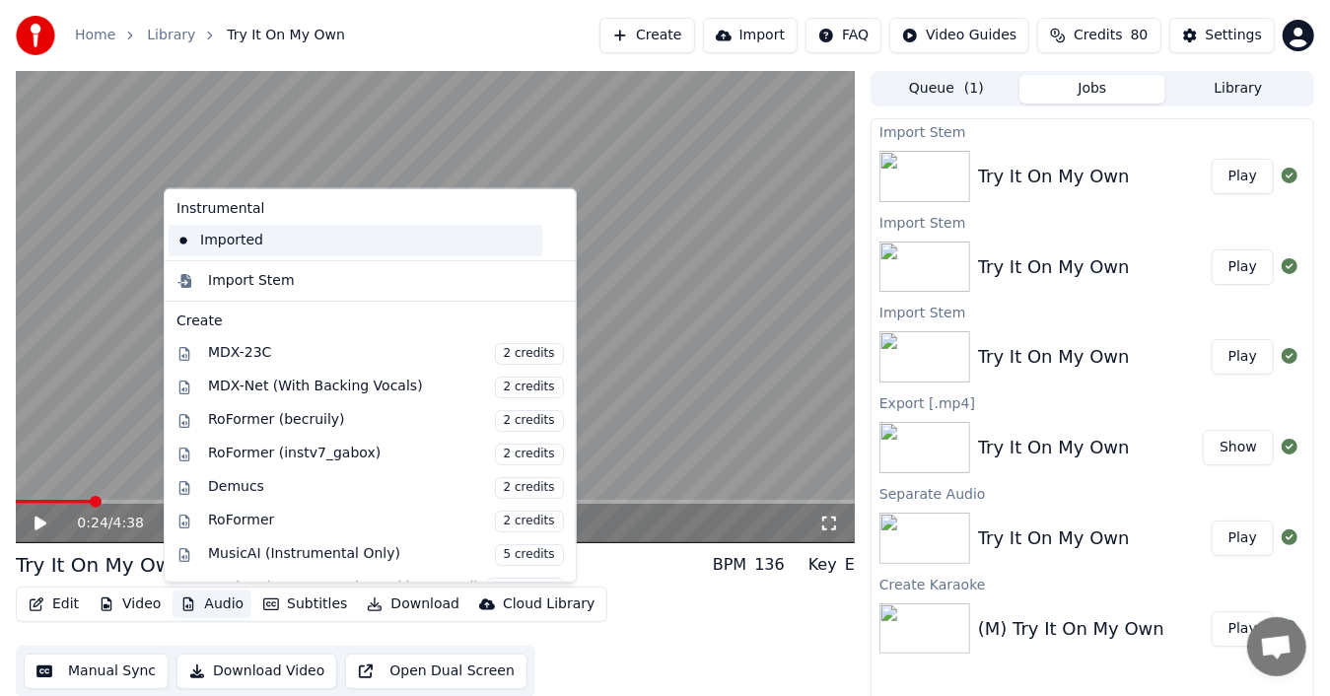
click at [277, 243] on div "Imported" at bounding box center [356, 241] width 374 height 32
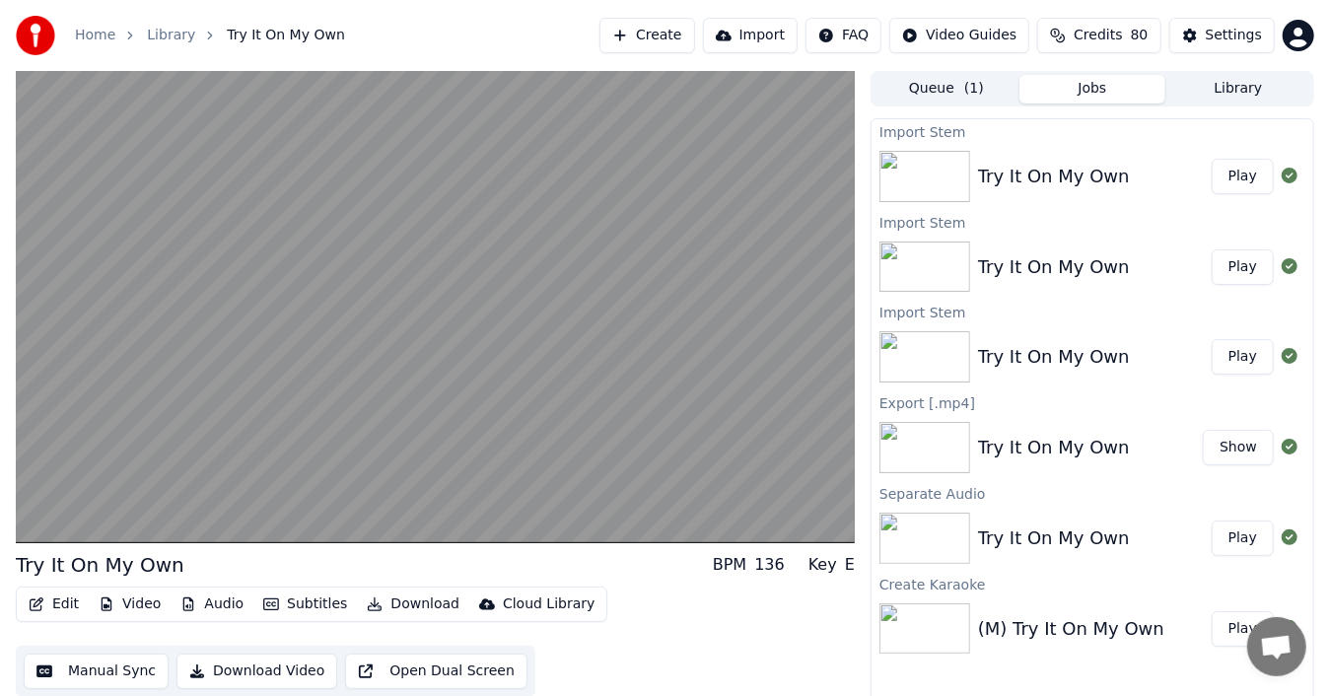
click at [195, 594] on button "Audio" at bounding box center [212, 605] width 79 height 28
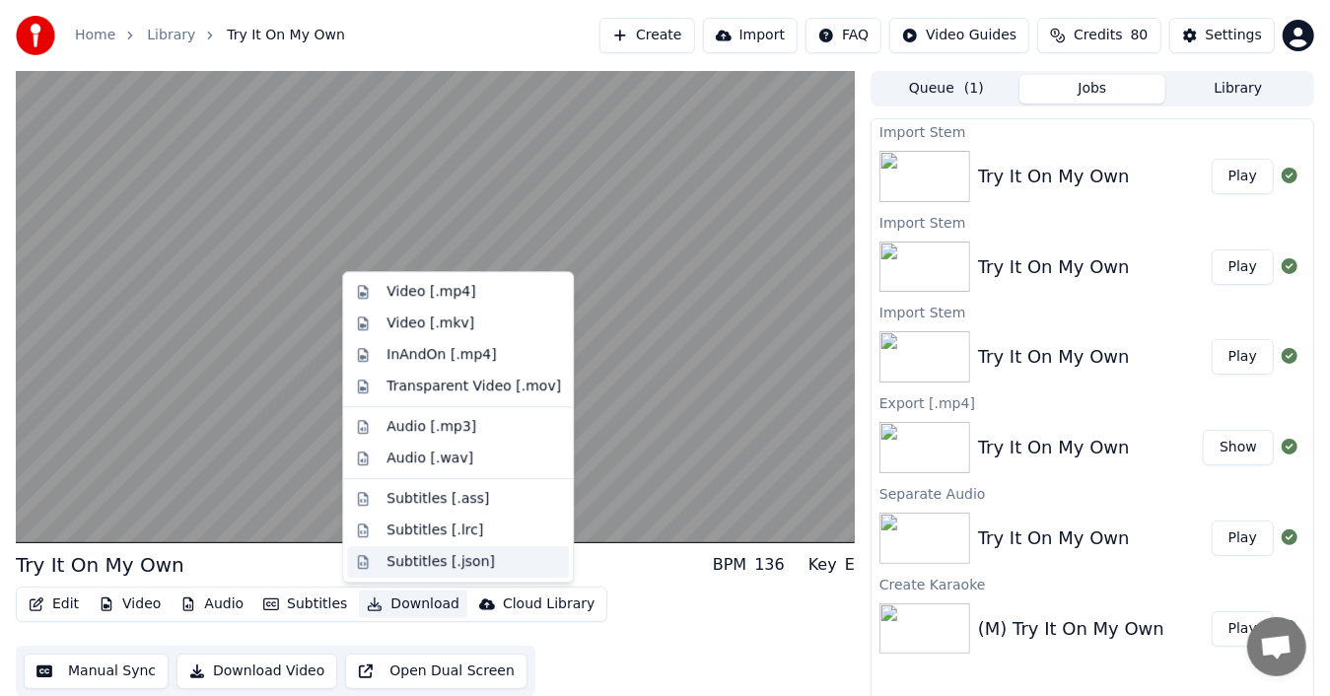
click at [442, 566] on div "Subtitles [.json]" at bounding box center [441, 562] width 108 height 20
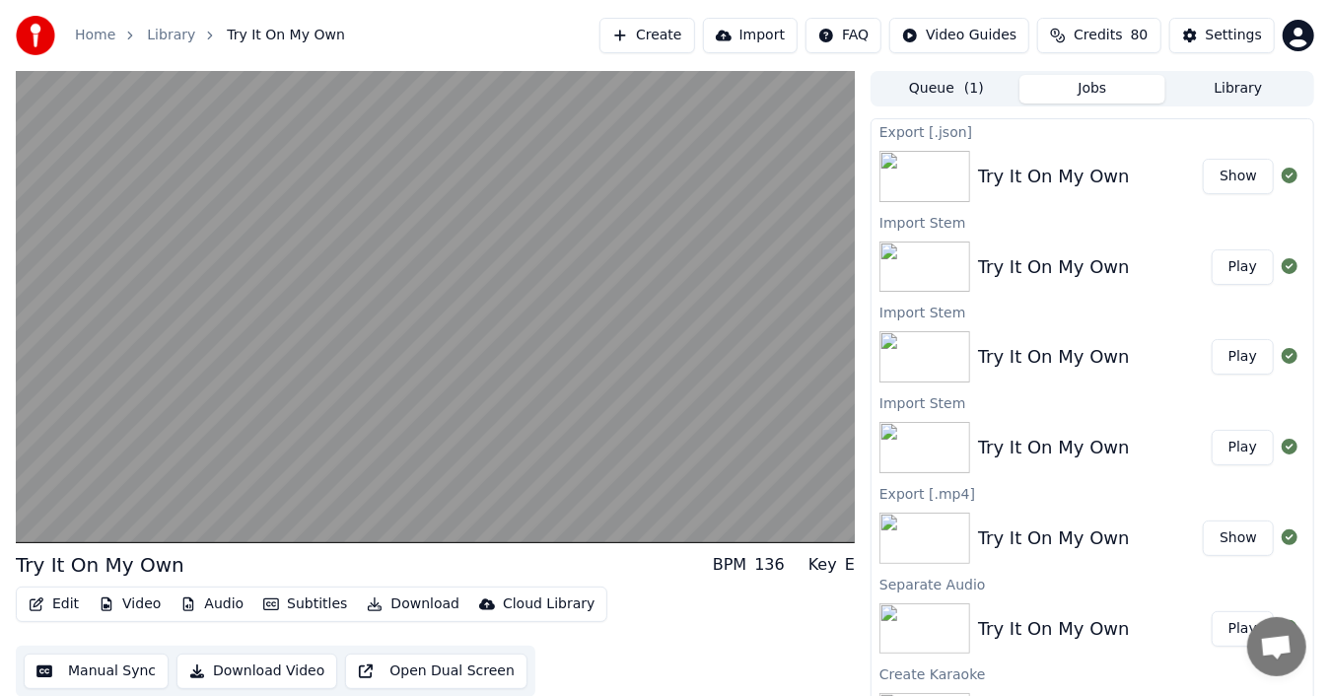
click at [581, 561] on div "Try It On My Own BPM 136 Key E" at bounding box center [435, 565] width 839 height 28
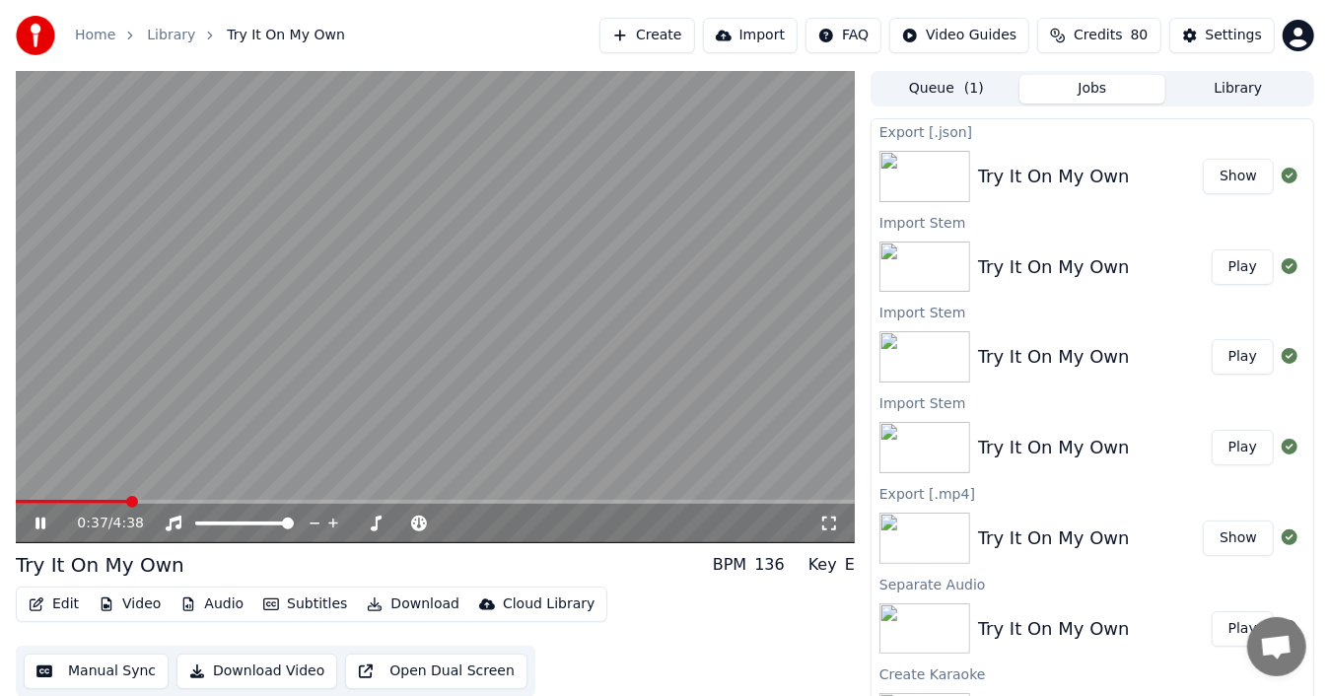
click at [39, 519] on icon at bounding box center [54, 524] width 45 height 16
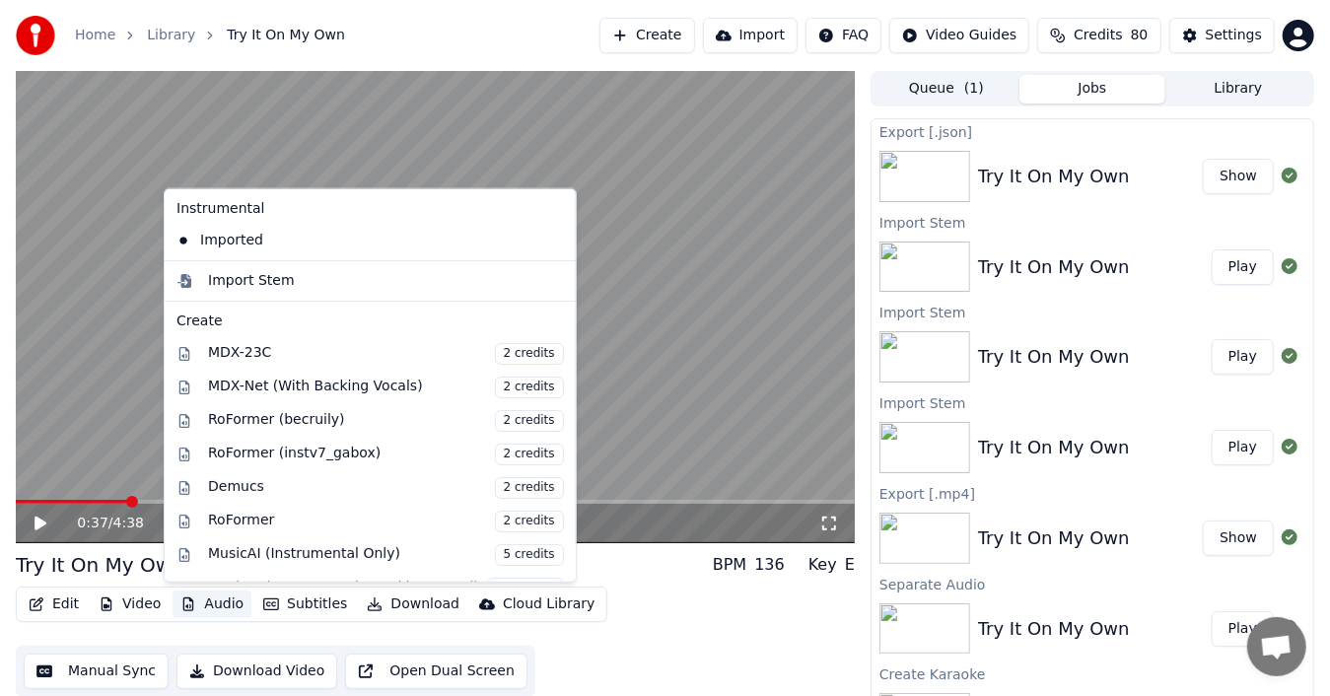
click at [229, 608] on button "Audio" at bounding box center [212, 605] width 79 height 28
click at [550, 240] on icon at bounding box center [561, 241] width 22 height 16
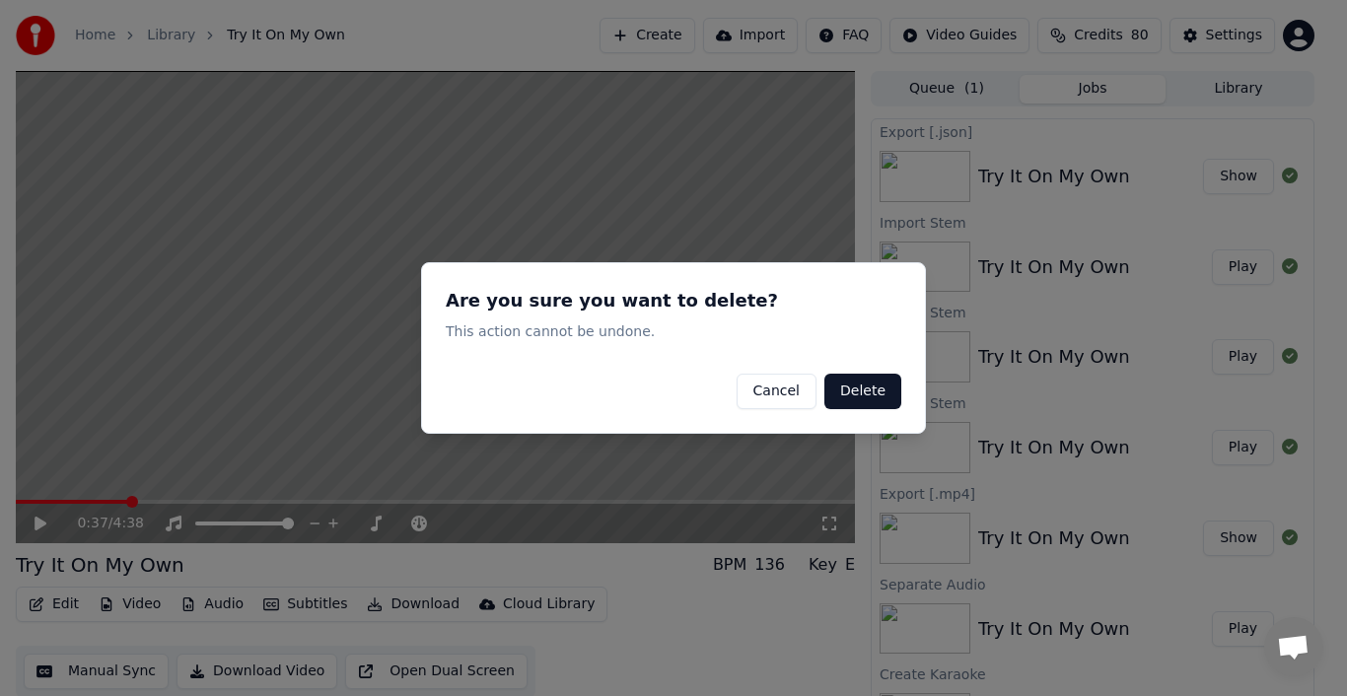
click at [848, 387] on button "Delete" at bounding box center [863, 392] width 77 height 36
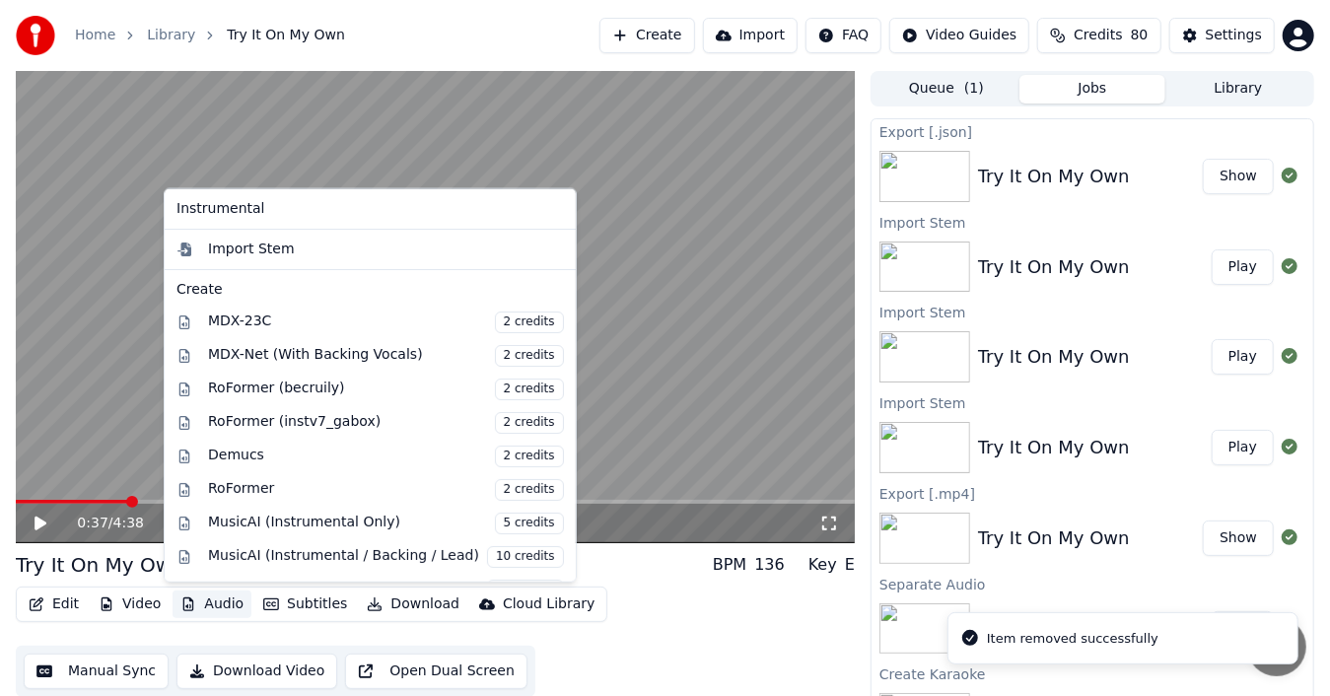
click at [216, 601] on button "Audio" at bounding box center [212, 605] width 79 height 28
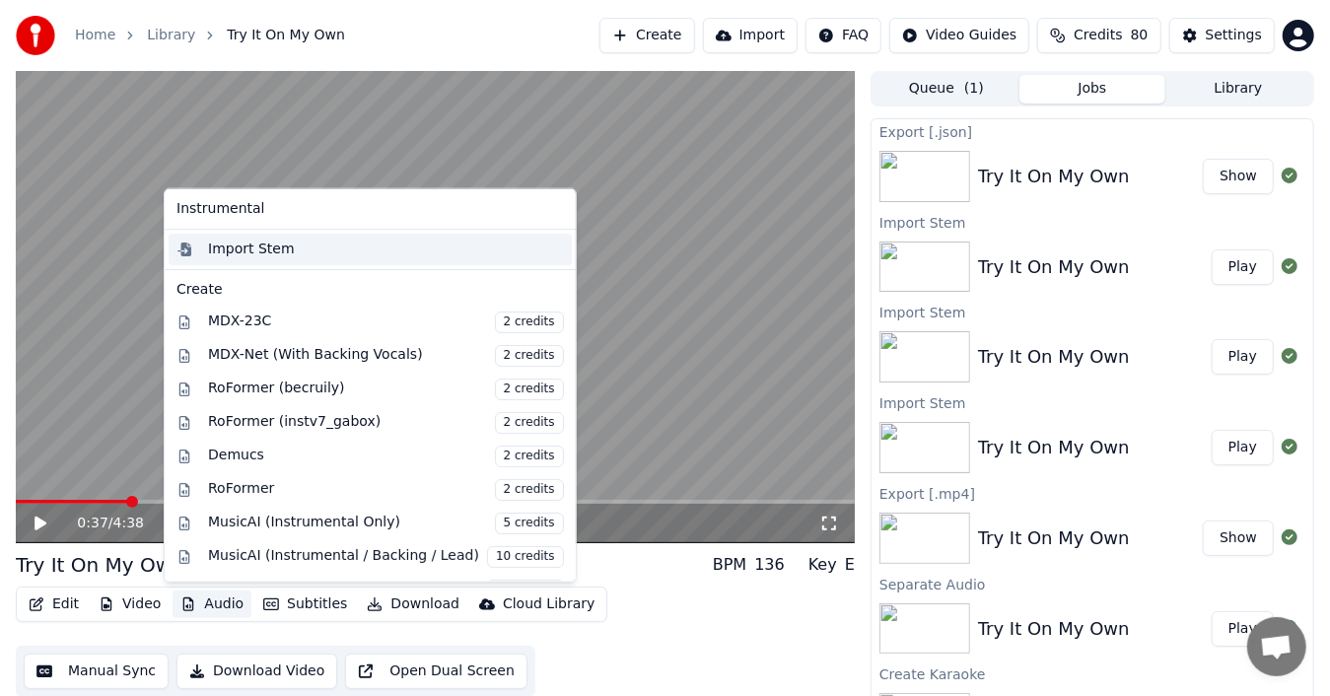
click at [270, 254] on div "Import Stem" at bounding box center [251, 250] width 87 height 20
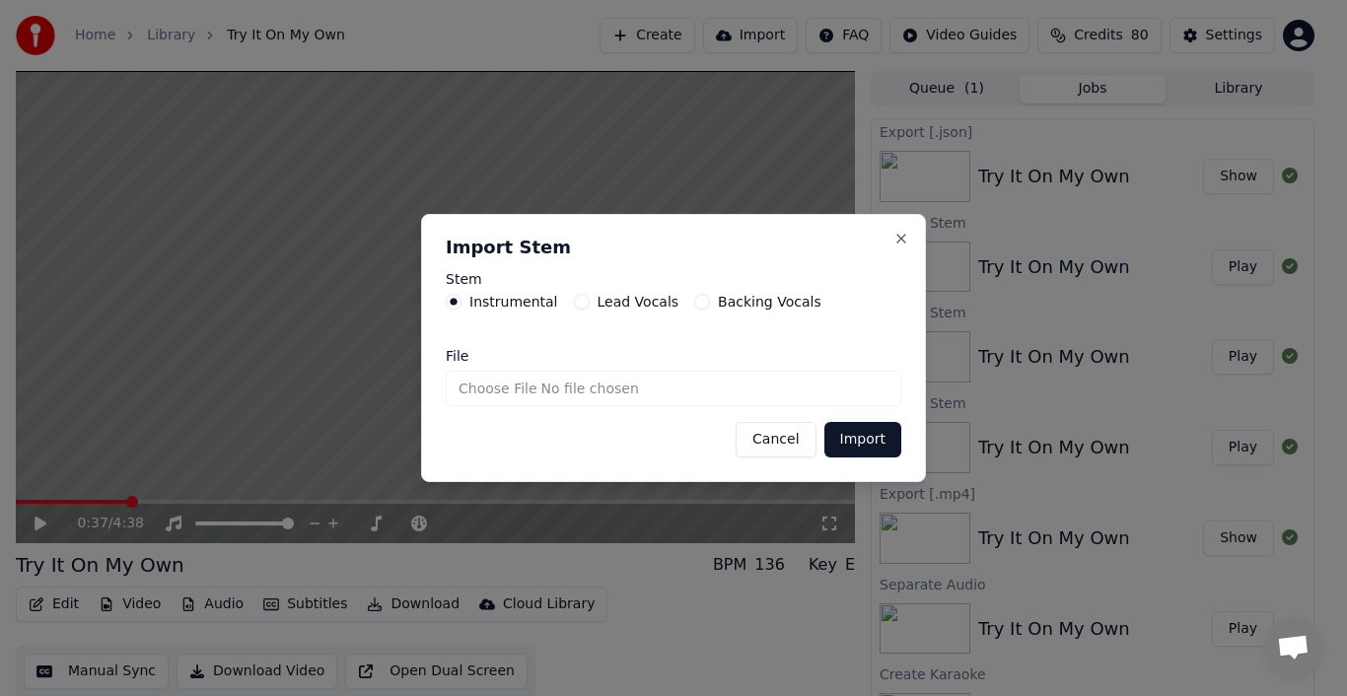
click at [505, 394] on input "File" at bounding box center [674, 389] width 456 height 36
type input "**********"
click at [874, 444] on button "Import" at bounding box center [863, 440] width 77 height 36
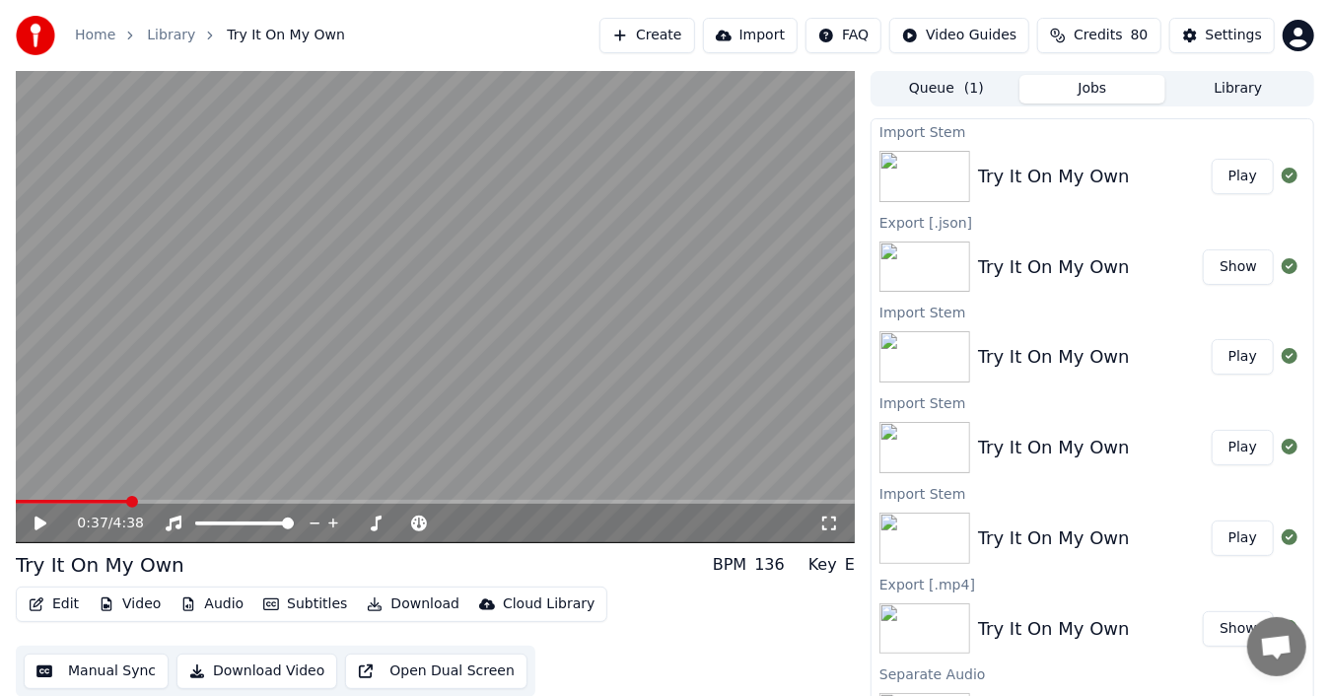
click at [1232, 175] on button "Play" at bounding box center [1243, 177] width 62 height 36
drag, startPoint x: 235, startPoint y: 498, endPoint x: 1, endPoint y: 503, distance: 233.8
click at [1, 503] on div "1:15 / 4:38 Try It On My Own BPM 136 Key E Edit Video Audio Subtitles Download …" at bounding box center [665, 390] width 1330 height 639
click at [16, 508] on span at bounding box center [22, 502] width 12 height 12
click at [16, 501] on span at bounding box center [22, 502] width 12 height 12
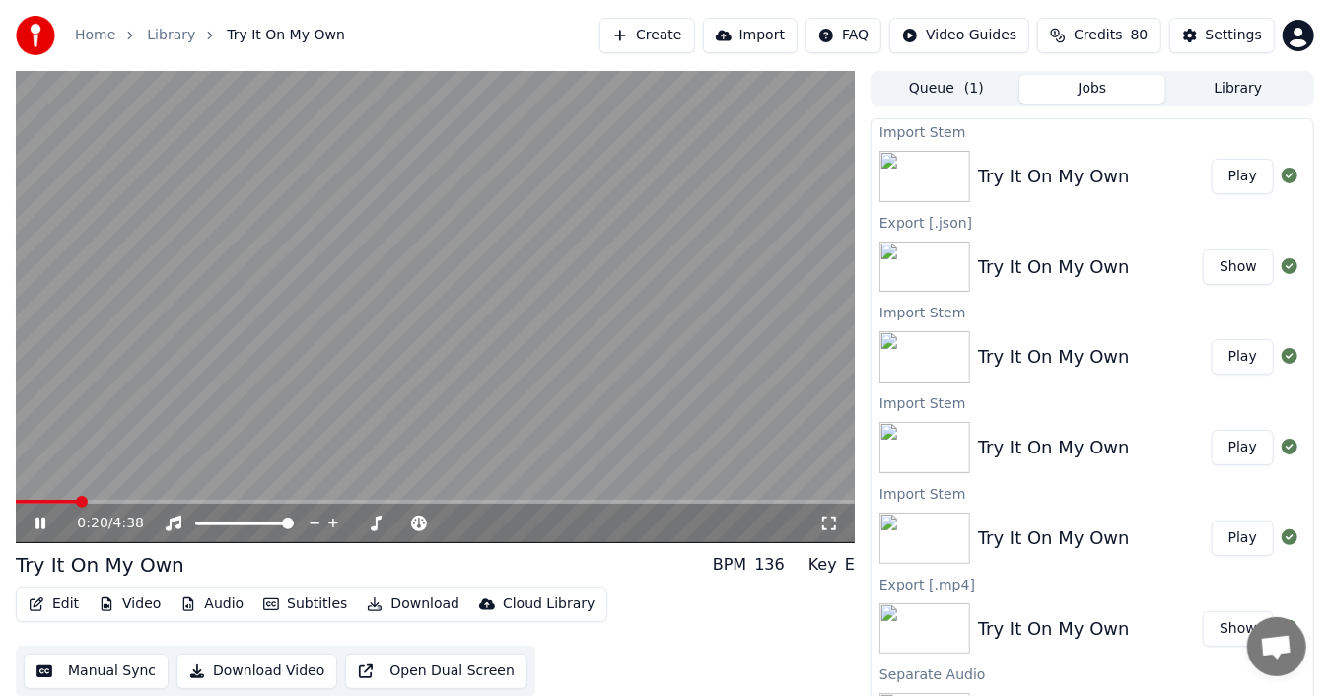
click at [36, 516] on icon at bounding box center [54, 524] width 45 height 16
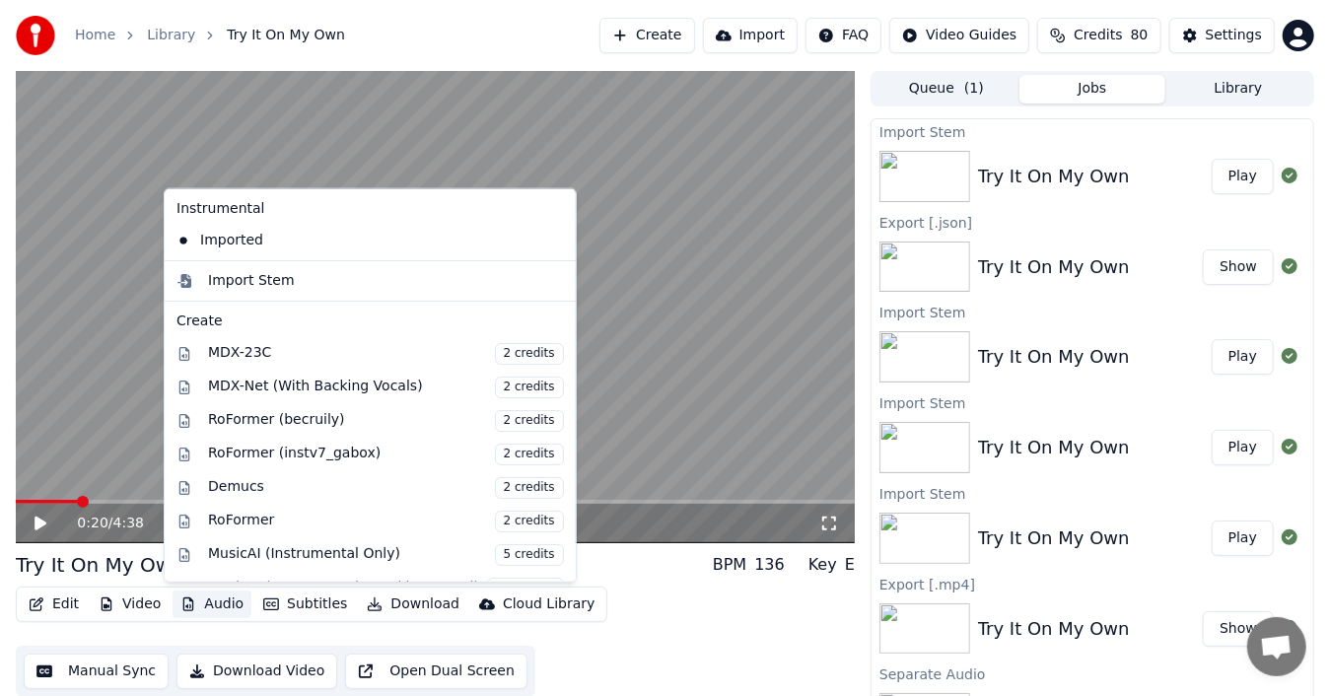
click at [221, 608] on button "Audio" at bounding box center [212, 605] width 79 height 28
click at [550, 235] on icon at bounding box center [557, 241] width 14 height 16
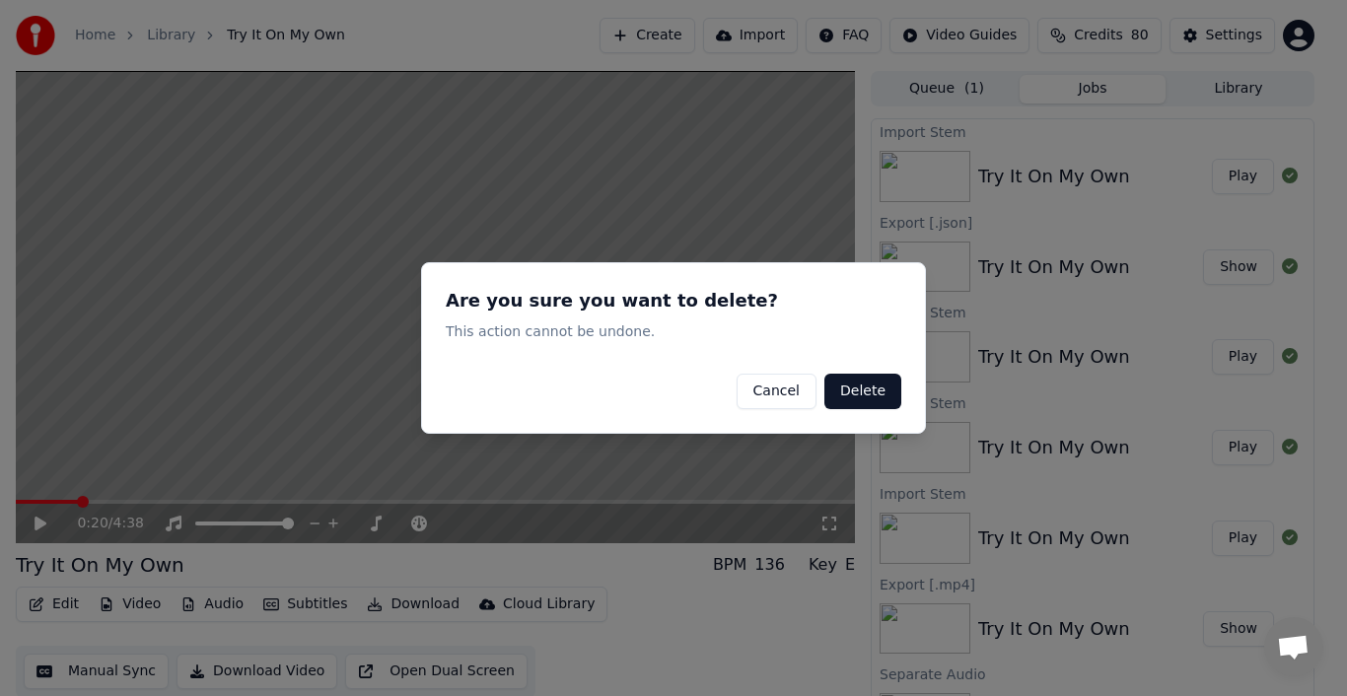
click at [859, 392] on button "Delete" at bounding box center [863, 392] width 77 height 36
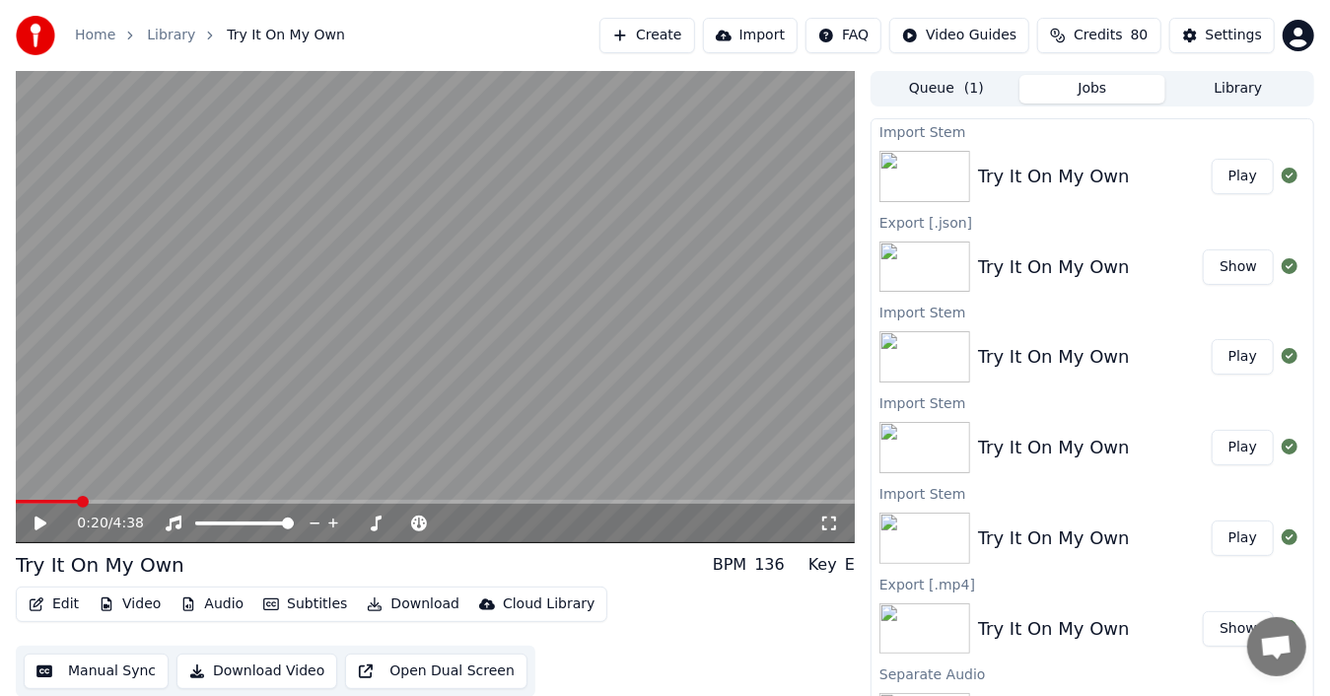
click at [213, 605] on button "Audio" at bounding box center [212, 605] width 79 height 28
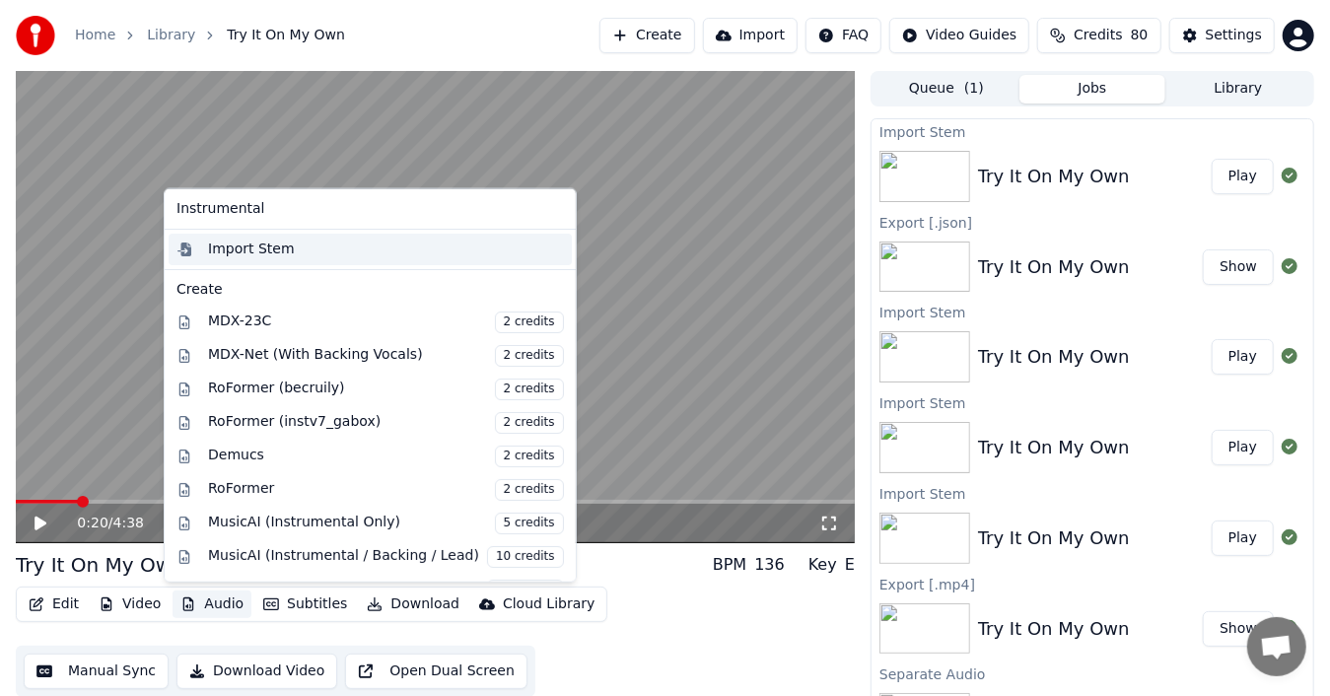
click at [265, 250] on div "Import Stem" at bounding box center [251, 250] width 87 height 20
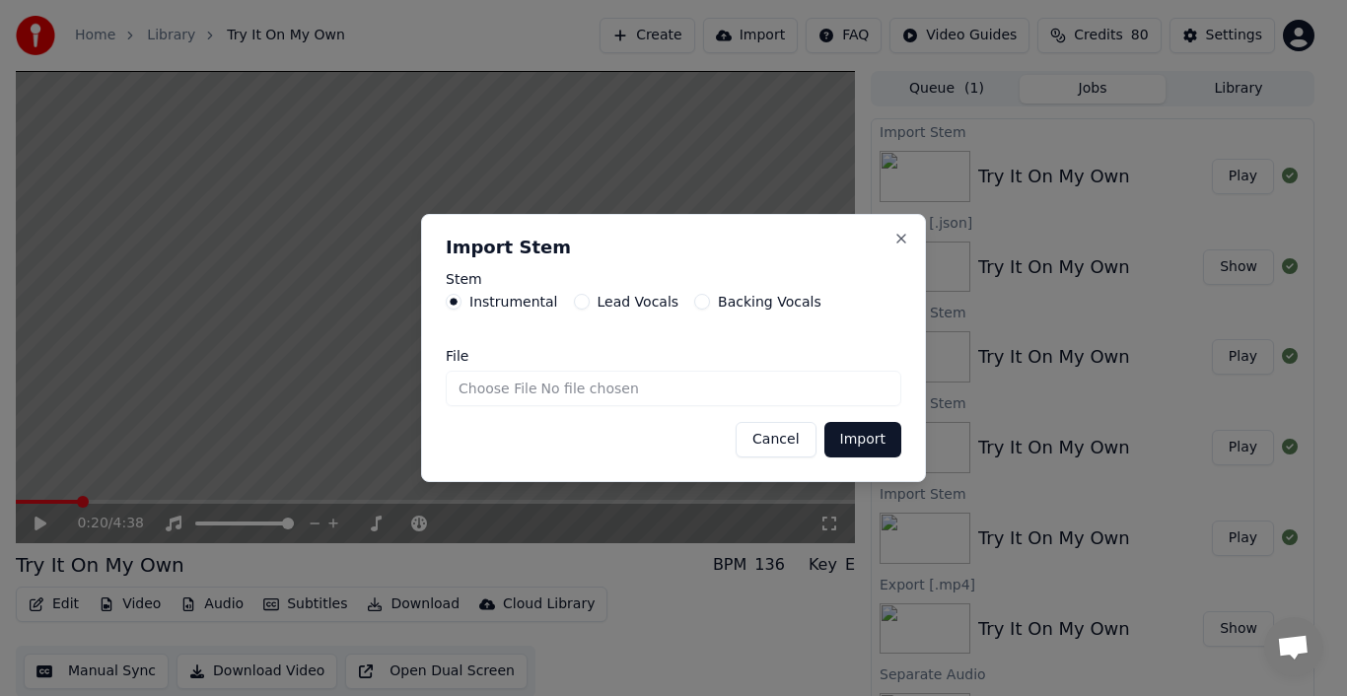
click at [500, 393] on input "File" at bounding box center [674, 389] width 456 height 36
type input "**********"
click at [860, 443] on button "Import" at bounding box center [863, 440] width 77 height 36
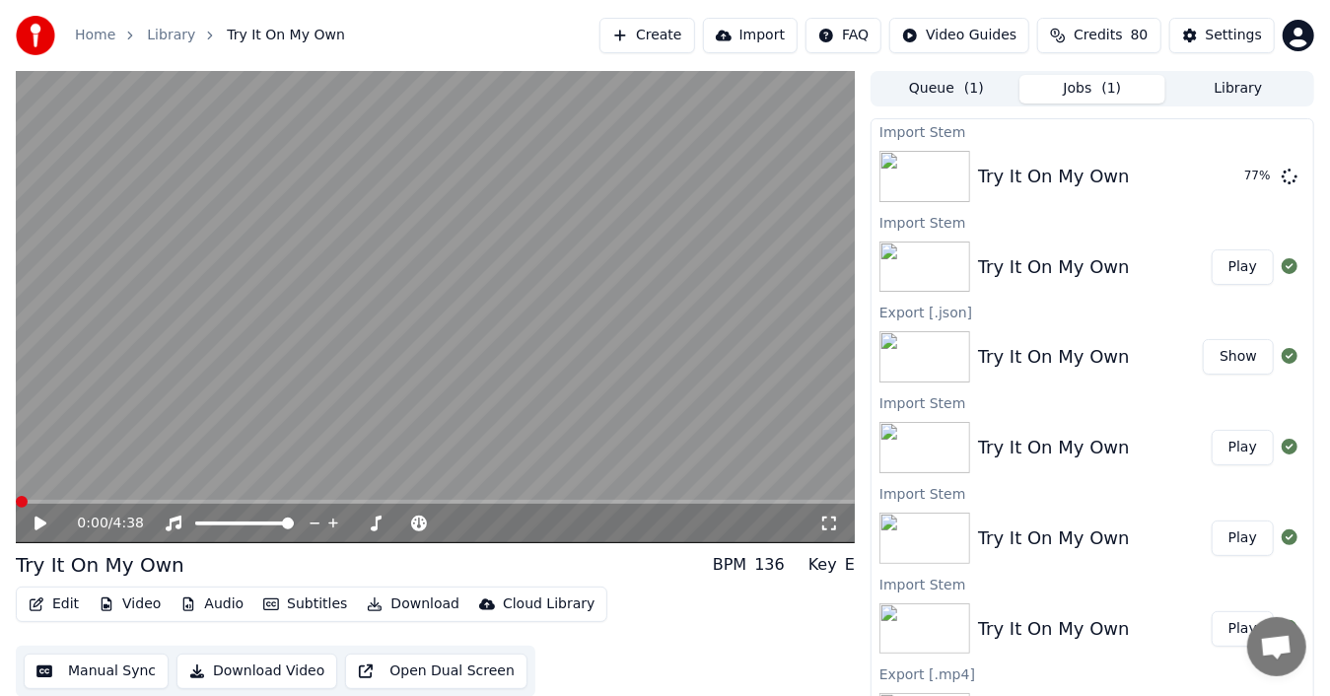
click at [16, 504] on span at bounding box center [22, 502] width 12 height 12
click at [34, 523] on icon at bounding box center [54, 524] width 45 height 16
click at [37, 522] on icon at bounding box center [41, 524] width 10 height 12
click at [1235, 178] on button "Play" at bounding box center [1243, 177] width 62 height 36
click at [37, 517] on icon at bounding box center [54, 524] width 45 height 16
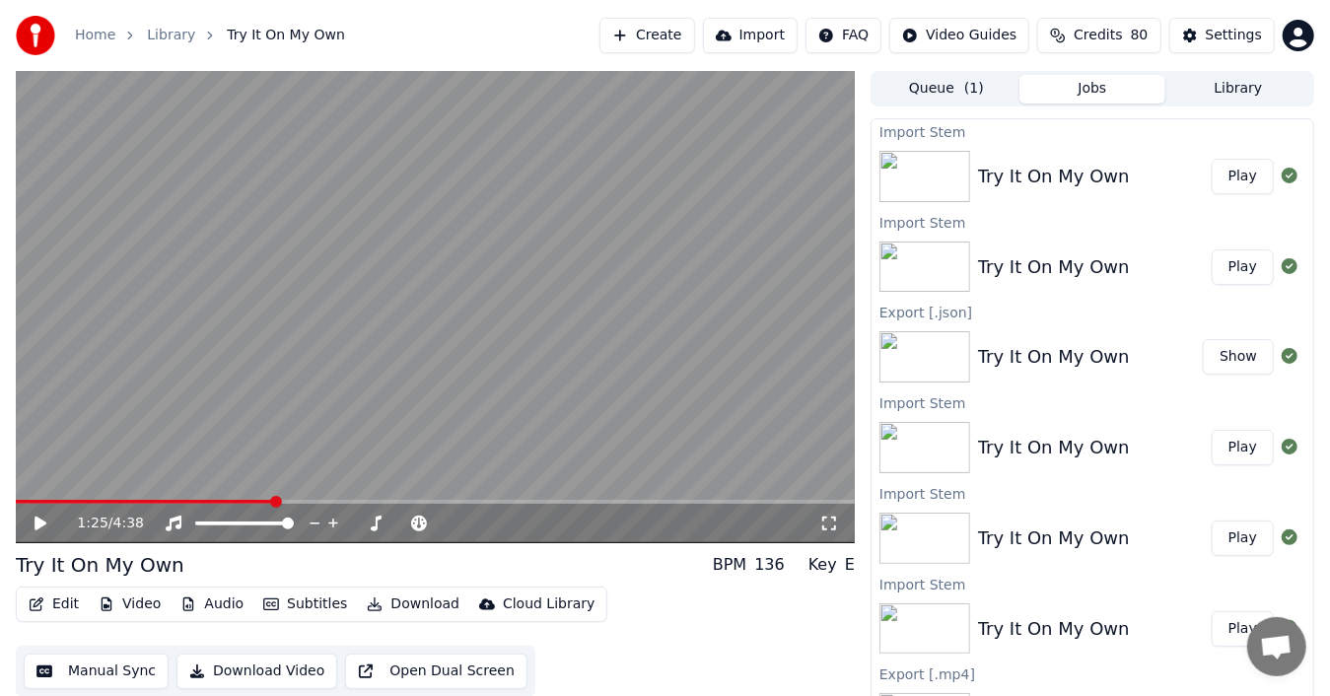
scroll to position [14, 0]
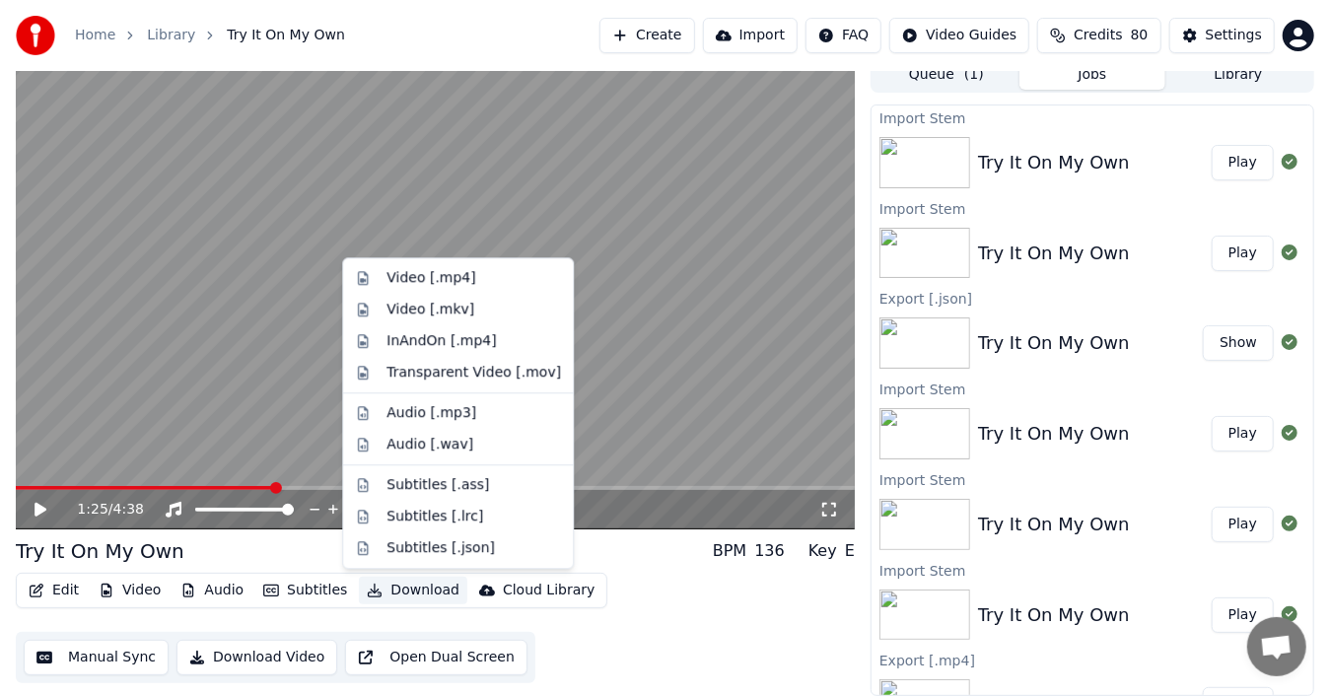
click at [419, 589] on button "Download" at bounding box center [413, 591] width 108 height 28
click at [448, 272] on div "Video [.mp4]" at bounding box center [431, 278] width 89 height 20
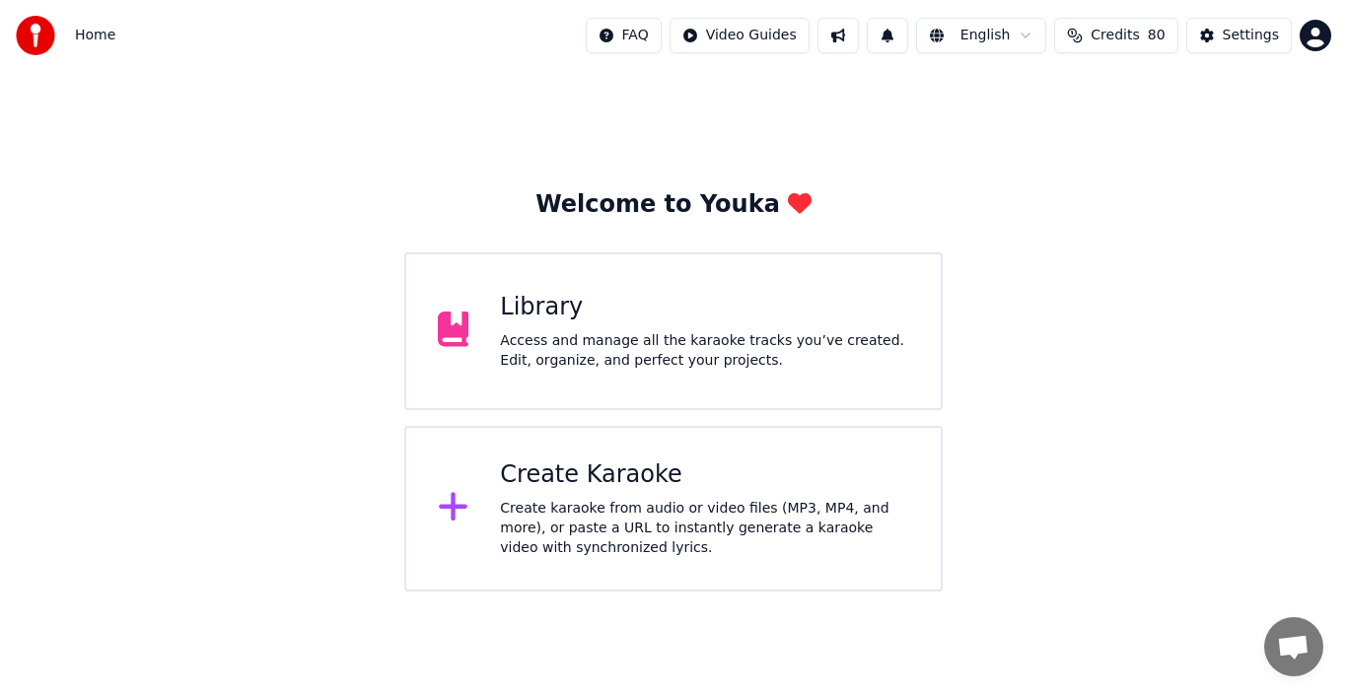
click at [590, 497] on div "Create Karaoke Create karaoke from audio or video files (MP3, MP4, and more), o…" at bounding box center [704, 509] width 409 height 99
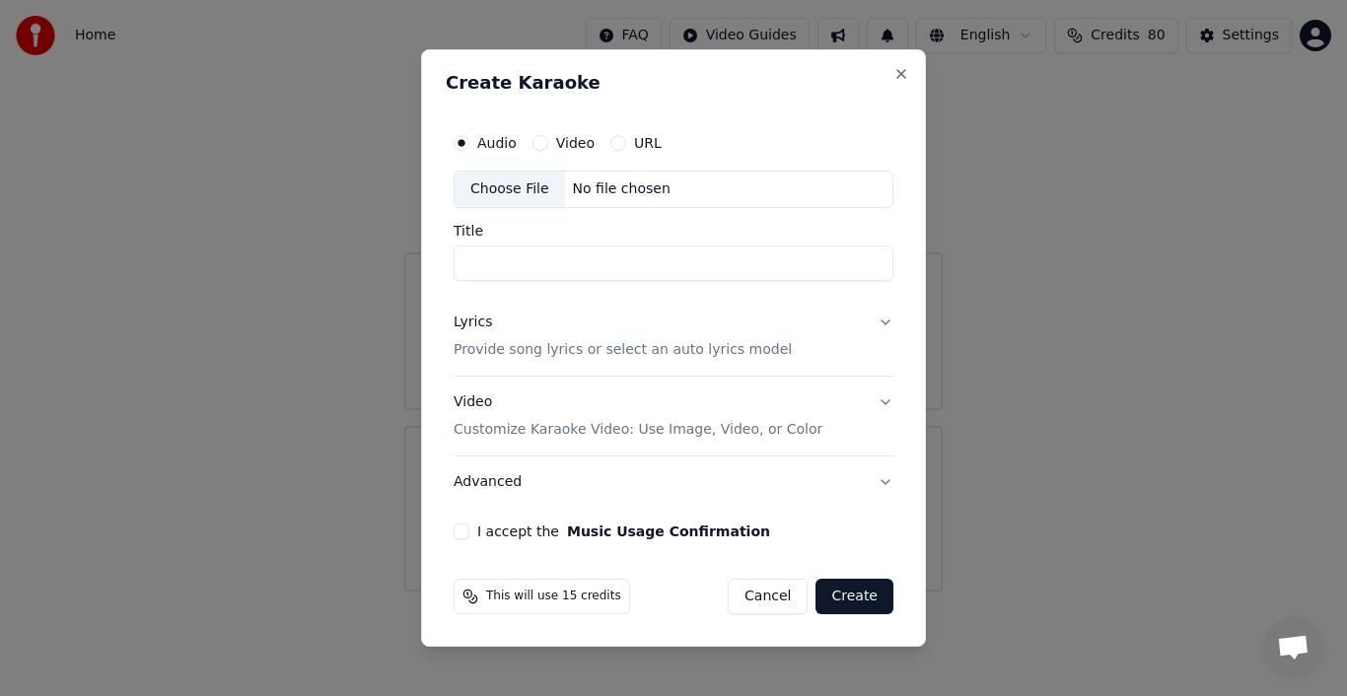
click at [515, 195] on div "Choose File" at bounding box center [510, 190] width 110 height 36
type input "**********"
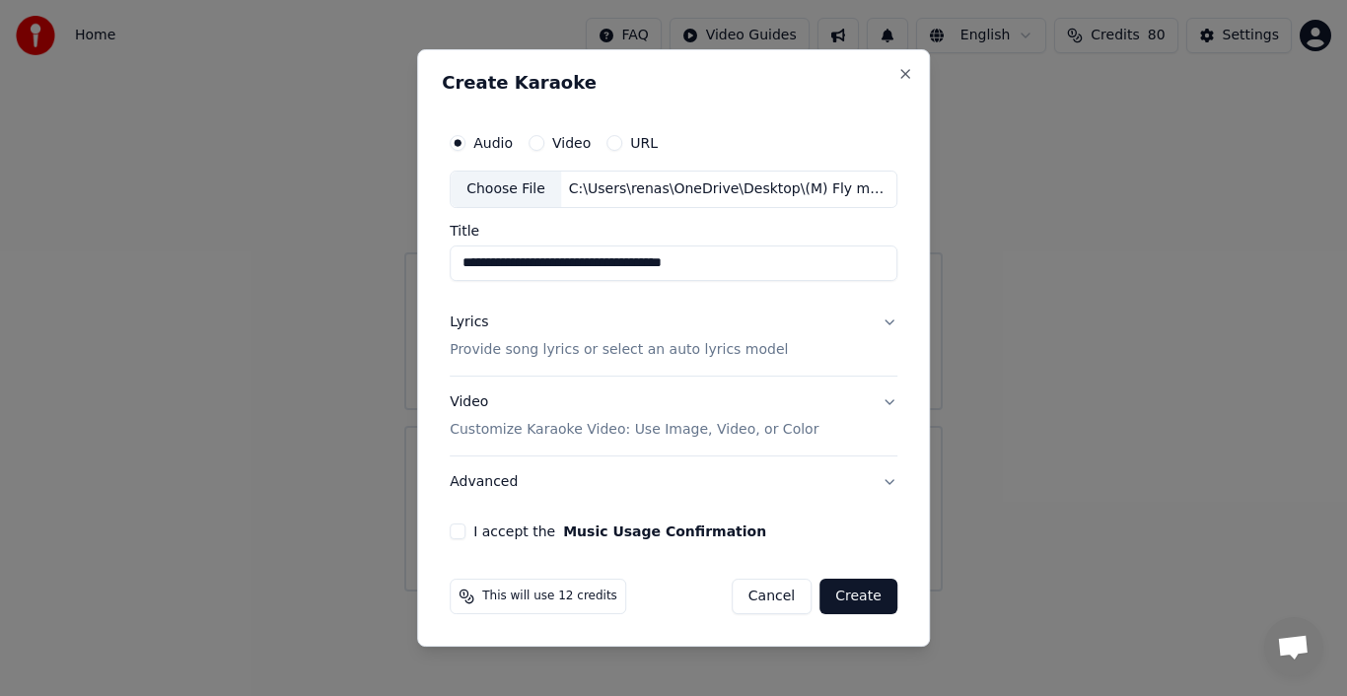
click at [476, 325] on div "Lyrics" at bounding box center [469, 323] width 38 height 20
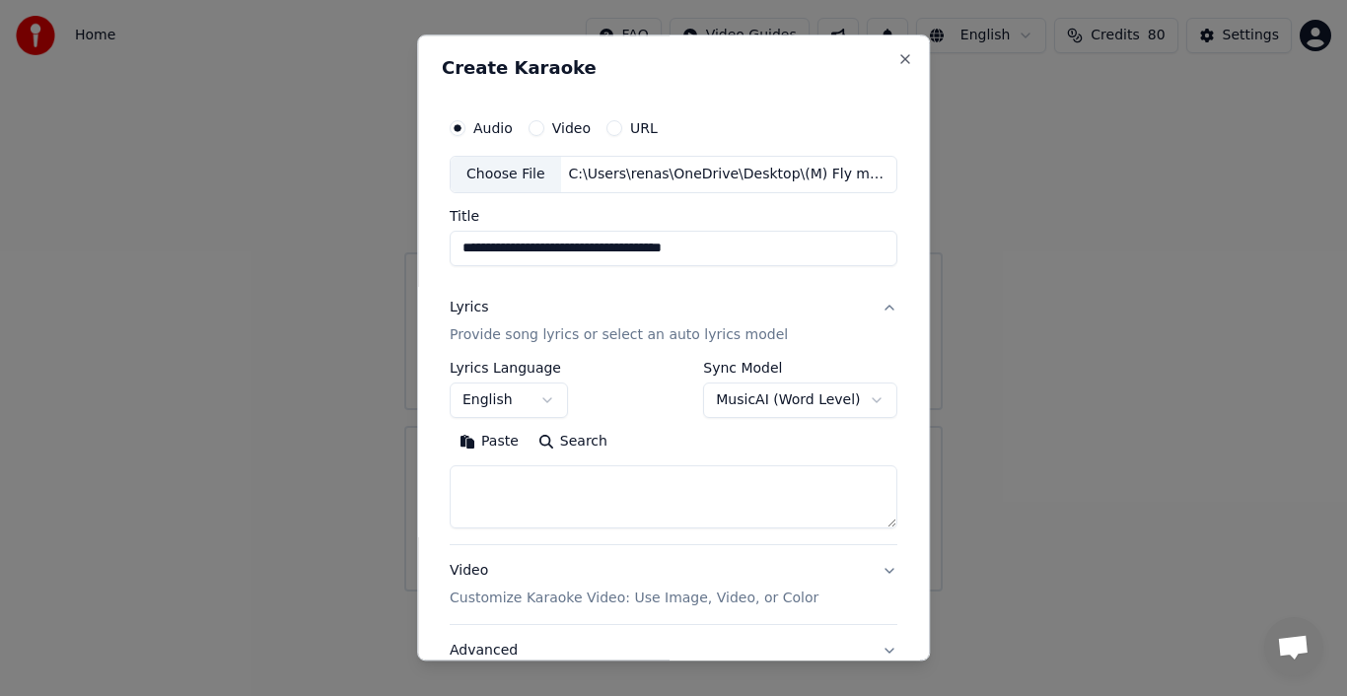
click at [485, 441] on button "Paste" at bounding box center [489, 442] width 79 height 32
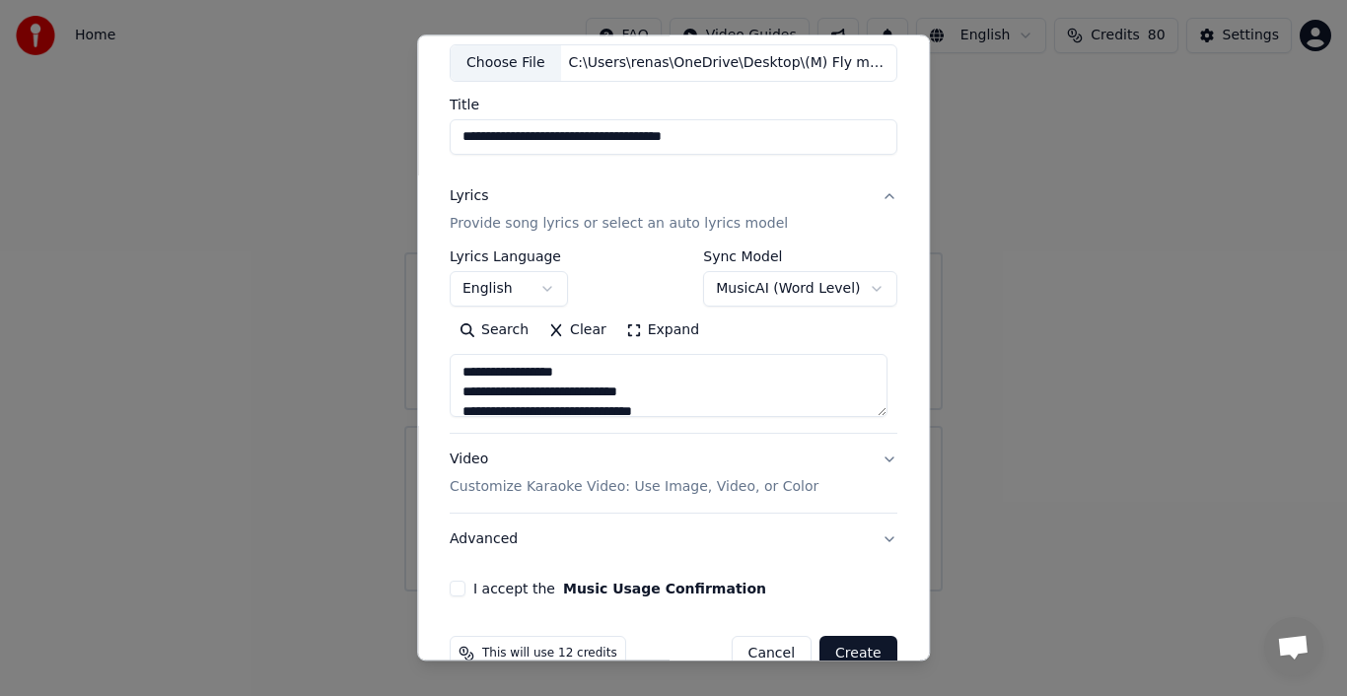
scroll to position [152, 0]
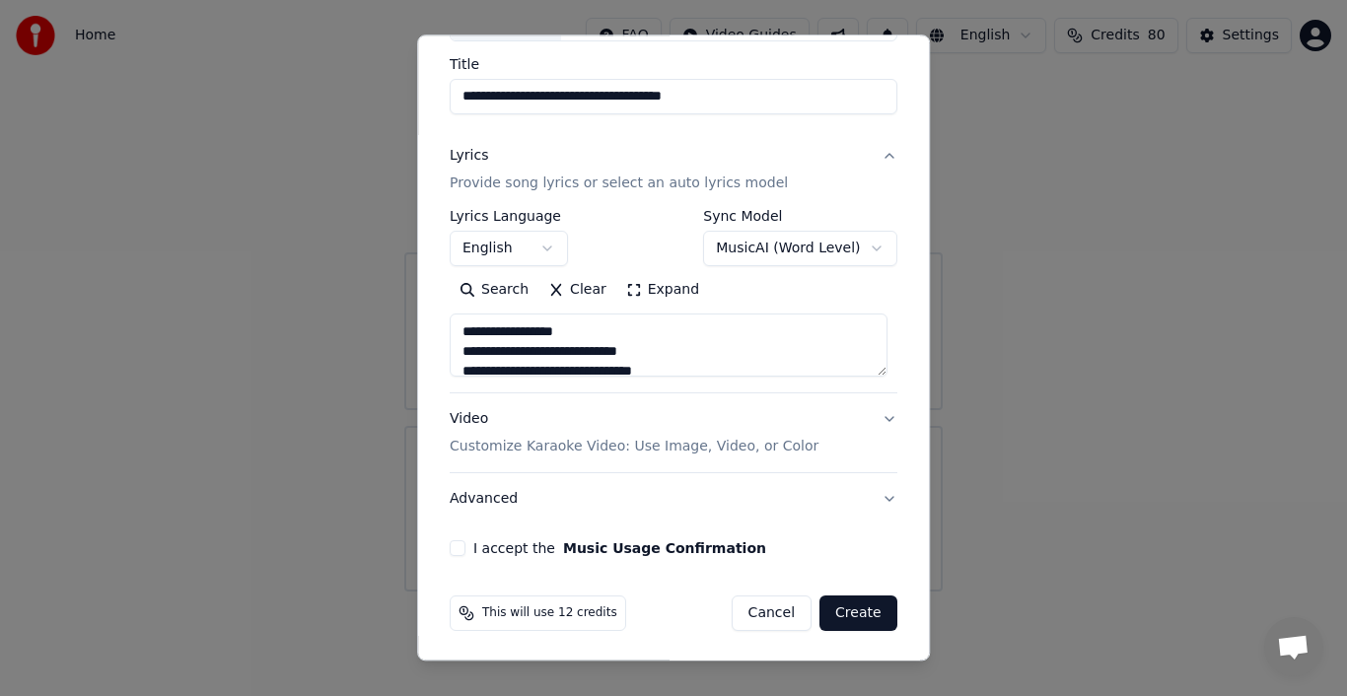
click at [485, 497] on button "Advanced" at bounding box center [674, 498] width 448 height 51
type textarea "**********"
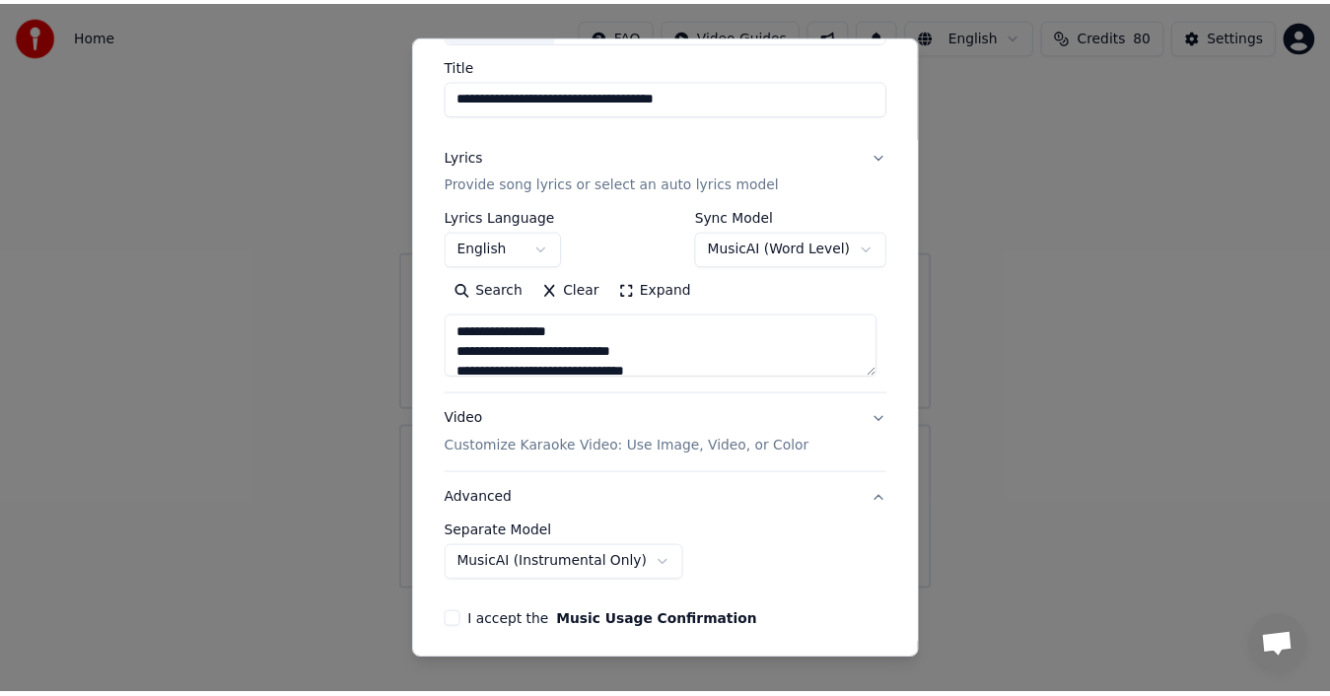
scroll to position [41, 0]
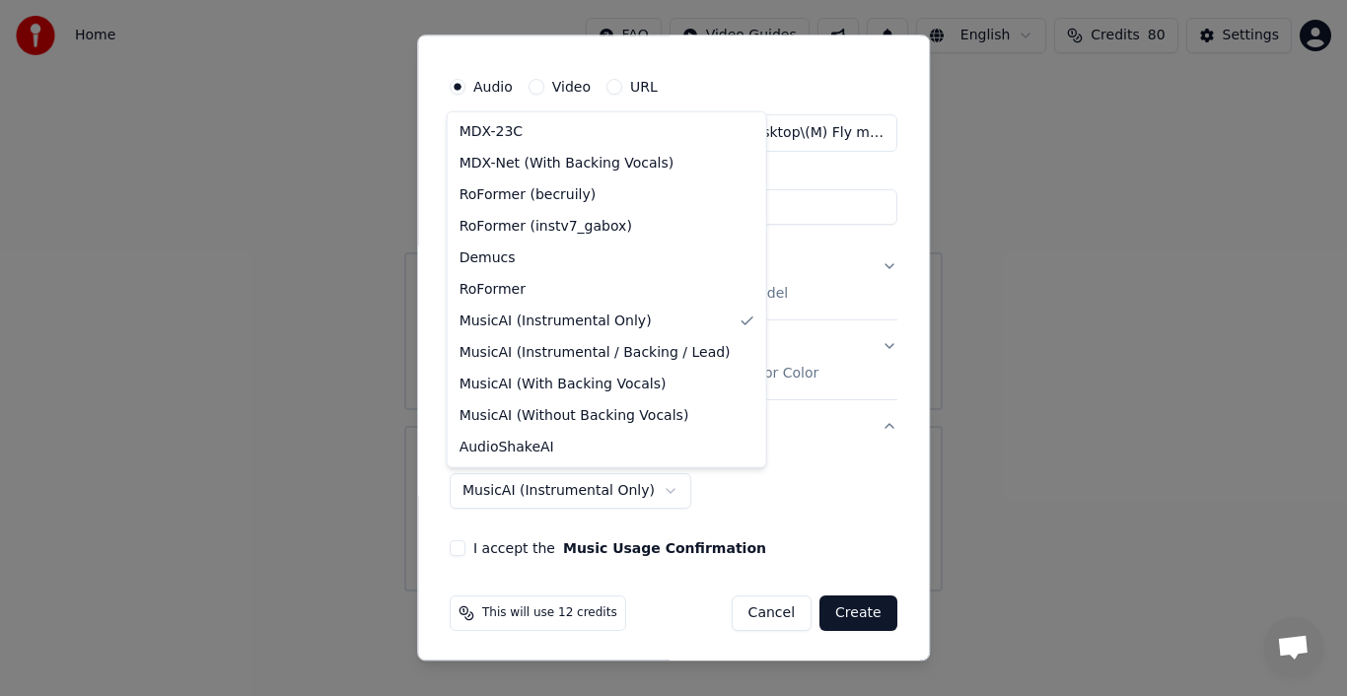
click at [643, 489] on body "**********" at bounding box center [673, 296] width 1347 height 592
select select "**********"
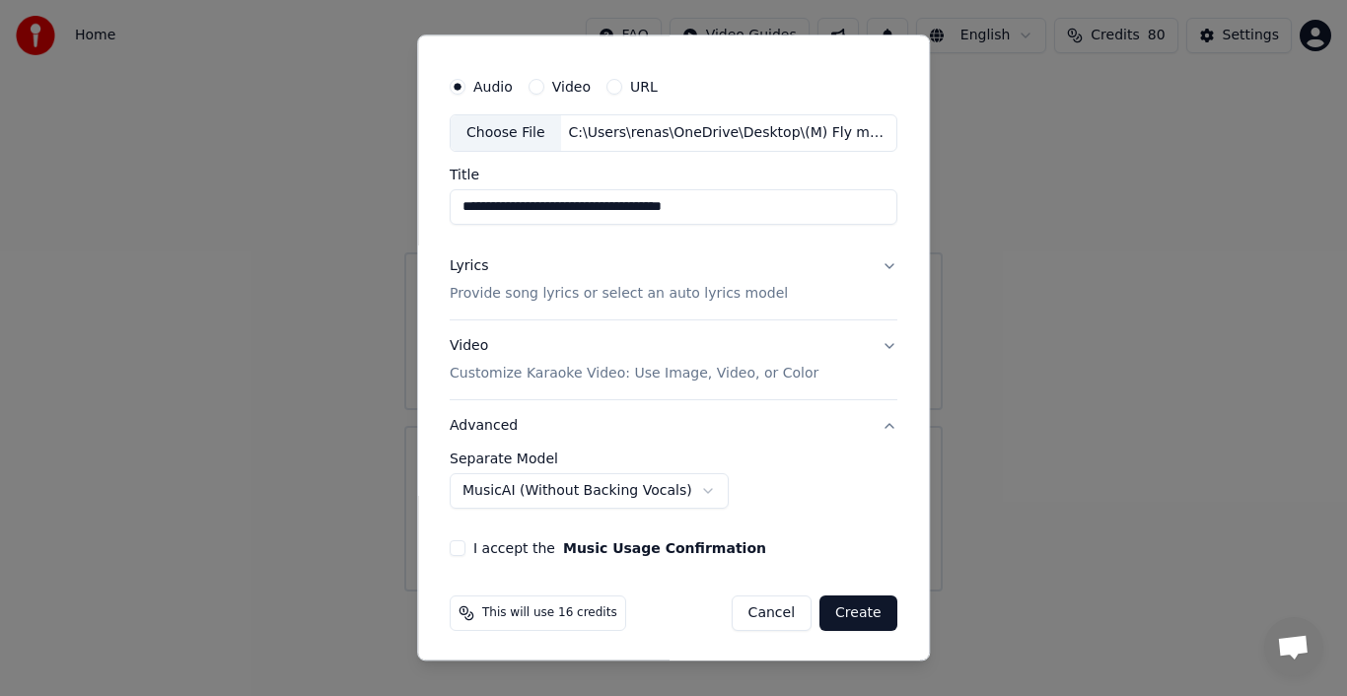
click at [455, 544] on button "I accept the Music Usage Confirmation" at bounding box center [458, 548] width 16 height 16
click at [864, 615] on button "Create" at bounding box center [859, 614] width 78 height 36
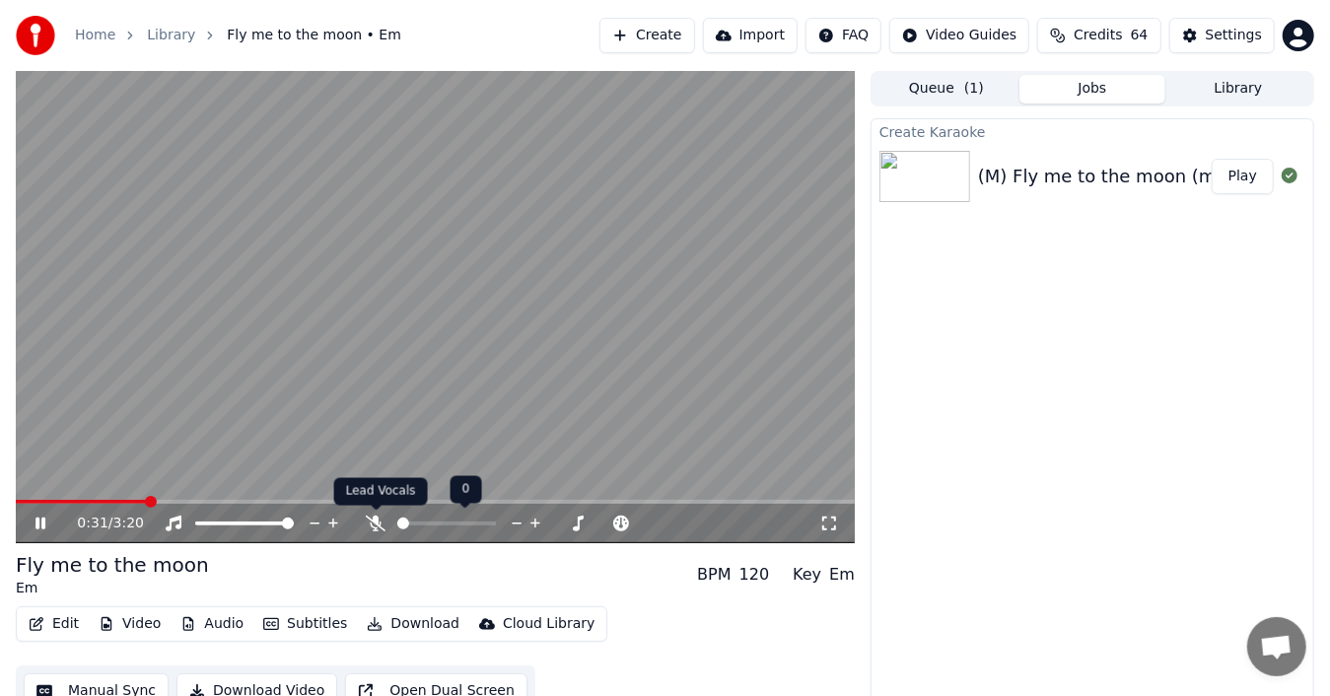
click at [376, 519] on icon at bounding box center [376, 524] width 20 height 16
click at [376, 519] on icon at bounding box center [376, 524] width 11 height 16
click at [36, 523] on icon at bounding box center [54, 524] width 45 height 16
click at [219, 625] on button "Audio" at bounding box center [212, 624] width 79 height 28
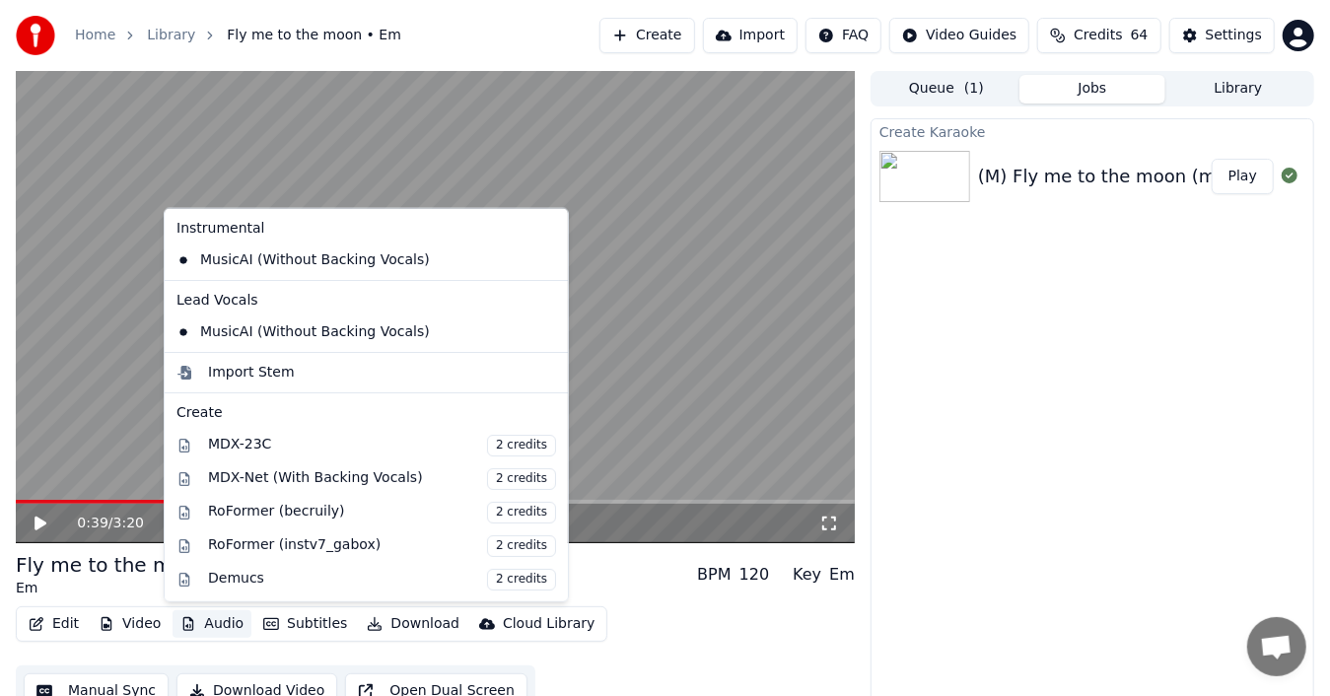
click at [542, 257] on icon at bounding box center [553, 260] width 22 height 16
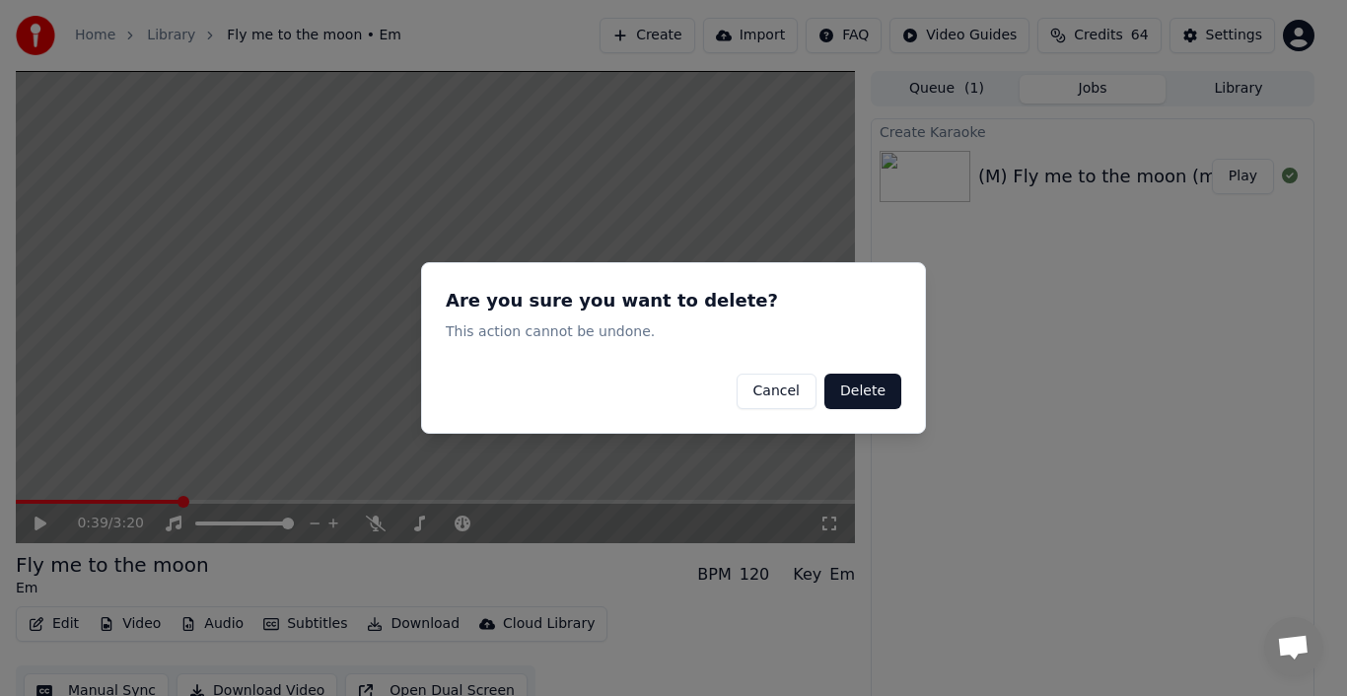
click at [892, 394] on button "Delete" at bounding box center [863, 392] width 77 height 36
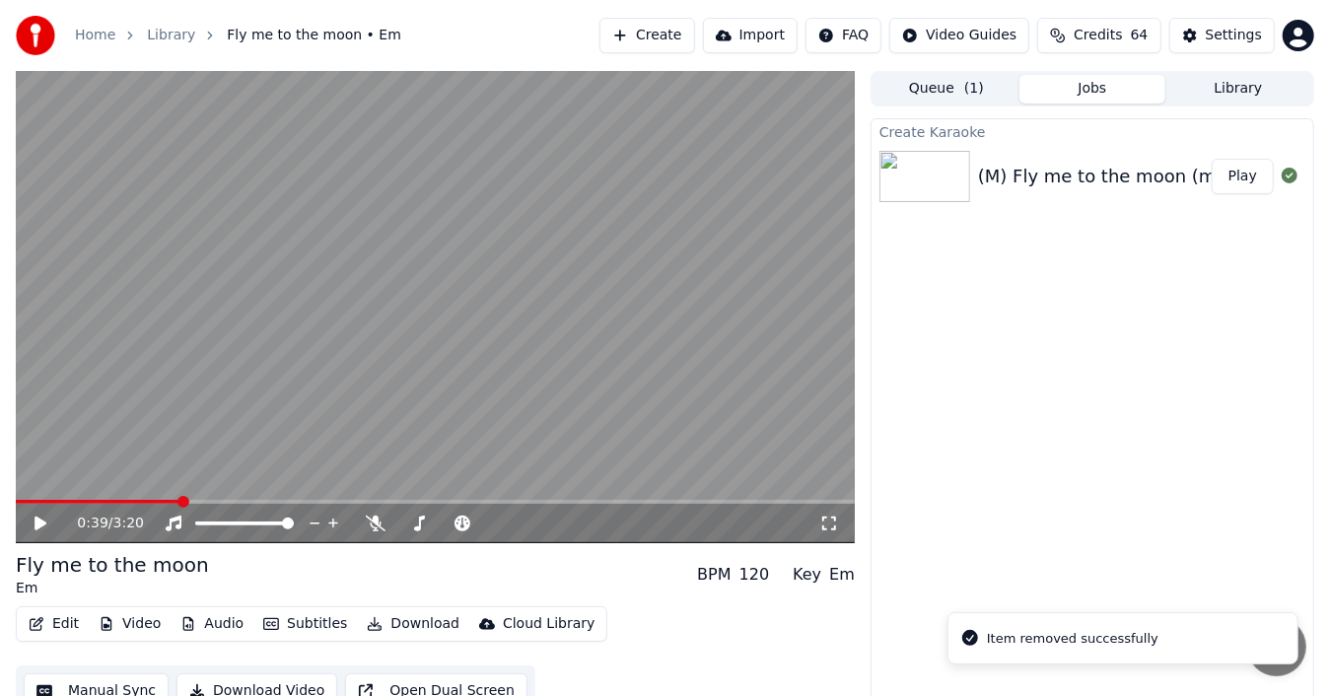
click at [198, 631] on button "Audio" at bounding box center [212, 624] width 79 height 28
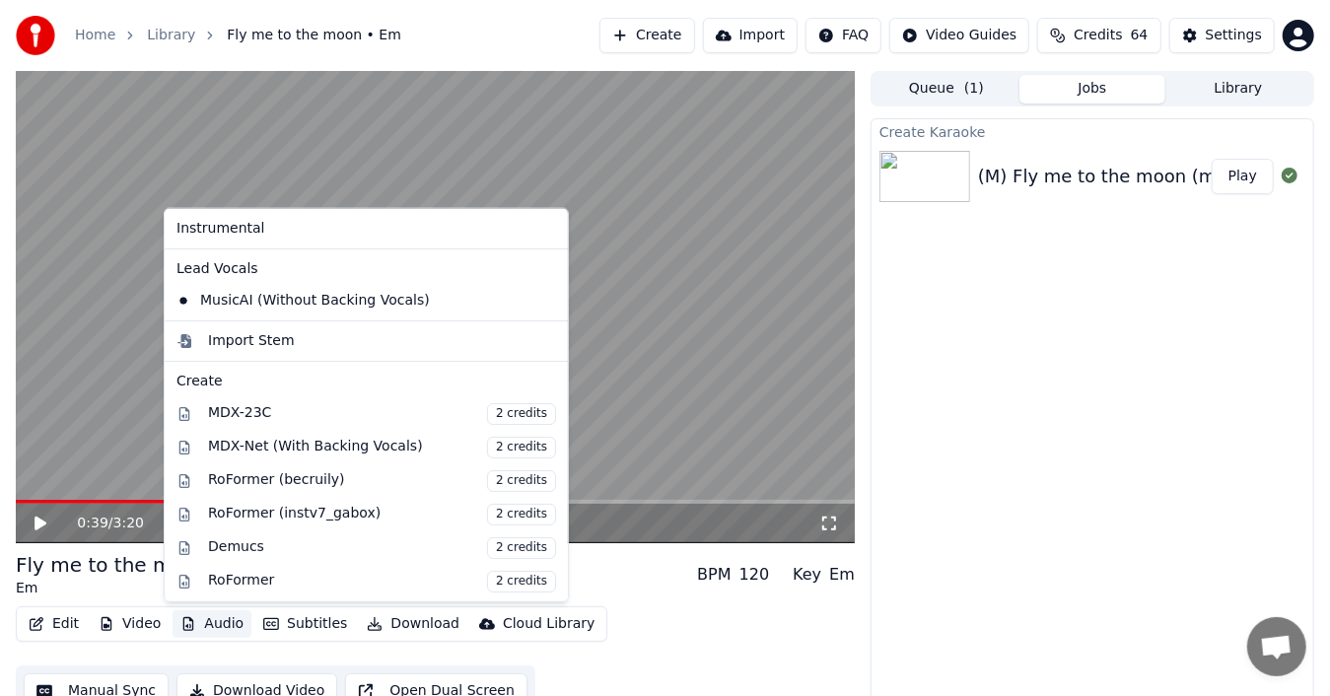
click at [542, 297] on icon at bounding box center [553, 301] width 22 height 16
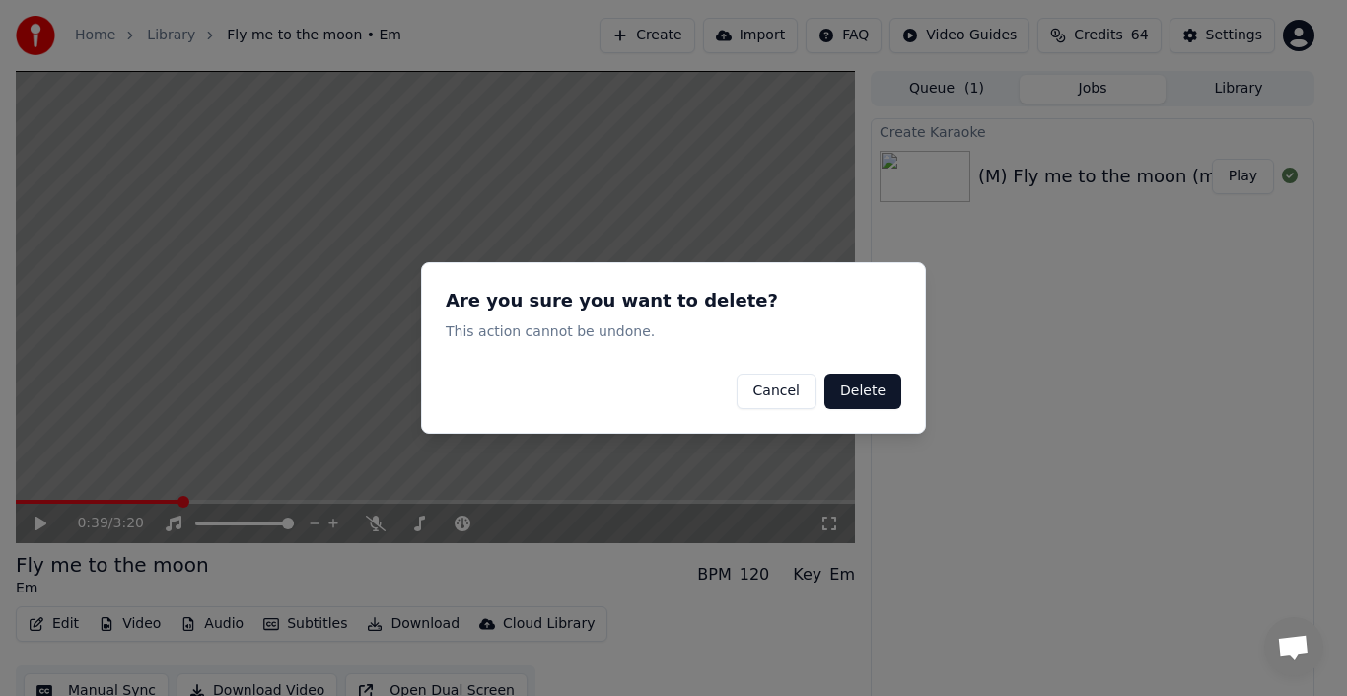
click at [851, 392] on button "Delete" at bounding box center [863, 392] width 77 height 36
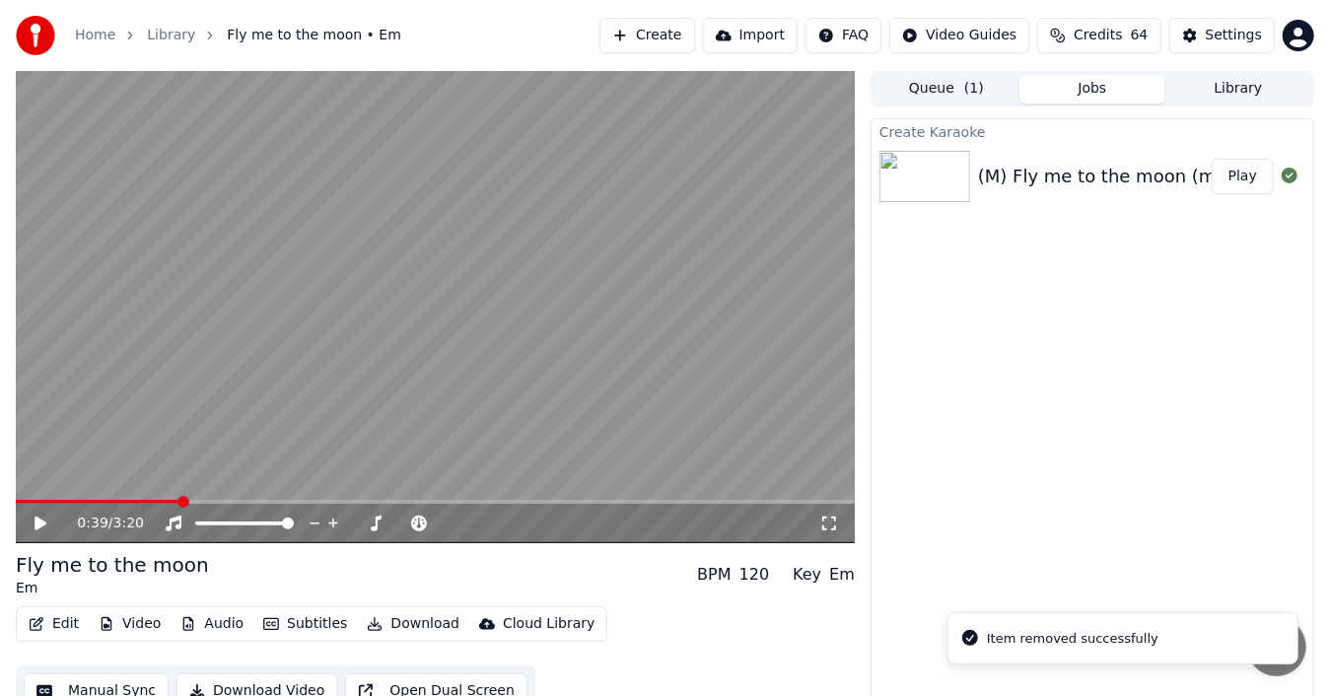
click at [37, 527] on icon at bounding box center [41, 524] width 12 height 14
click at [46, 521] on icon at bounding box center [54, 524] width 45 height 16
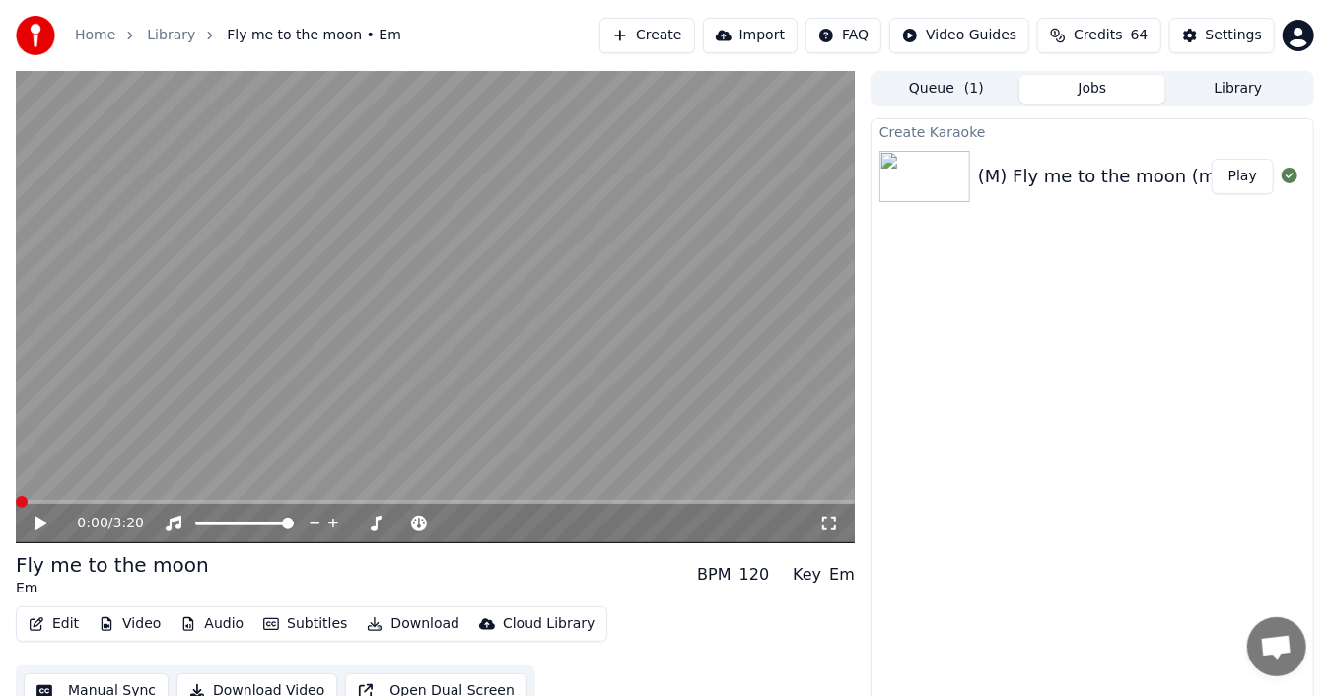
click at [16, 503] on span at bounding box center [16, 502] width 0 height 4
click at [38, 524] on icon at bounding box center [41, 524] width 12 height 14
click at [41, 519] on icon at bounding box center [41, 524] width 10 height 12
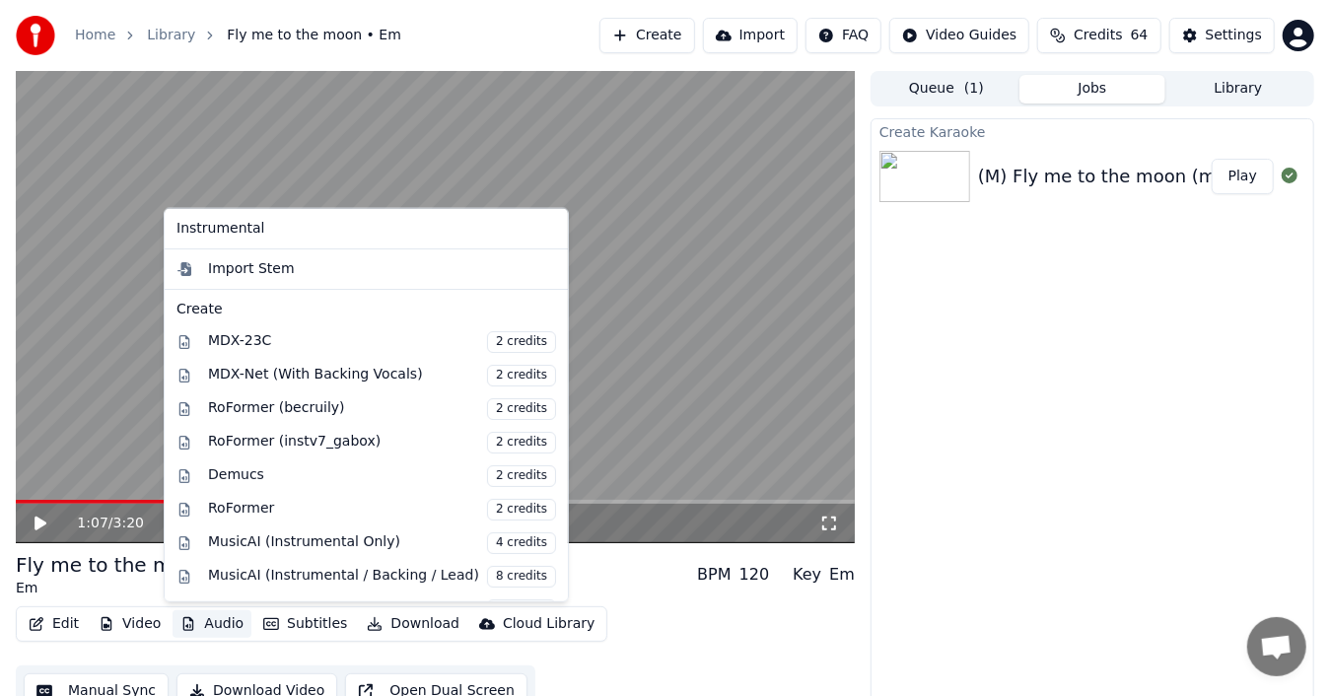
click at [222, 628] on button "Audio" at bounding box center [212, 624] width 79 height 28
click at [316, 535] on div "MusicAI (Instrumental Only) 4 credits" at bounding box center [382, 544] width 348 height 22
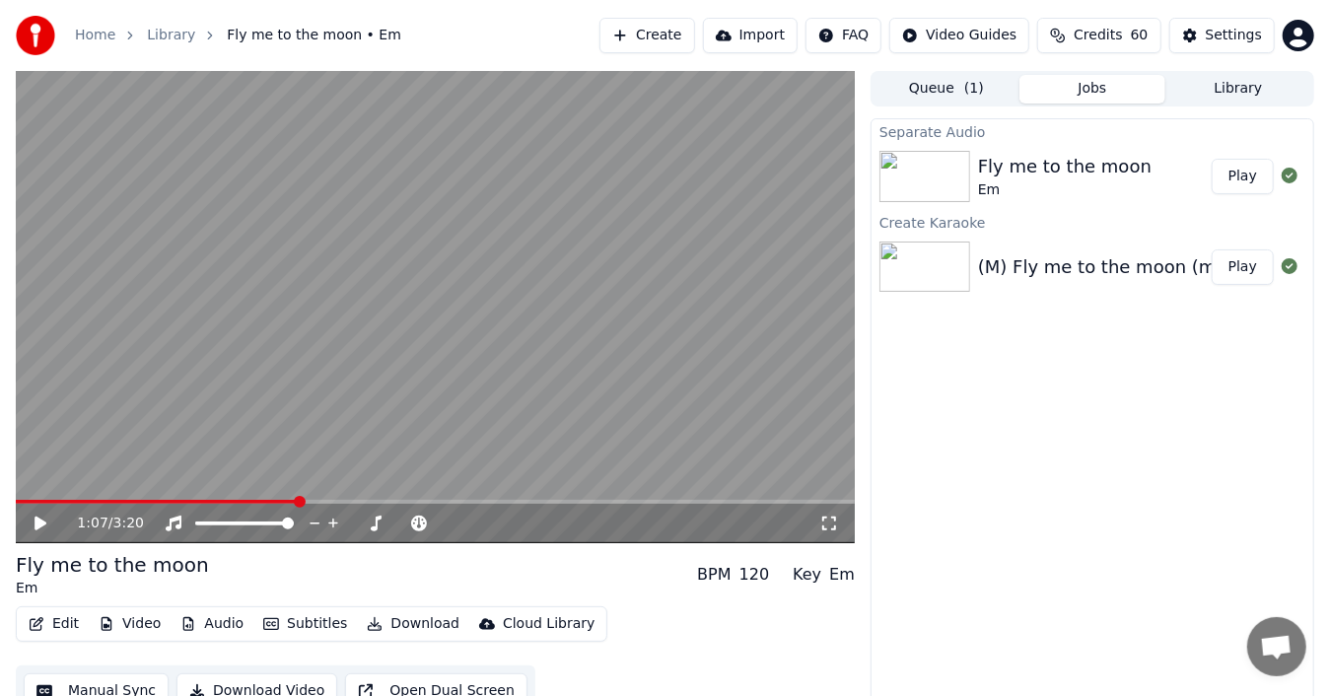
click at [1241, 169] on button "Play" at bounding box center [1243, 177] width 62 height 36
click at [43, 521] on icon at bounding box center [41, 524] width 10 height 12
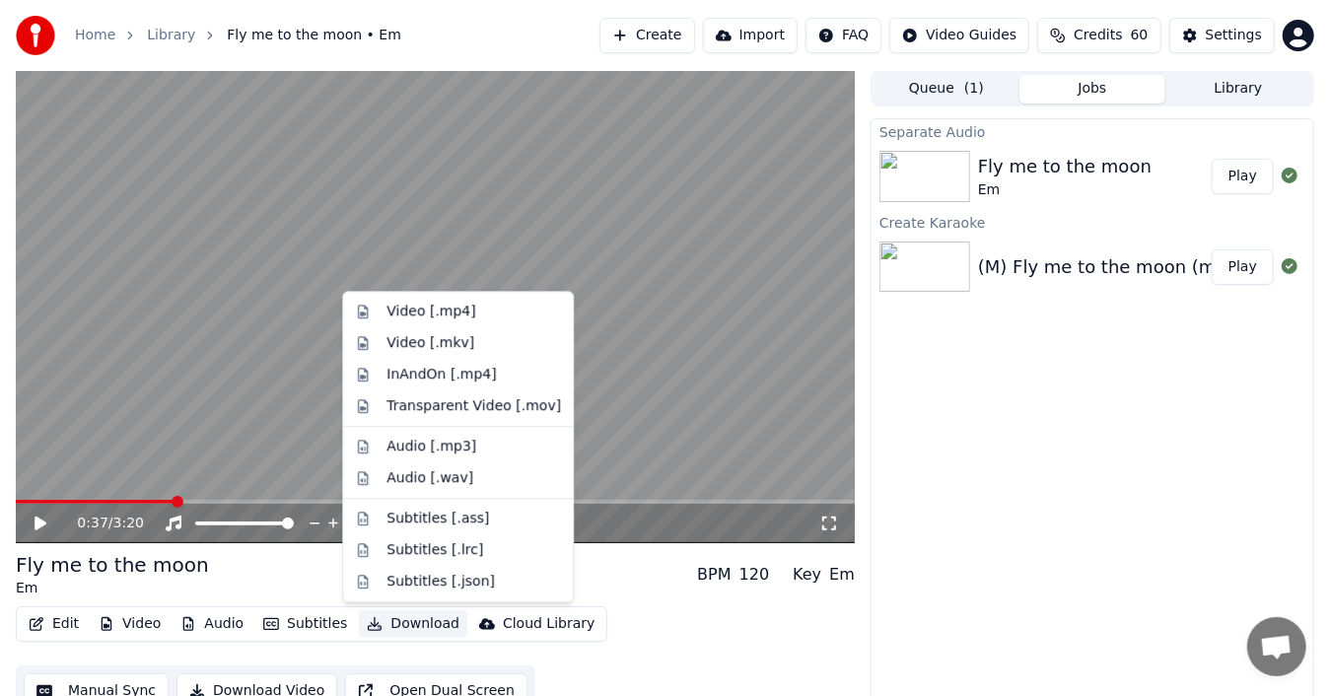
click at [402, 625] on button "Download" at bounding box center [413, 624] width 108 height 28
click at [450, 315] on div "Video [.mp4]" at bounding box center [431, 312] width 89 height 20
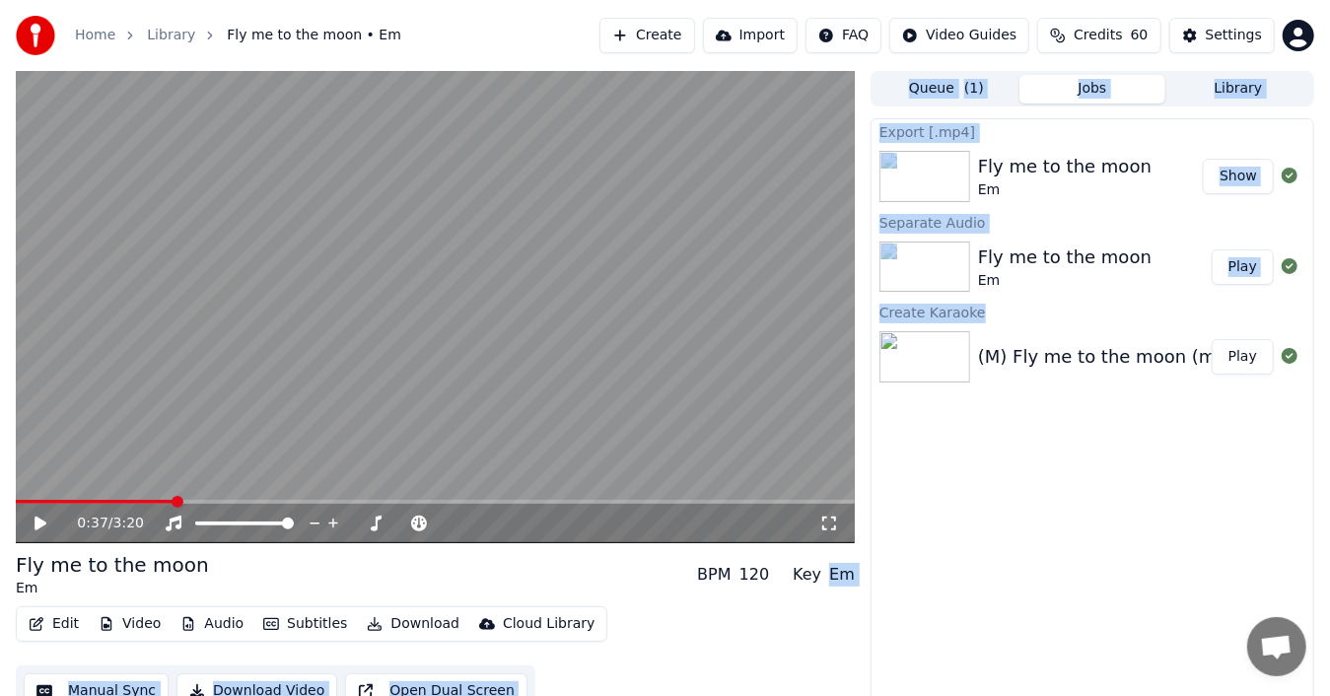
drag, startPoint x: 836, startPoint y: 577, endPoint x: 866, endPoint y: 576, distance: 29.6
click at [866, 576] on div "0:37 / 3:20 Fly me to the moon Em BPM 120 Key Em Edit Video Audio Subtitles Dow…" at bounding box center [665, 394] width 1330 height 646
click at [911, 591] on div "Export [.mp4] Fly me to the moon Em Show Separate Audio Fly me to the moon Em P…" at bounding box center [1093, 414] width 444 height 592
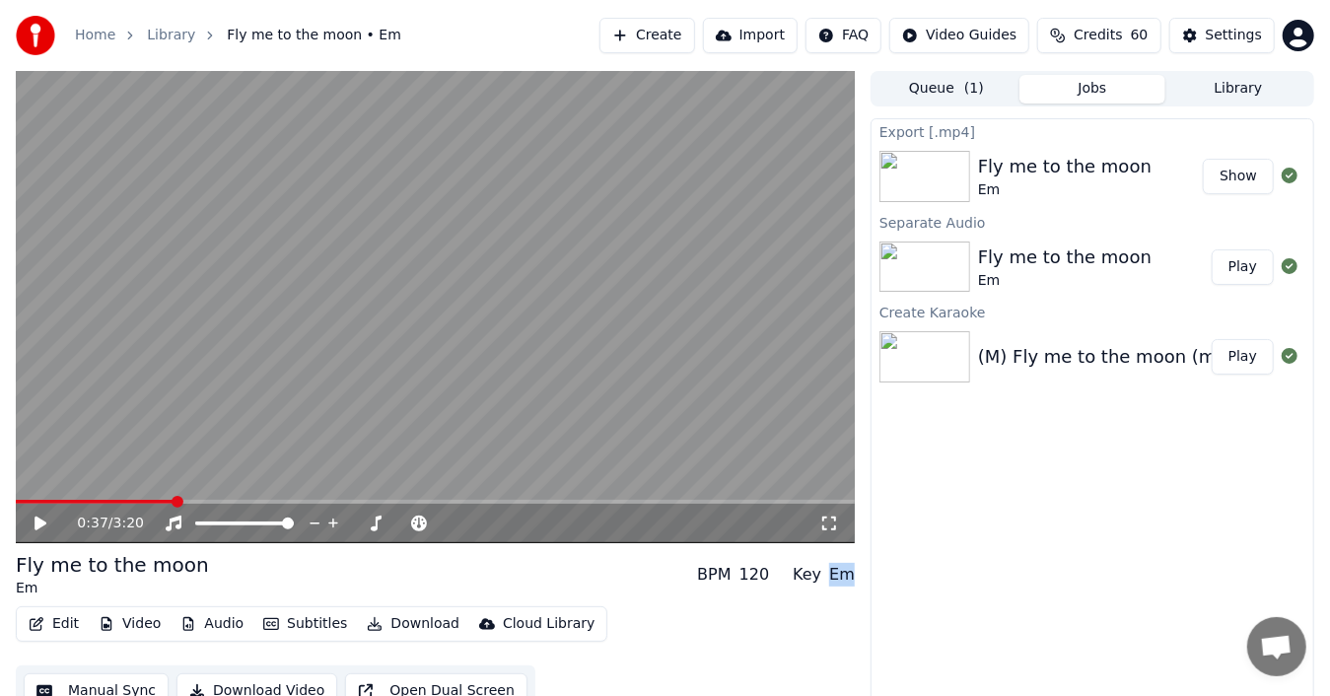
drag, startPoint x: 836, startPoint y: 576, endPoint x: 850, endPoint y: 578, distance: 13.9
click at [850, 578] on div "Em" at bounding box center [842, 575] width 26 height 24
click at [1066, 517] on div "Export [.mp4] Fly me to the moon Em Show Separate Audio Fly me to the moon Em P…" at bounding box center [1093, 414] width 444 height 592
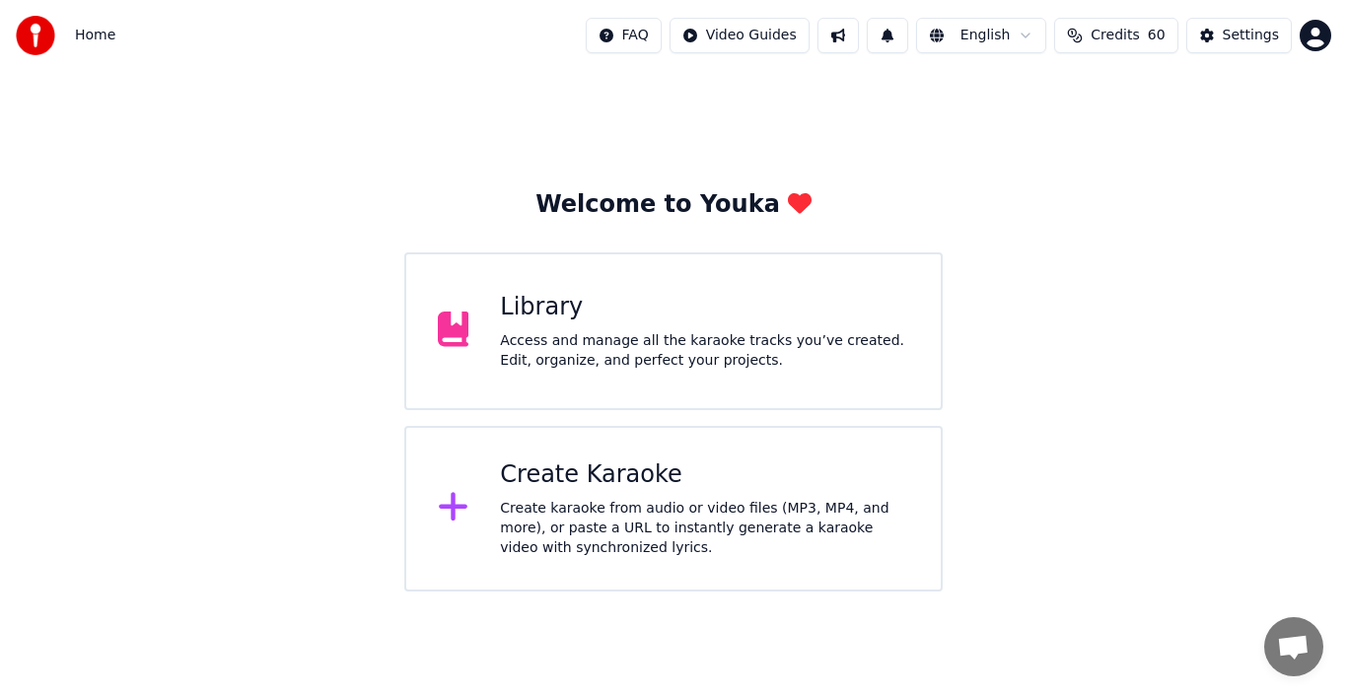
click at [513, 509] on div "Create karaoke from audio or video files (MP3, MP4, and more), or paste a URL t…" at bounding box center [704, 528] width 409 height 59
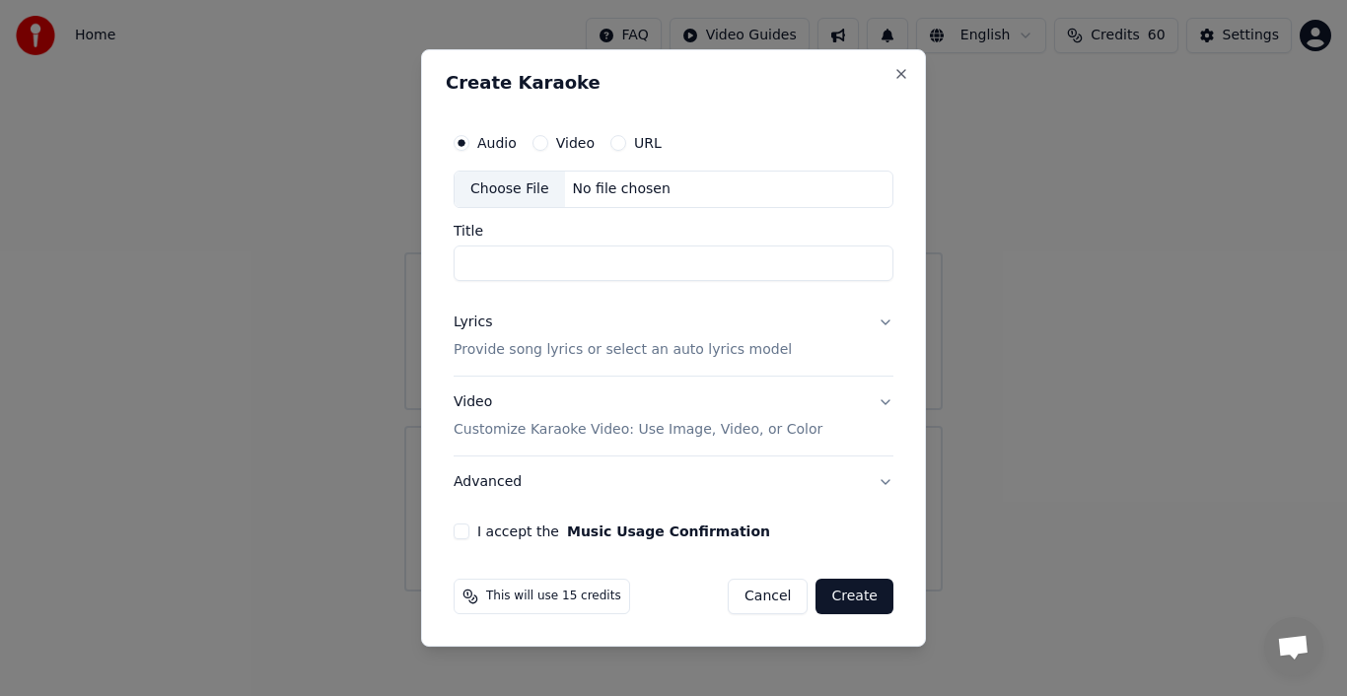
click at [504, 191] on div "Choose File" at bounding box center [510, 190] width 110 height 36
type input "**********"
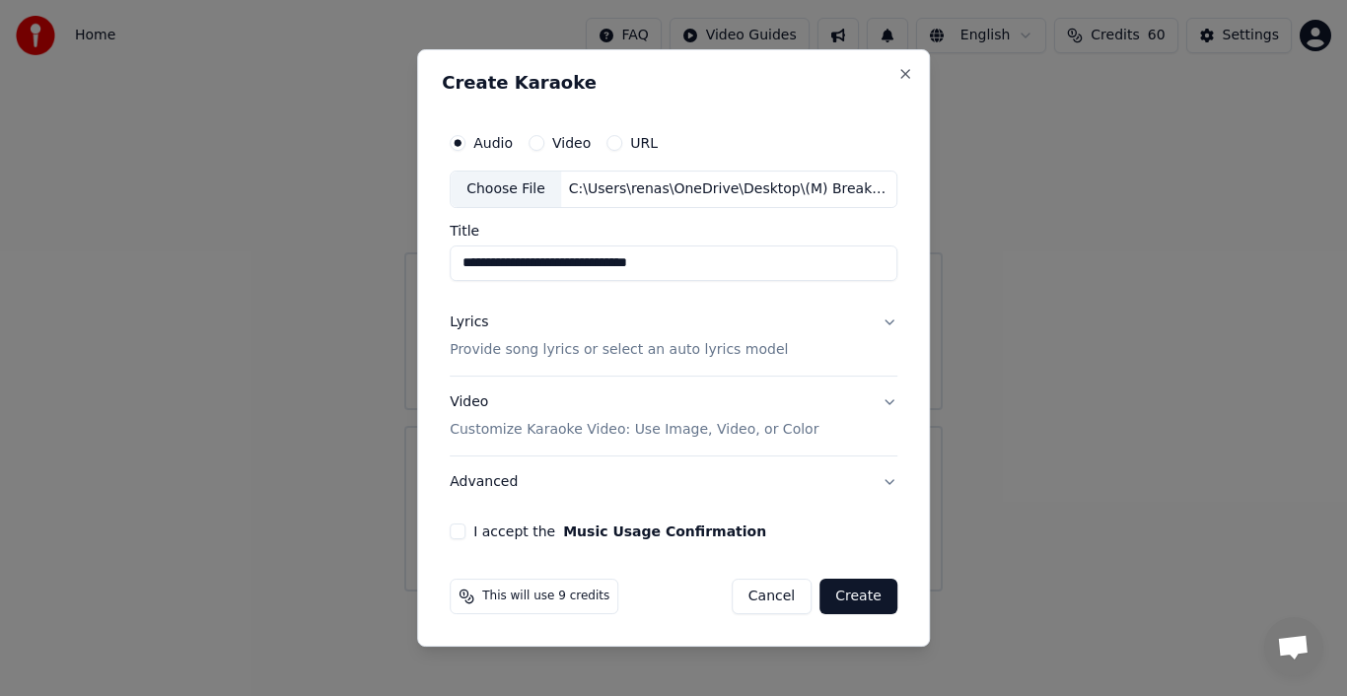
click at [471, 320] on div "Lyrics" at bounding box center [469, 323] width 38 height 20
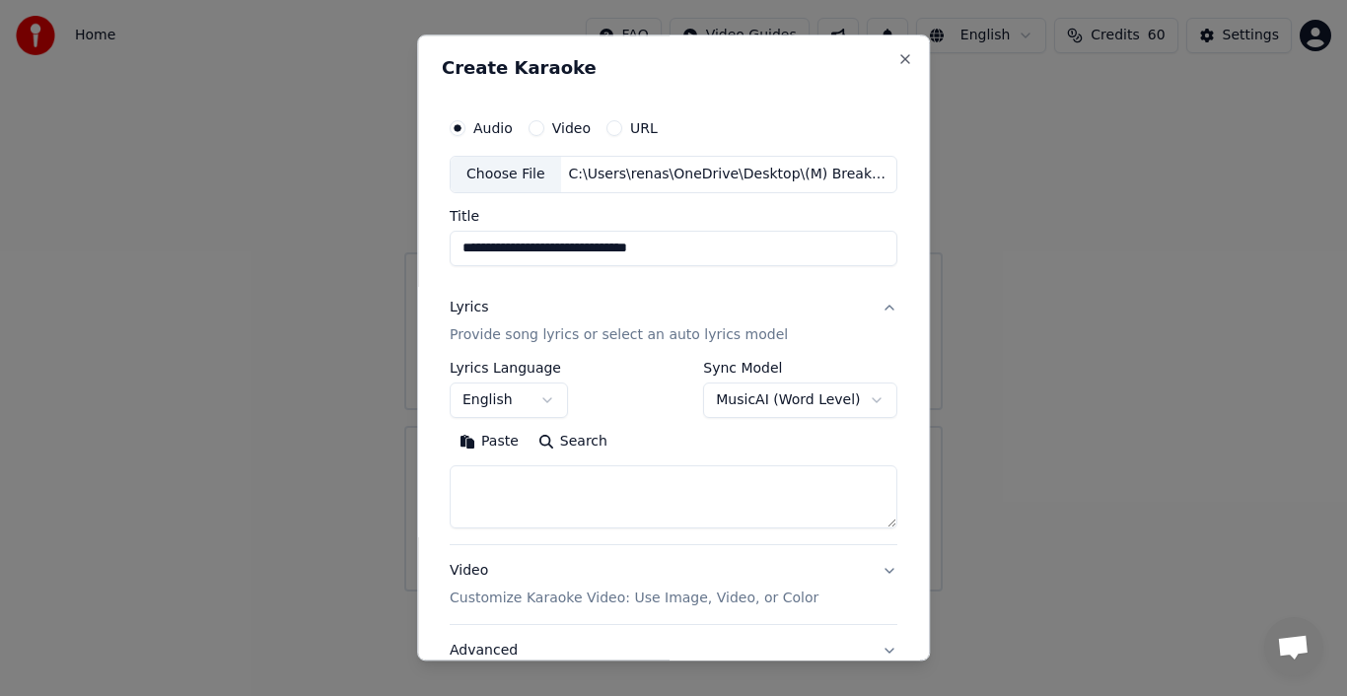
click at [491, 437] on button "Paste" at bounding box center [489, 442] width 79 height 32
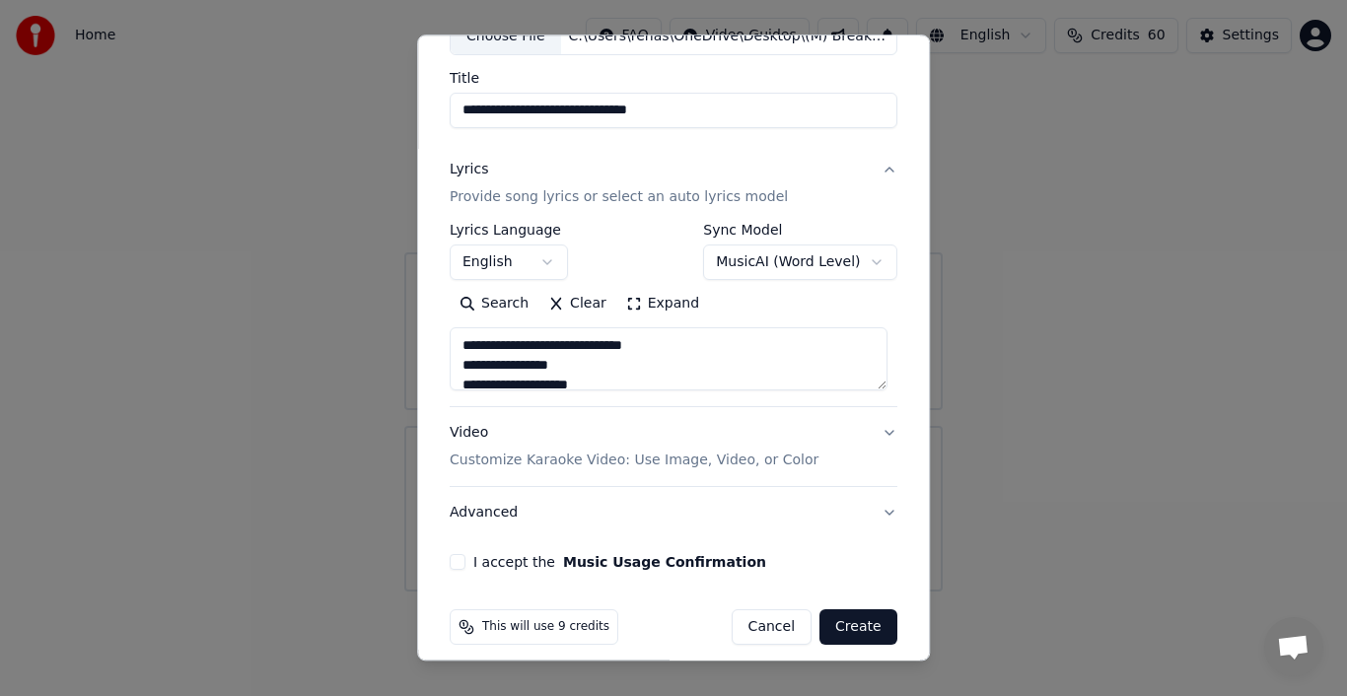
scroll to position [152, 0]
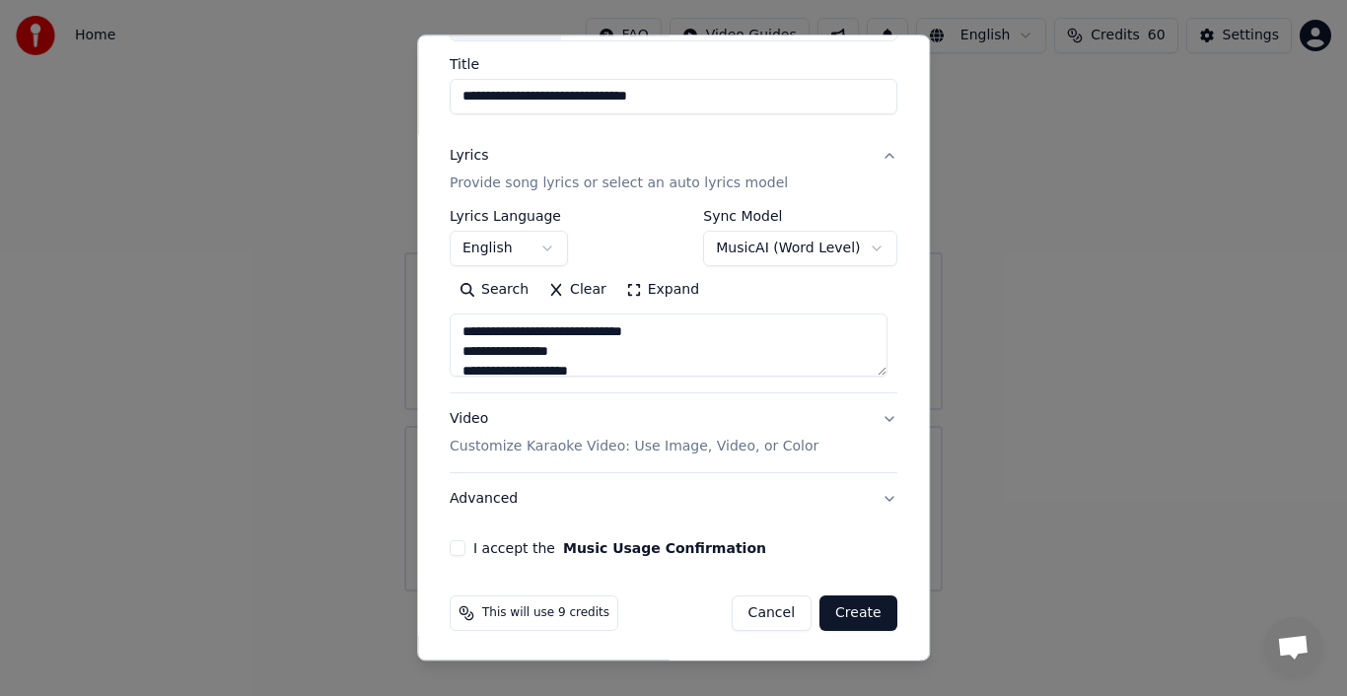
click at [491, 494] on button "Advanced" at bounding box center [674, 498] width 448 height 51
type textarea "**********"
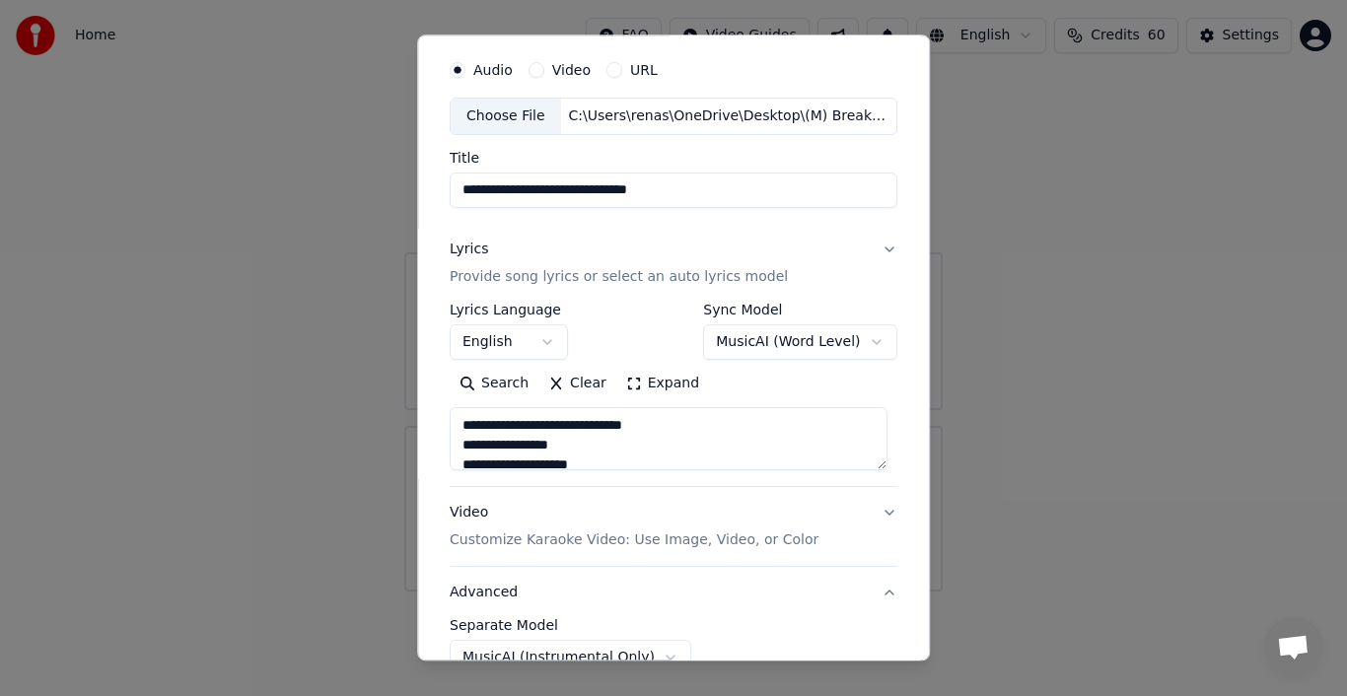
scroll to position [41, 0]
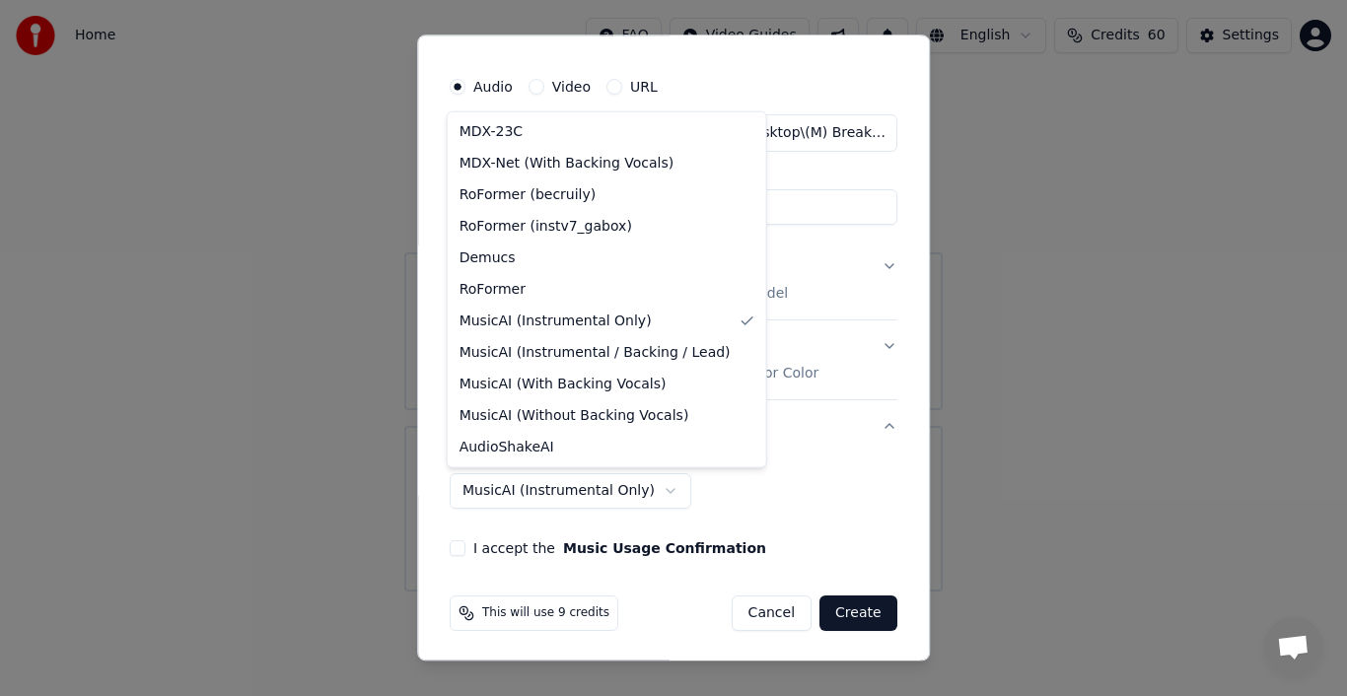
click at [590, 490] on body "**********" at bounding box center [673, 296] width 1347 height 592
select select "**********"
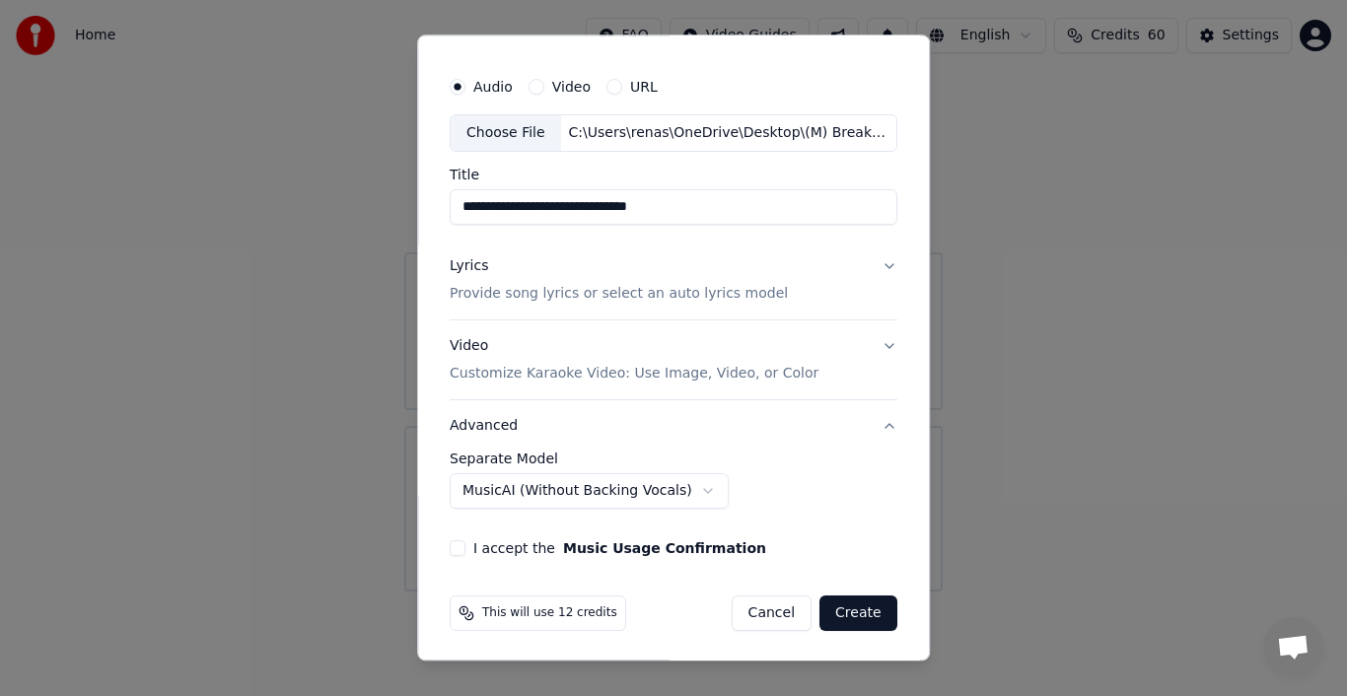
click at [460, 543] on button "I accept the Music Usage Confirmation" at bounding box center [458, 548] width 16 height 16
click at [857, 611] on button "Create" at bounding box center [859, 614] width 78 height 36
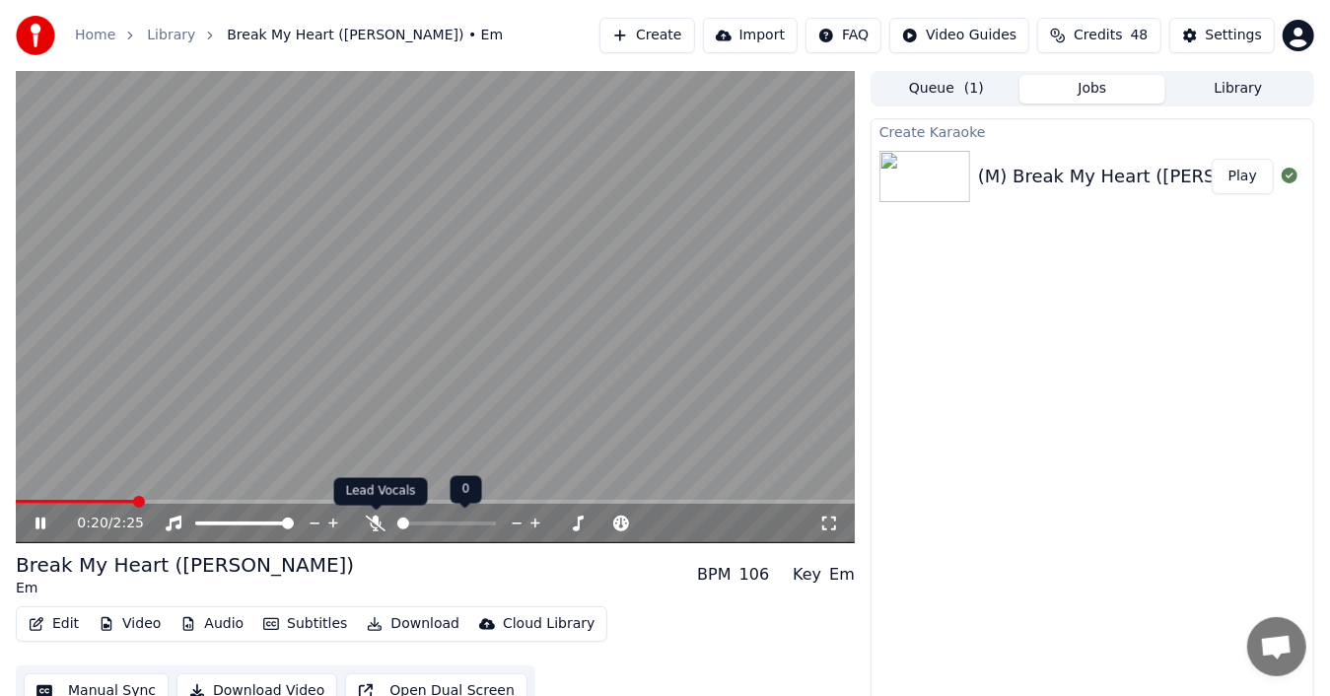
click at [374, 523] on icon at bounding box center [376, 524] width 20 height 16
click at [379, 516] on icon at bounding box center [376, 524] width 20 height 16
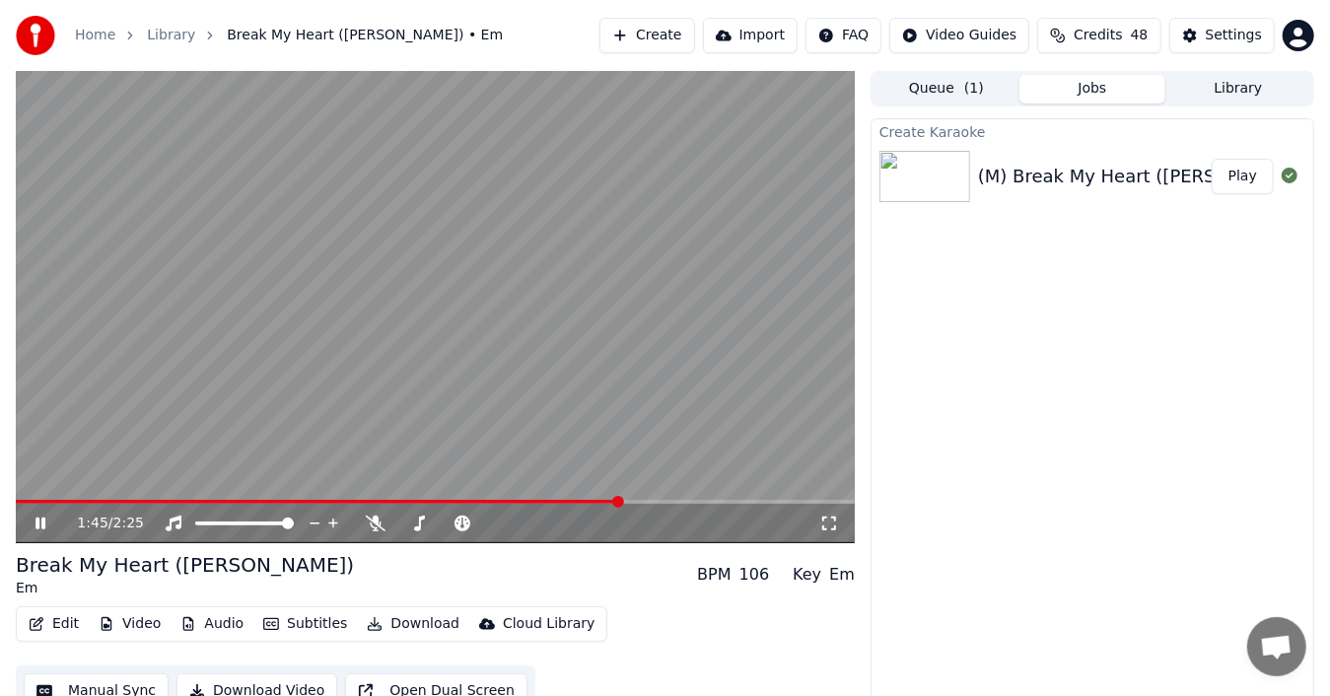
click at [39, 516] on icon at bounding box center [54, 524] width 45 height 16
click at [209, 623] on button "Audio" at bounding box center [212, 624] width 79 height 28
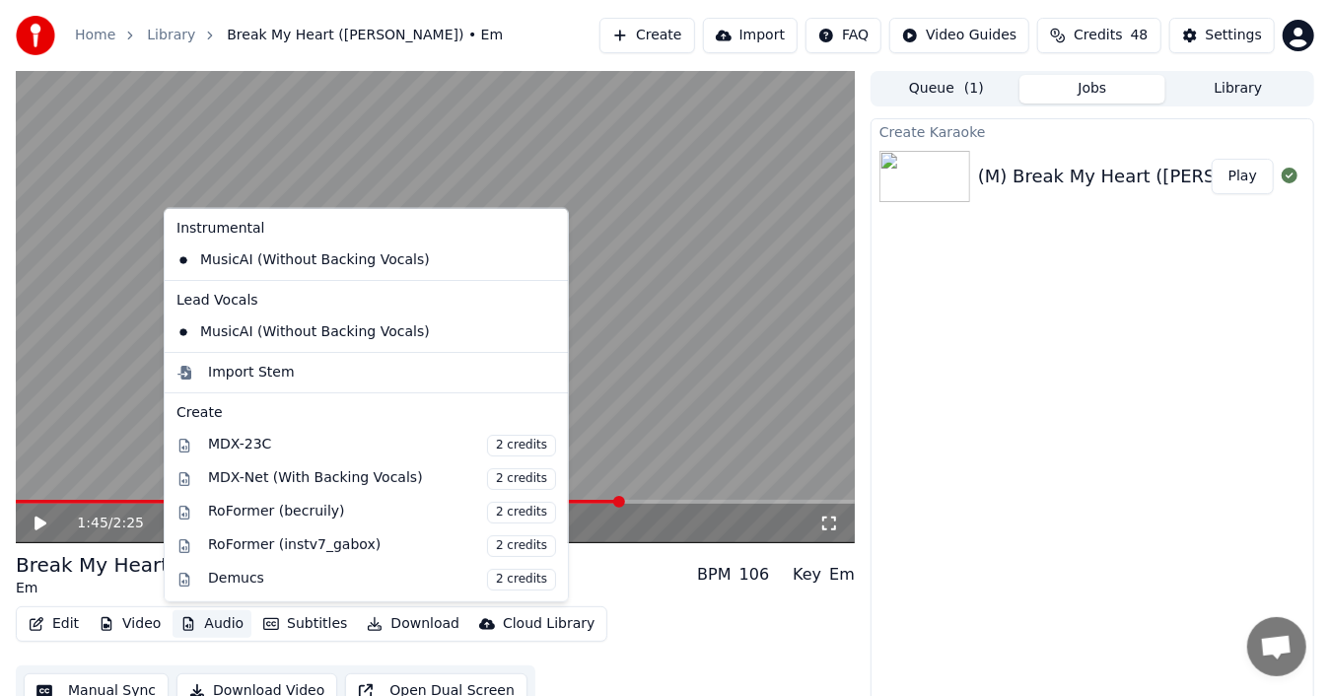
click at [542, 261] on icon at bounding box center [553, 260] width 22 height 16
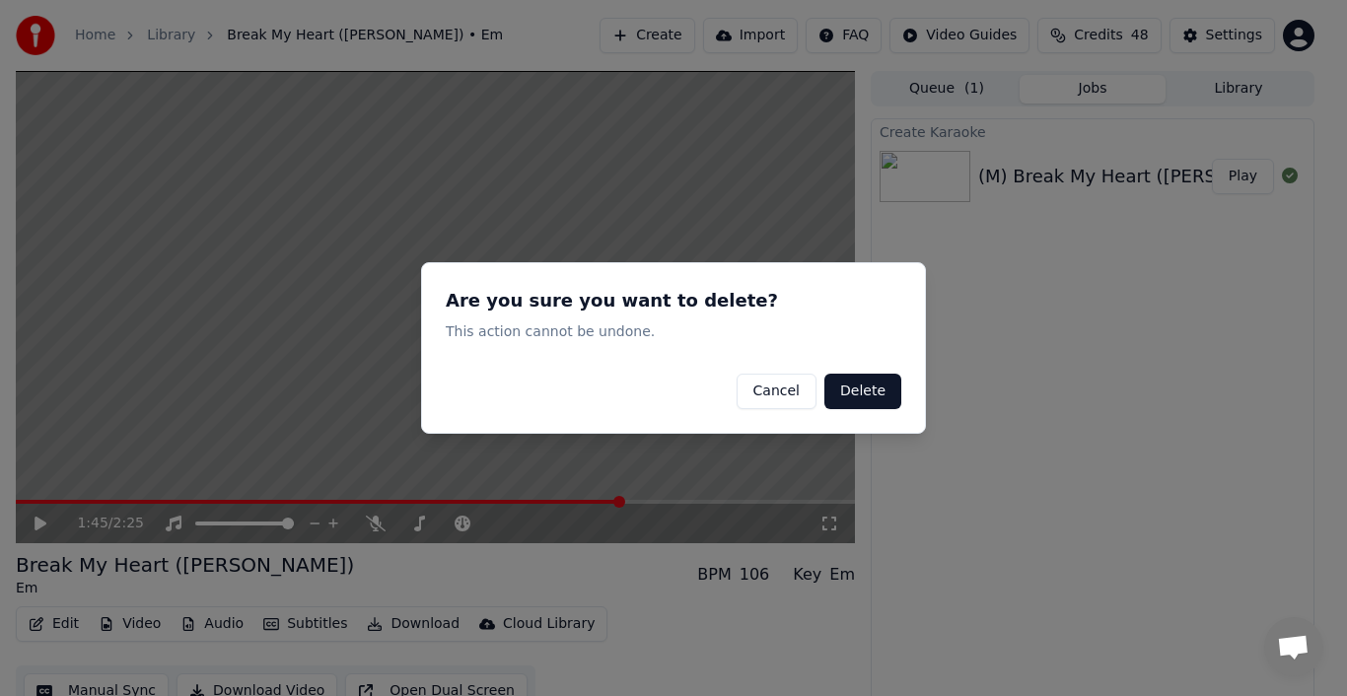
click at [853, 392] on button "Delete" at bounding box center [863, 392] width 77 height 36
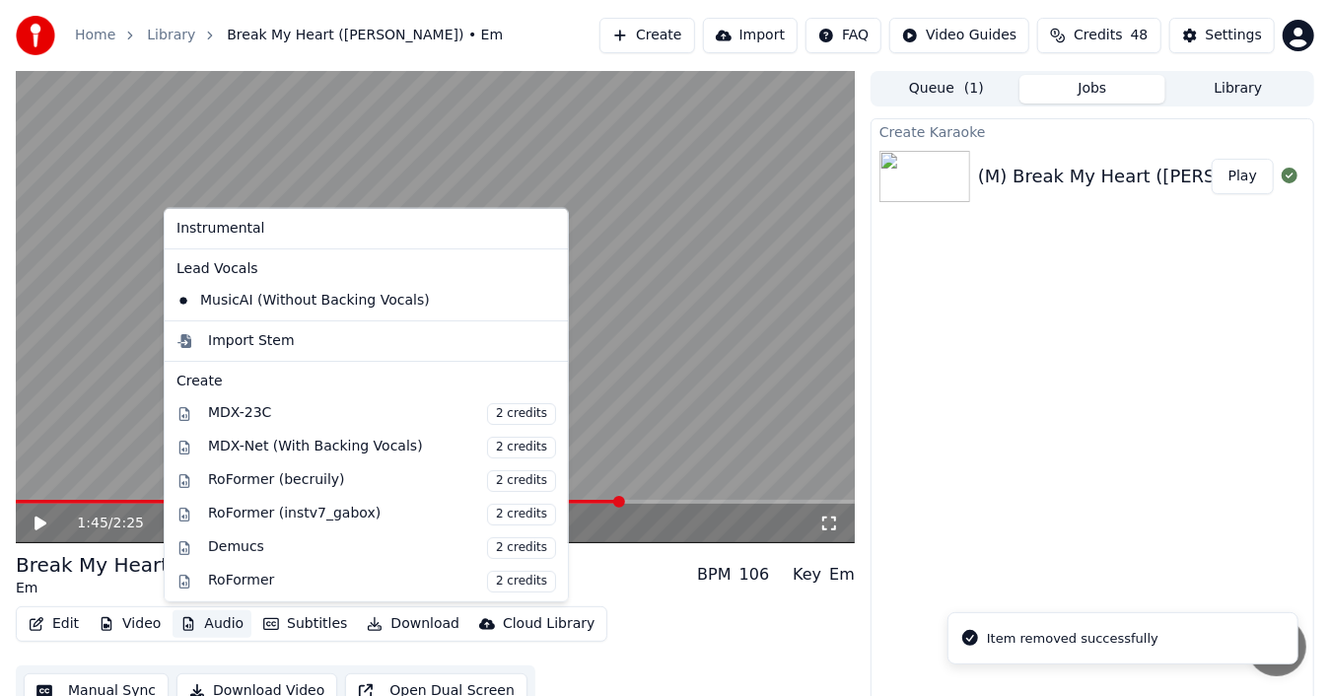
click at [207, 621] on button "Audio" at bounding box center [212, 624] width 79 height 28
click at [542, 298] on icon at bounding box center [553, 301] width 22 height 16
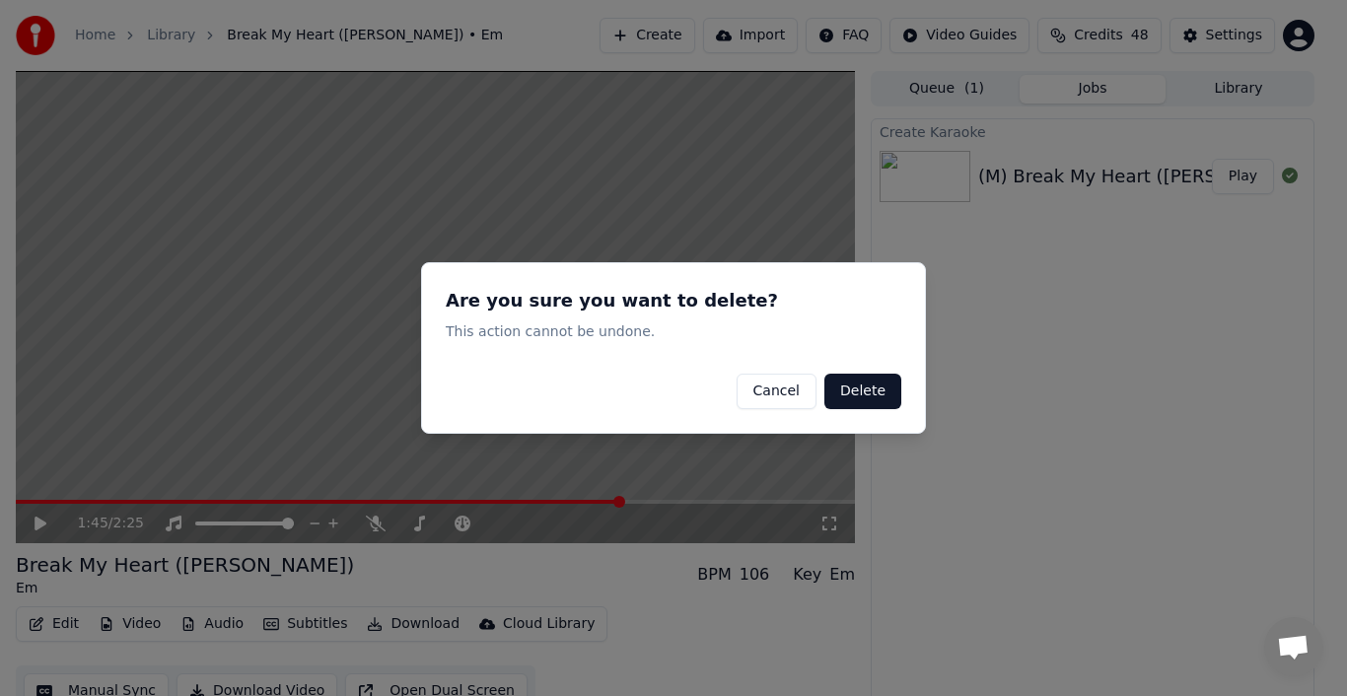
click at [860, 391] on button "Delete" at bounding box center [863, 392] width 77 height 36
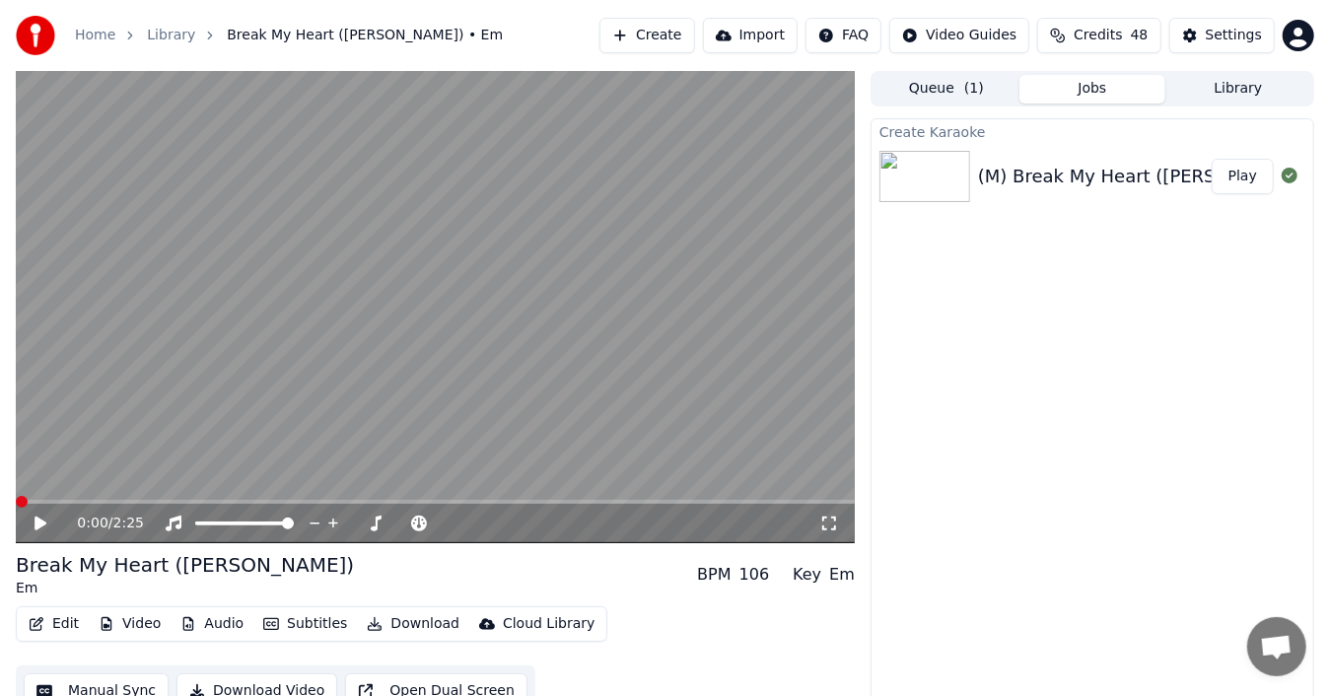
click at [16, 508] on span at bounding box center [22, 502] width 12 height 12
click at [48, 517] on icon at bounding box center [54, 524] width 45 height 16
click at [41, 523] on icon at bounding box center [54, 524] width 45 height 16
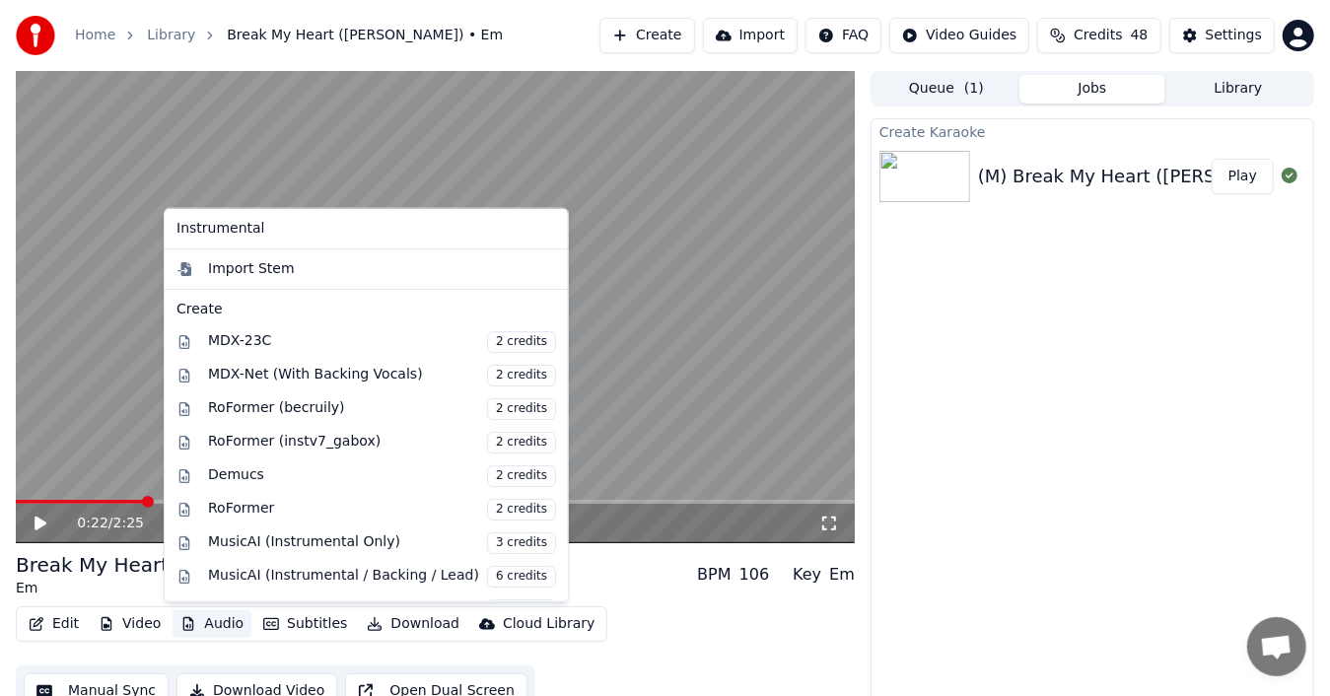
click at [197, 623] on button "Audio" at bounding box center [212, 624] width 79 height 28
click at [268, 541] on div "MusicAI (Instrumental Only) 3 credits" at bounding box center [382, 544] width 348 height 22
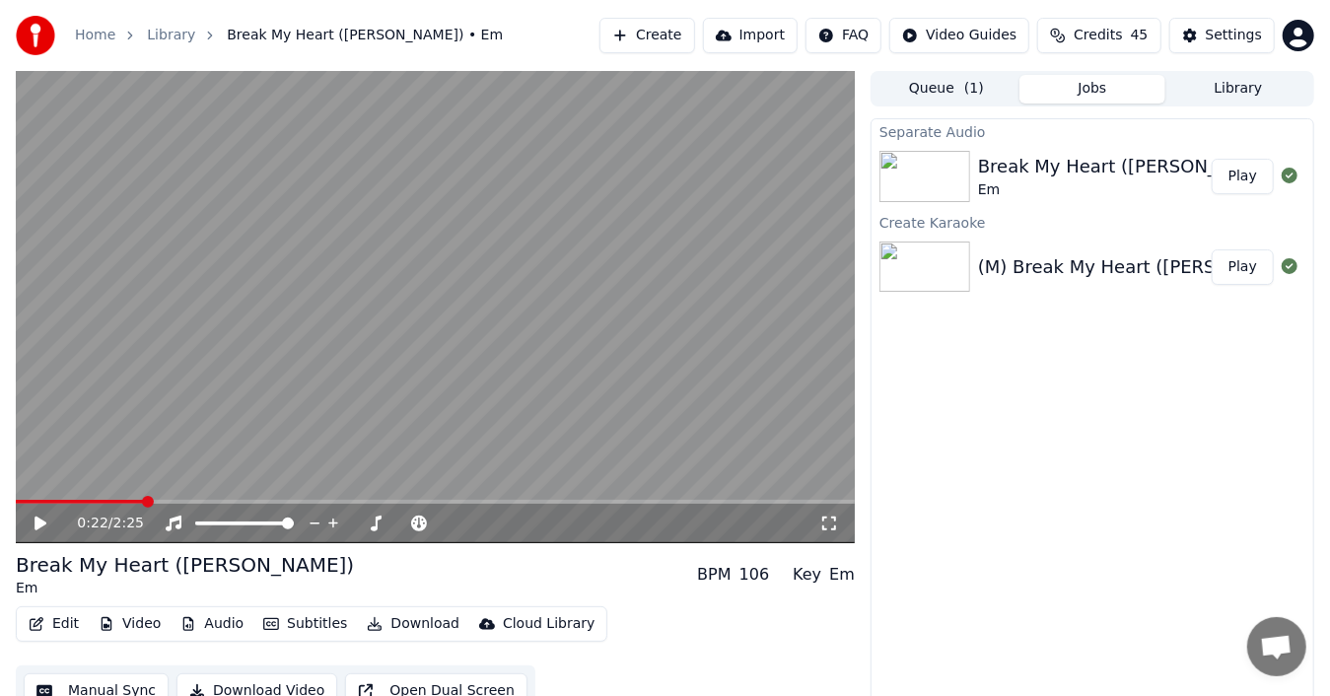
click at [1234, 176] on button "Play" at bounding box center [1243, 177] width 62 height 36
click at [39, 522] on icon at bounding box center [54, 524] width 45 height 16
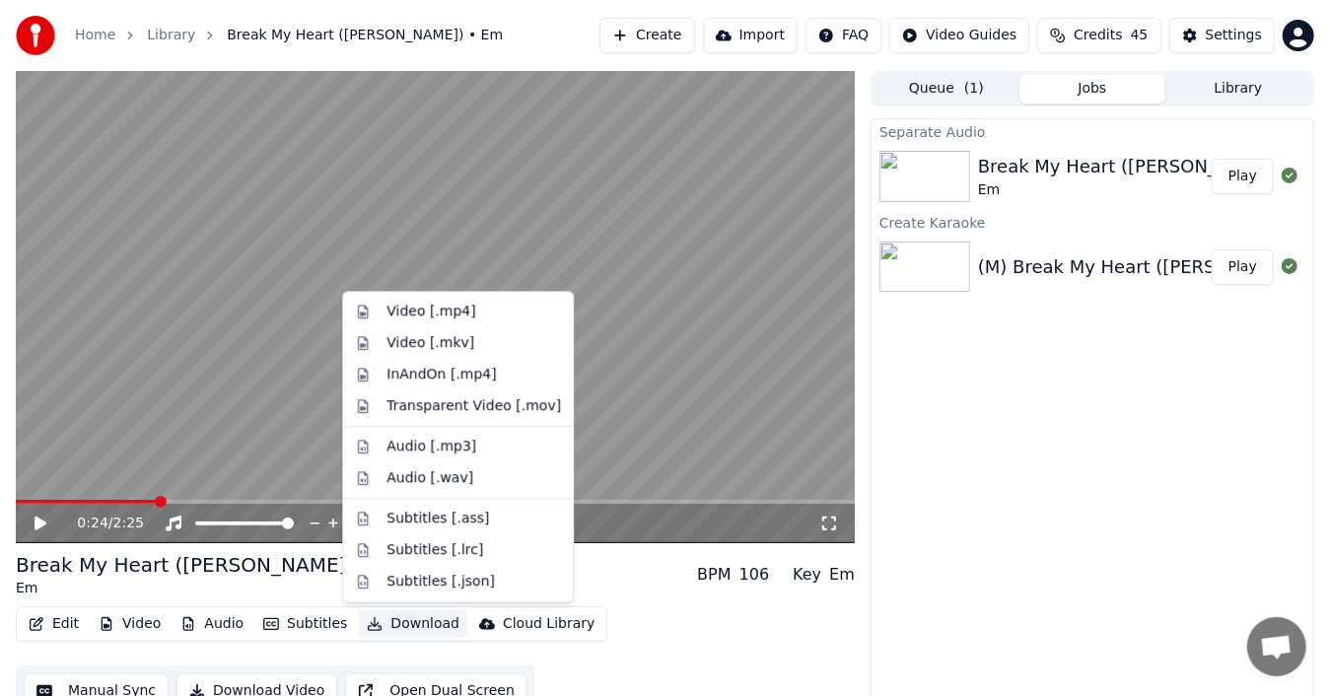
click at [407, 627] on button "Download" at bounding box center [413, 624] width 108 height 28
click at [448, 312] on div "Video [.mp4]" at bounding box center [431, 312] width 89 height 20
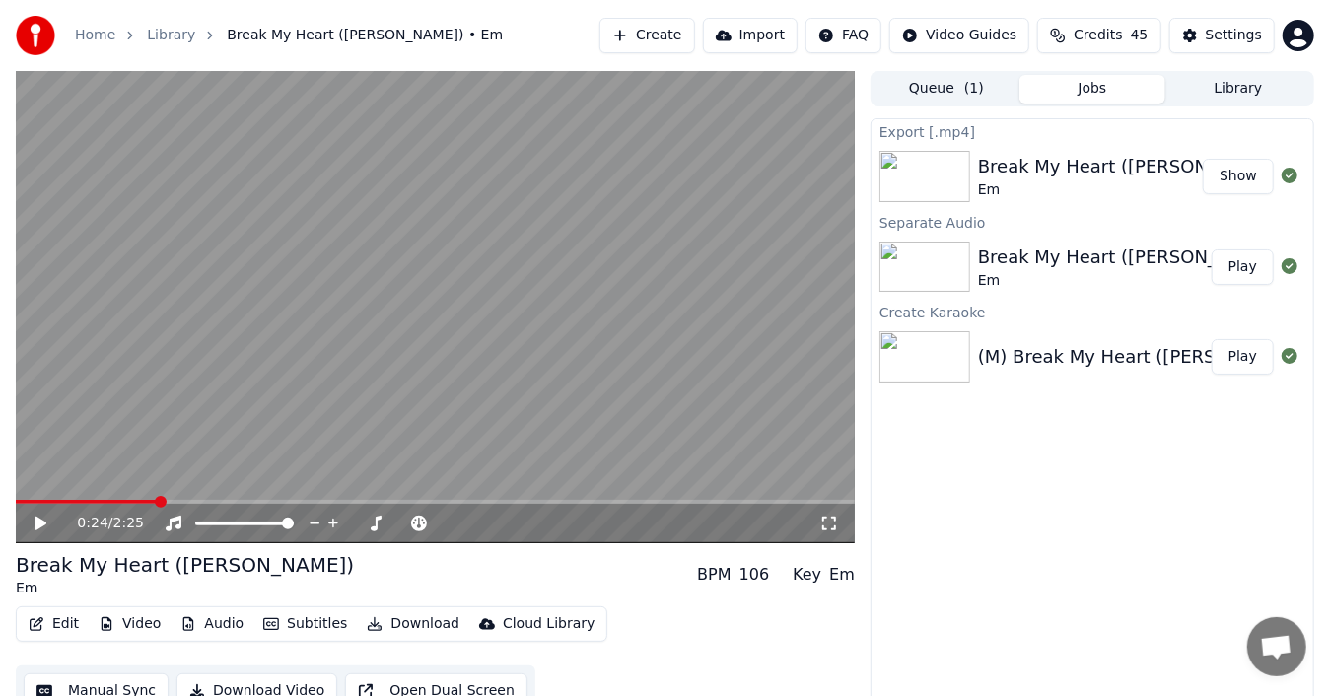
click at [1156, 172] on div "Break My Heart ([PERSON_NAME])" at bounding box center [1130, 167] width 305 height 28
click at [1241, 172] on button "Show" at bounding box center [1238, 177] width 71 height 36
